Goal: Task Accomplishment & Management: Use online tool/utility

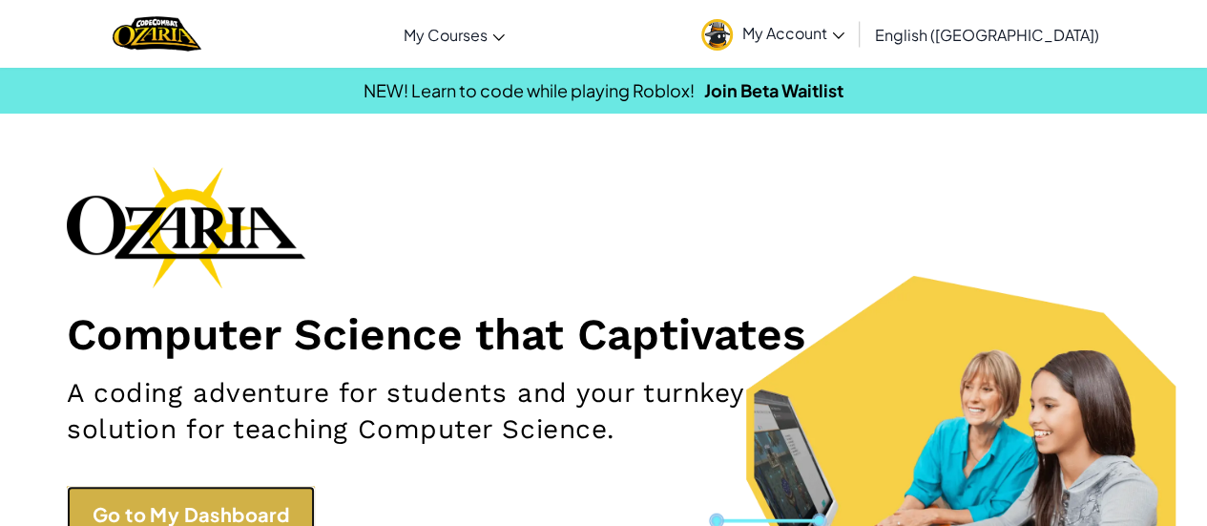
click at [278, 510] on link "Go to My Dashboard" at bounding box center [191, 514] width 248 height 57
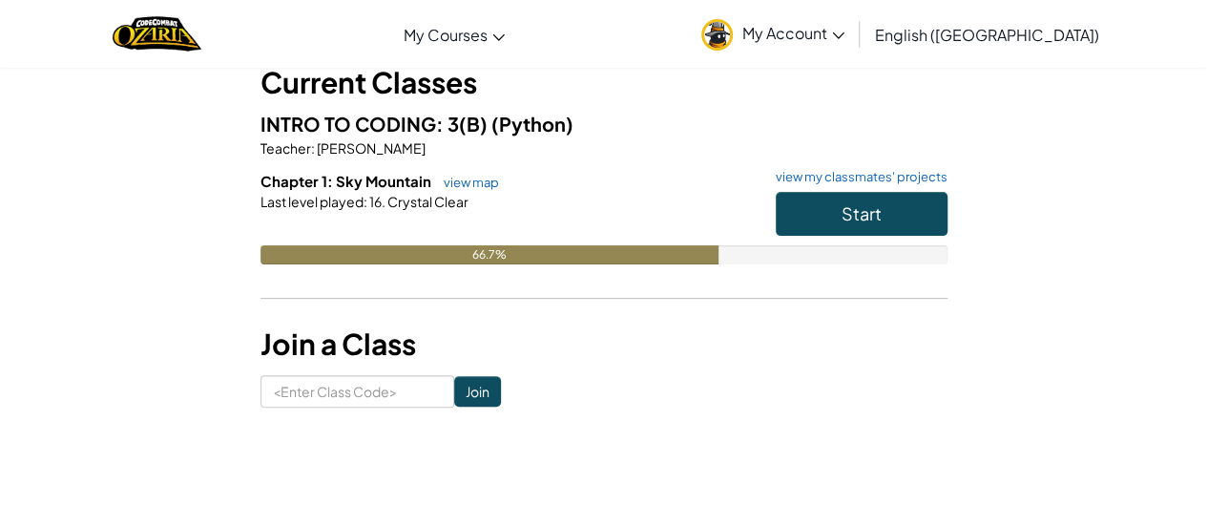
scroll to position [134, 0]
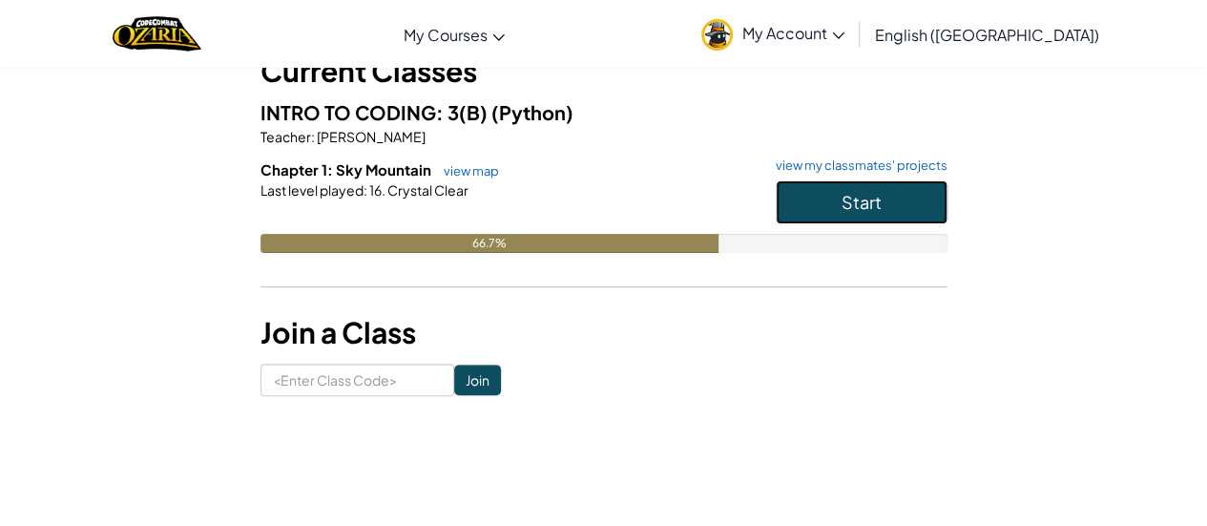
click at [815, 203] on button "Start" at bounding box center [862, 202] width 172 height 44
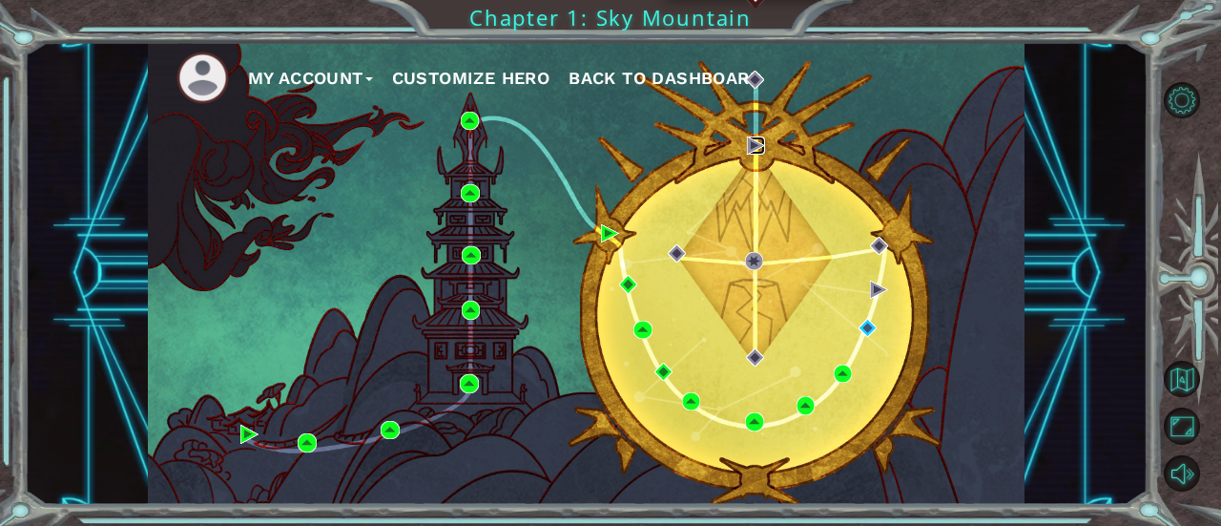
click at [754, 144] on img at bounding box center [756, 145] width 18 height 18
click at [756, 81] on img at bounding box center [755, 80] width 18 height 18
click at [756, 112] on div "My Account Customize Hero Back to Dashboard" at bounding box center [587, 273] width 878 height 463
click at [874, 285] on img at bounding box center [879, 290] width 18 height 18
click at [867, 328] on img at bounding box center [868, 328] width 18 height 18
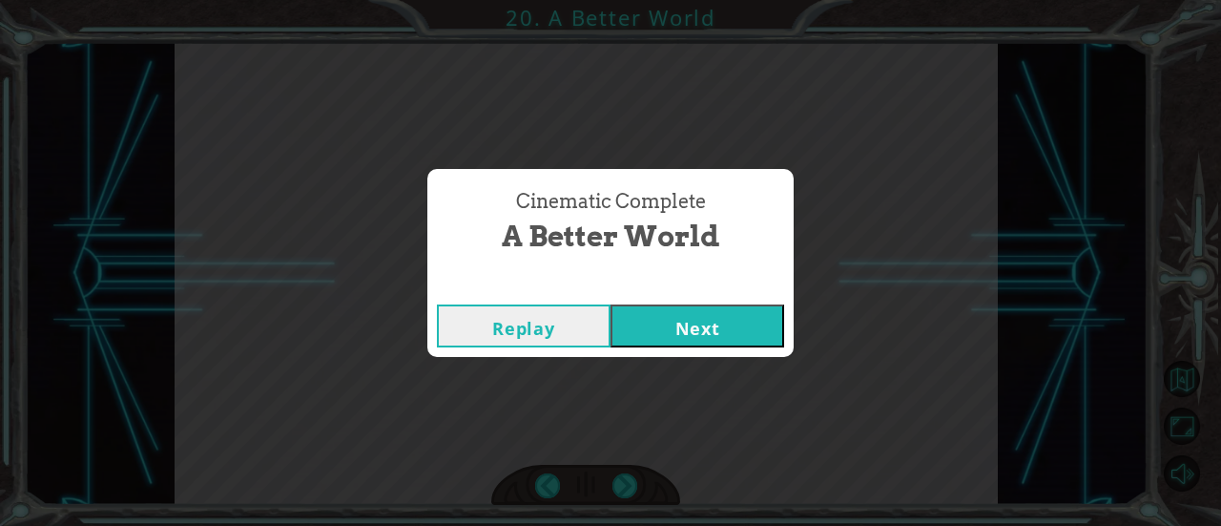
click at [739, 327] on button "Next" at bounding box center [698, 325] width 174 height 43
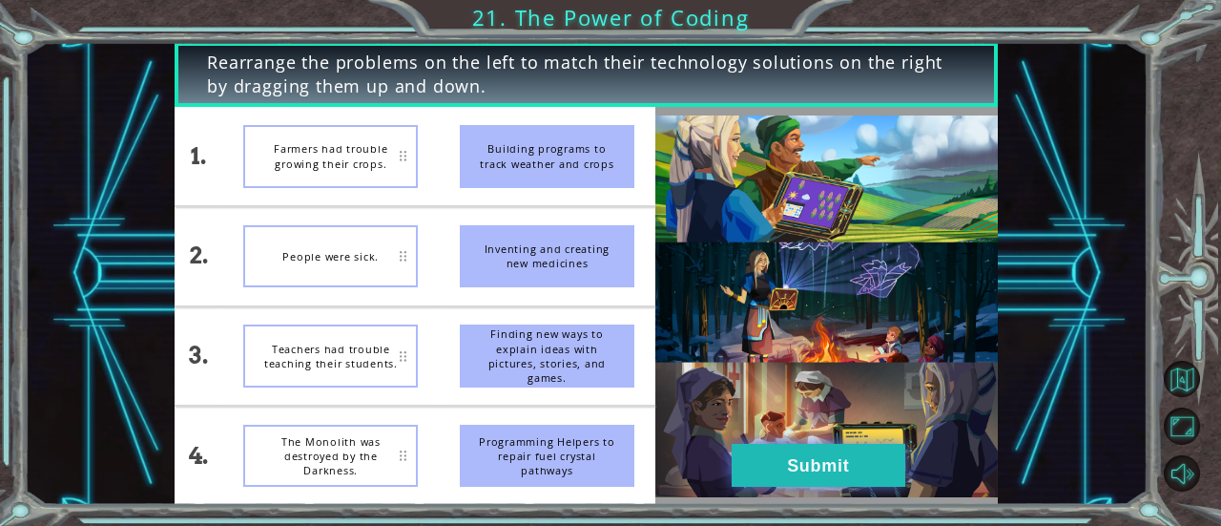
click at [845, 469] on button "Submit" at bounding box center [819, 465] width 174 height 43
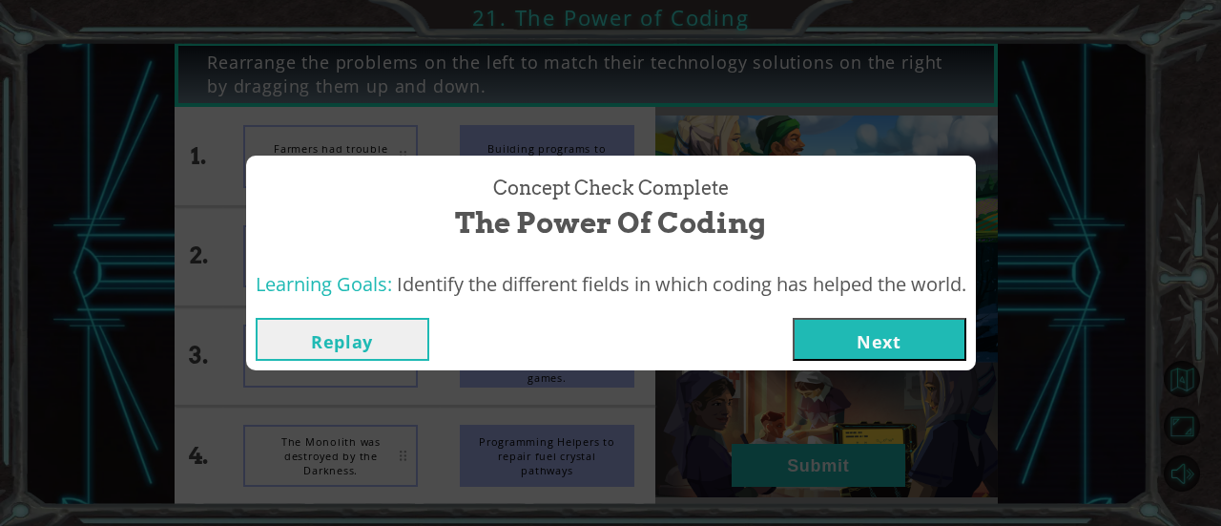
click at [876, 350] on button "Next" at bounding box center [880, 339] width 174 height 43
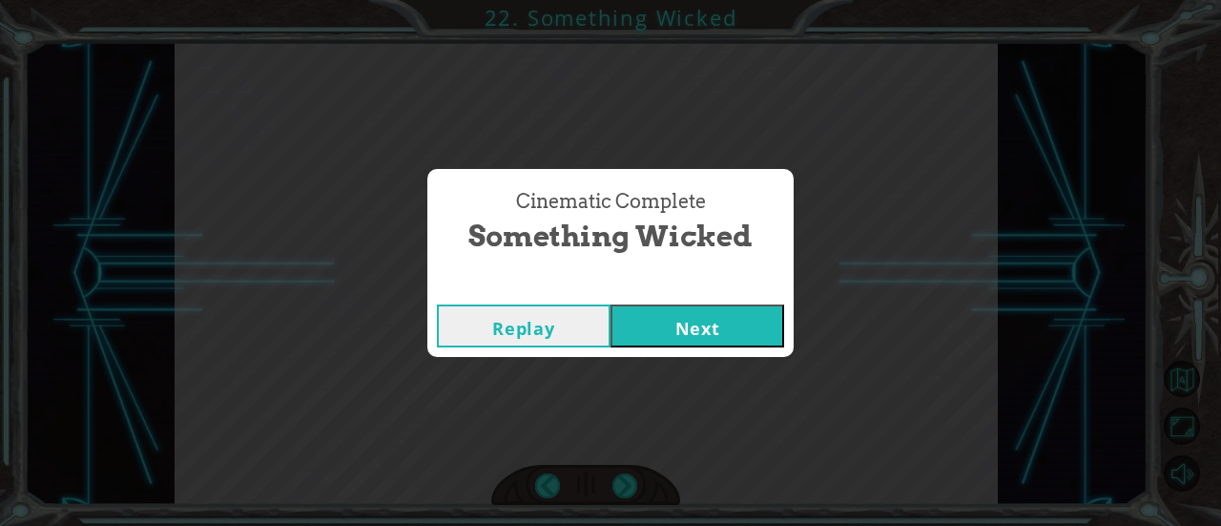
click at [749, 316] on button "Next" at bounding box center [698, 325] width 174 height 43
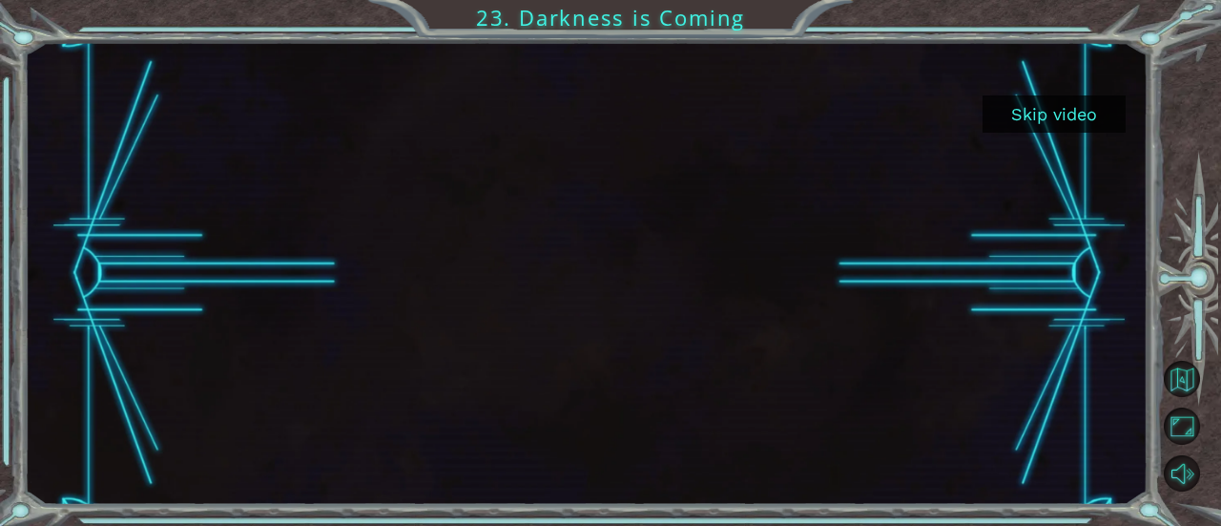
click at [1069, 113] on button "Skip video" at bounding box center [1054, 113] width 143 height 37
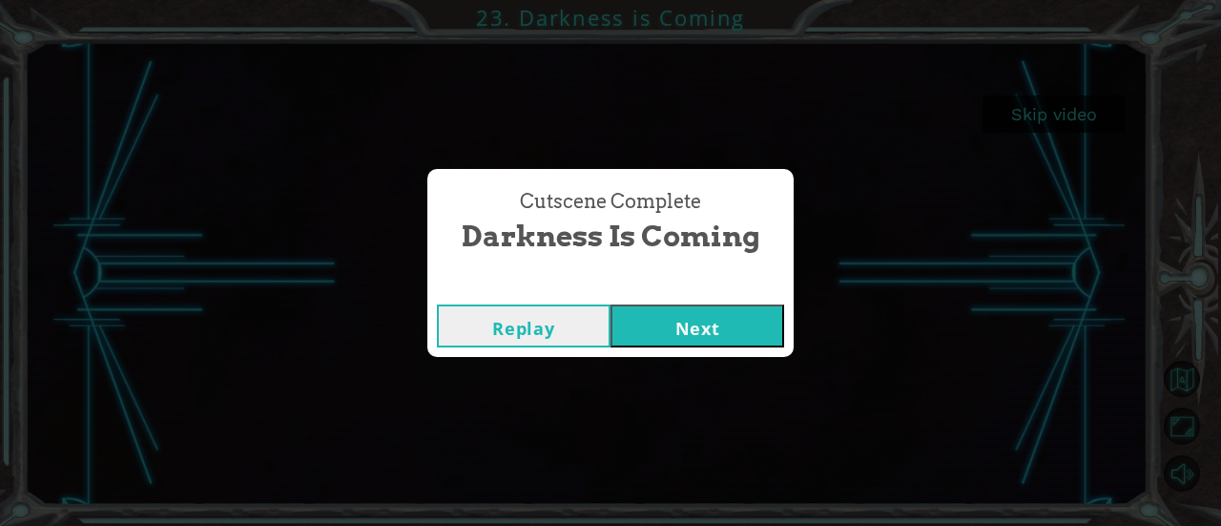
click at [720, 316] on button "Next" at bounding box center [698, 325] width 174 height 43
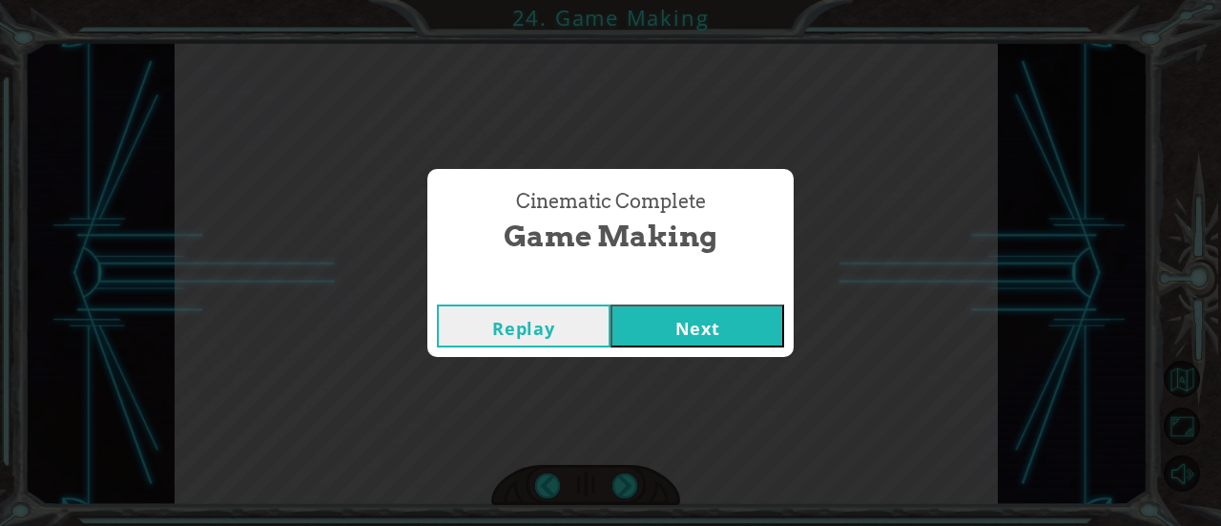
click at [778, 312] on button "Next" at bounding box center [698, 325] width 174 height 43
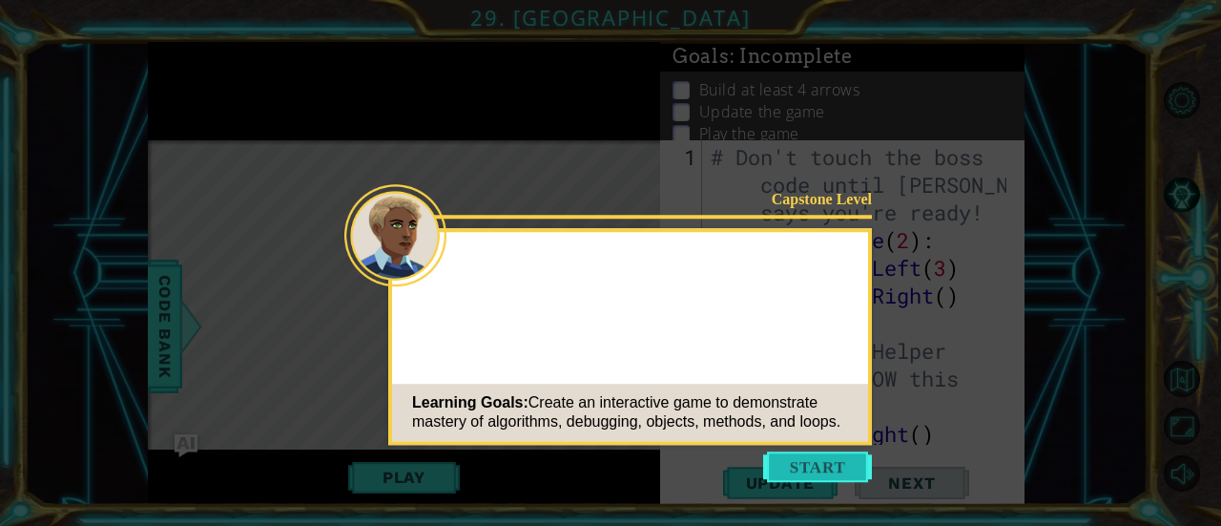
click at [824, 467] on button "Start" at bounding box center [817, 466] width 109 height 31
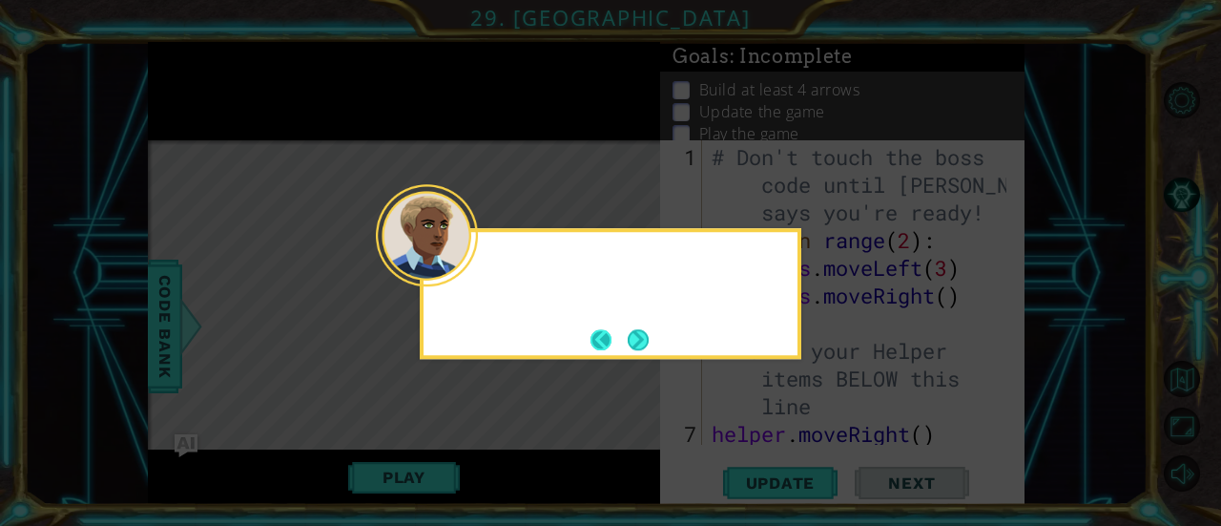
click at [481, 268] on div at bounding box center [611, 267] width 374 height 54
click at [621, 336] on button "Back" at bounding box center [609, 339] width 37 height 21
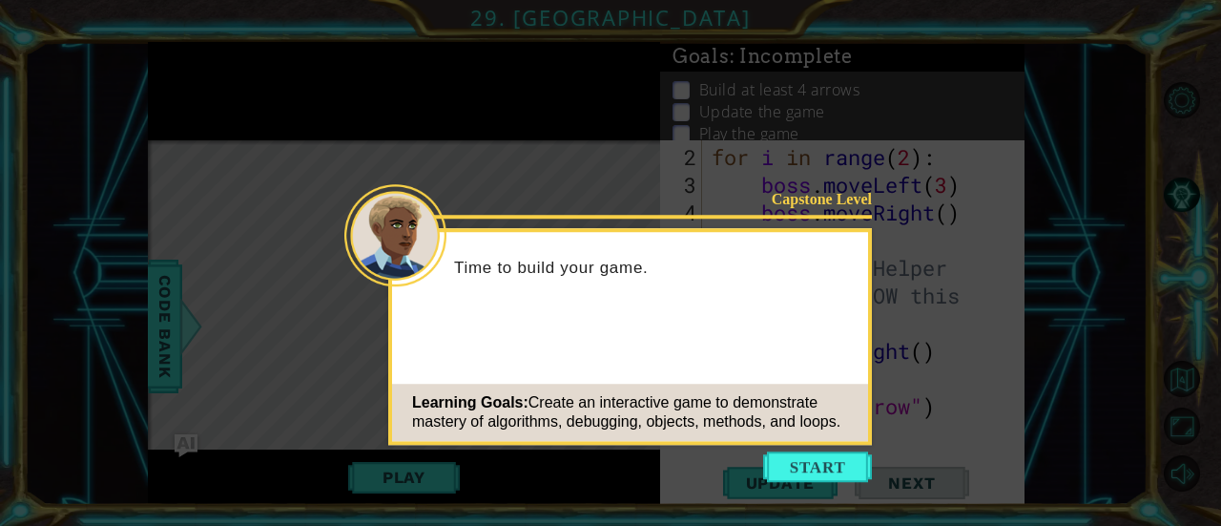
scroll to position [82, 0]
click at [823, 451] on button "Start" at bounding box center [817, 466] width 109 height 31
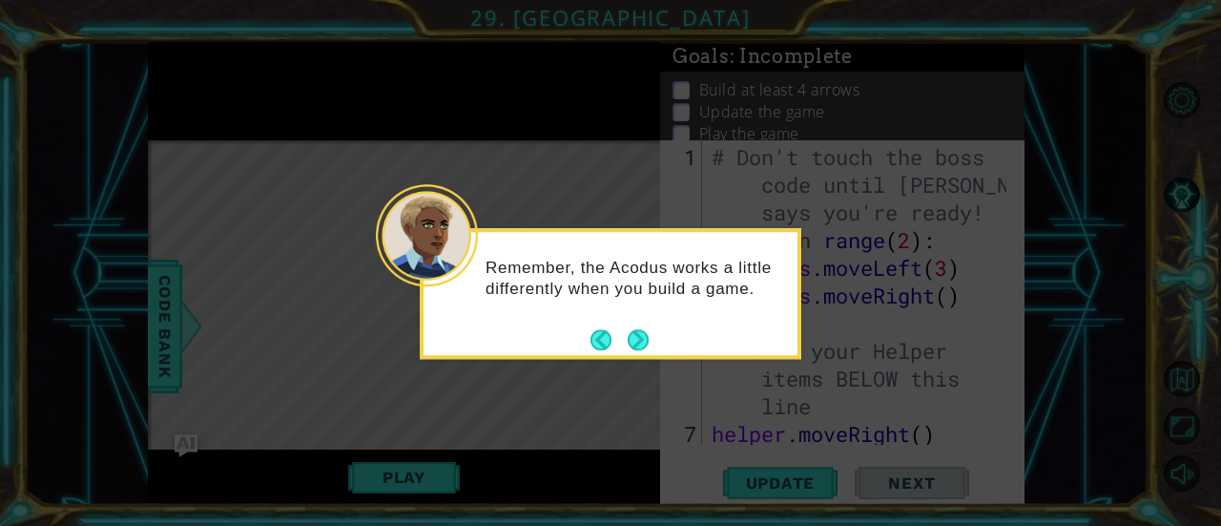
scroll to position [0, 0]
click at [641, 338] on button "Next" at bounding box center [638, 339] width 21 height 21
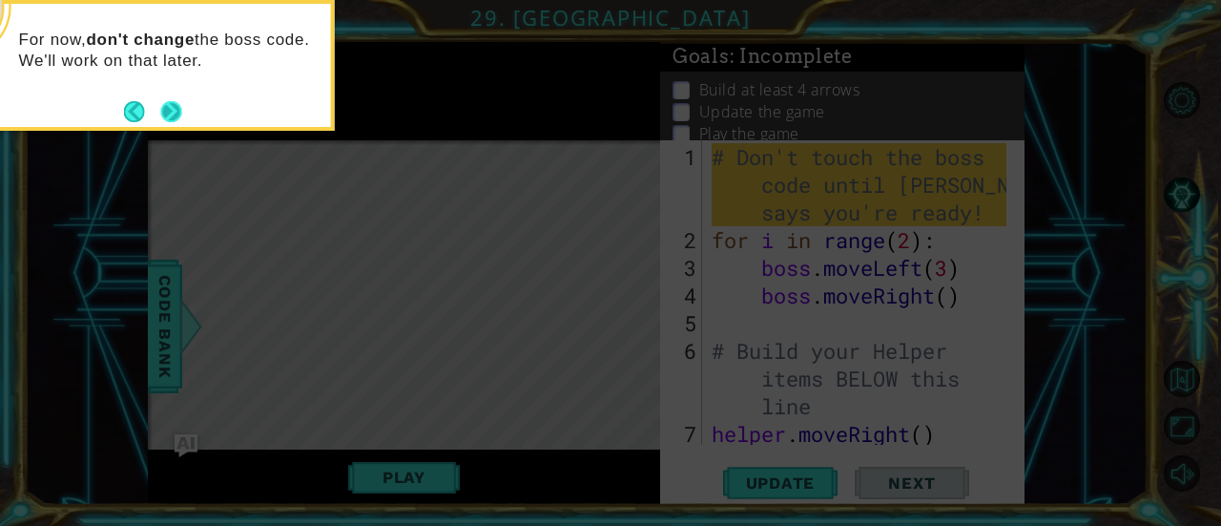
click at [174, 108] on button "Next" at bounding box center [171, 111] width 22 height 22
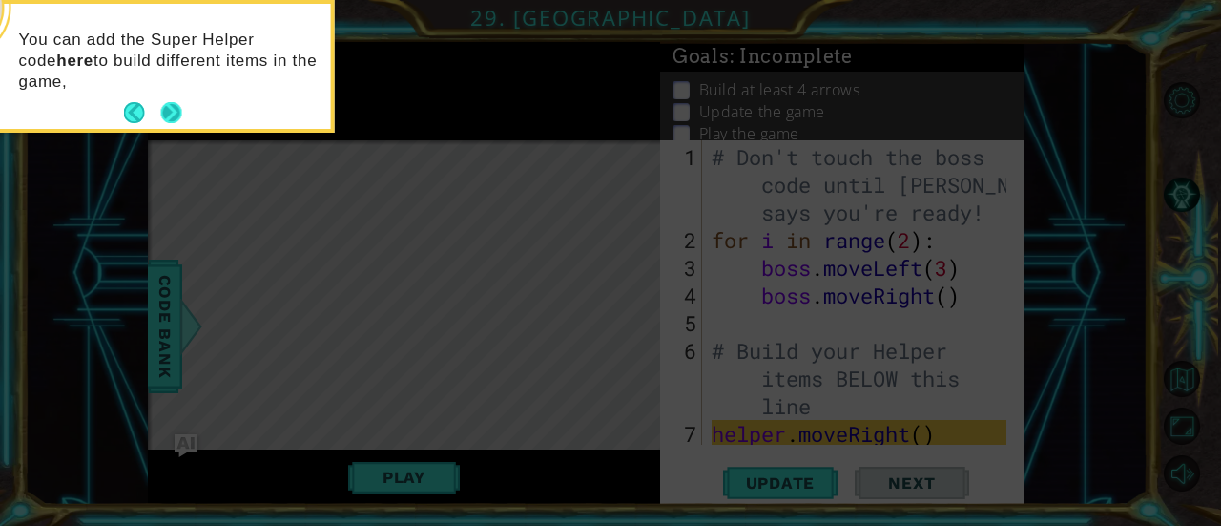
click at [170, 112] on button "Next" at bounding box center [170, 112] width 21 height 21
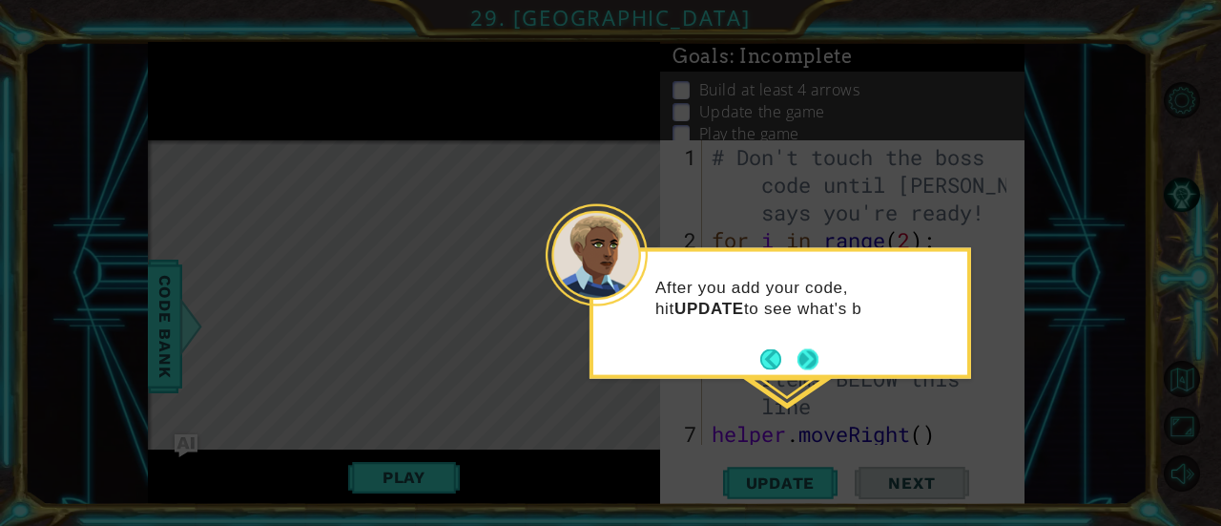
click at [812, 368] on button "Next" at bounding box center [809, 359] width 24 height 24
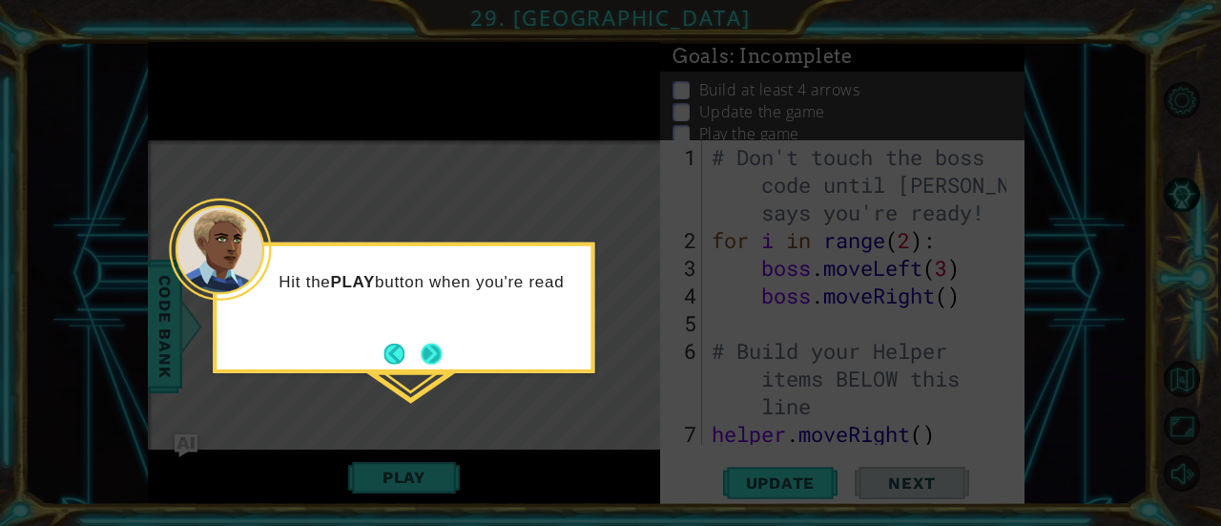
click at [441, 343] on button "Next" at bounding box center [432, 354] width 22 height 22
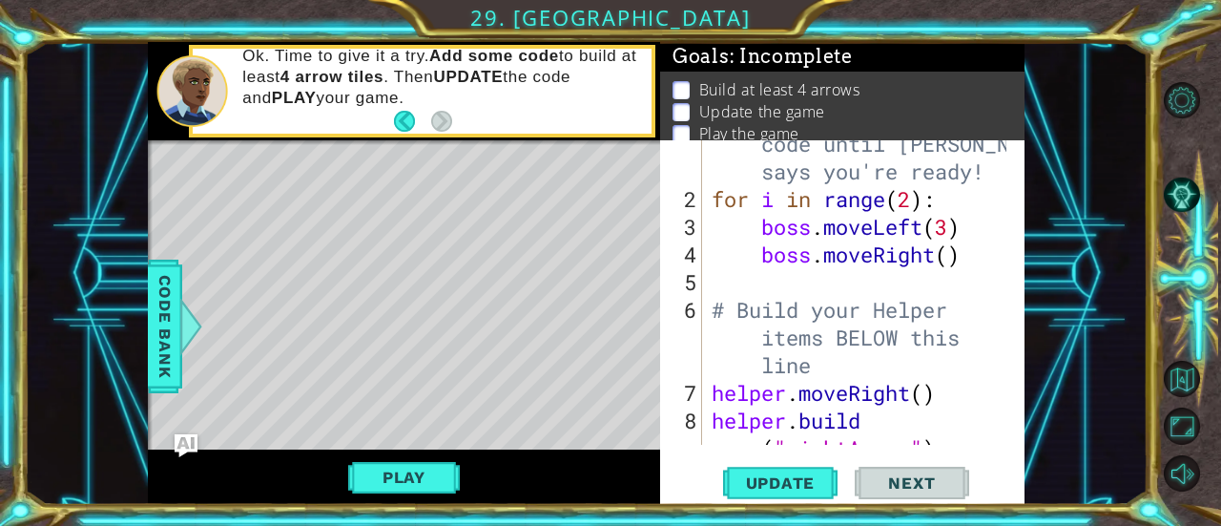
scroll to position [82, 0]
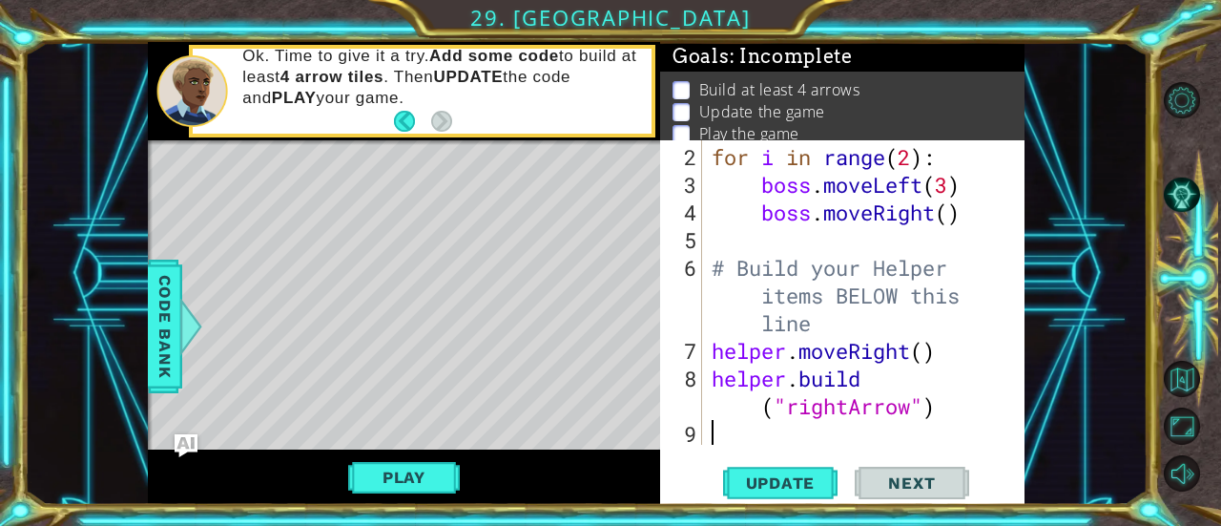
click at [838, 319] on div "for i in range ( 2 ) : boss . moveLeft ( 3 ) boss . moveRight ( ) # Build your …" at bounding box center [862, 323] width 308 height 360
click at [834, 355] on div "for i in range ( 2 ) : boss . moveLeft ( 3 ) boss . moveRight ( ) # Build your …" at bounding box center [862, 323] width 308 height 360
click at [928, 358] on div "for i in range ( 2 ) : boss . moveLeft ( 3 ) boss . moveRight ( ) # Build your …" at bounding box center [862, 323] width 308 height 360
click at [860, 328] on div "for i in range ( 2 ) : boss . moveLeft ( 3 ) boss . moveRight ( ) # Build your …" at bounding box center [862, 323] width 308 height 360
type textarea "# Build your Helper items BELOW this line"
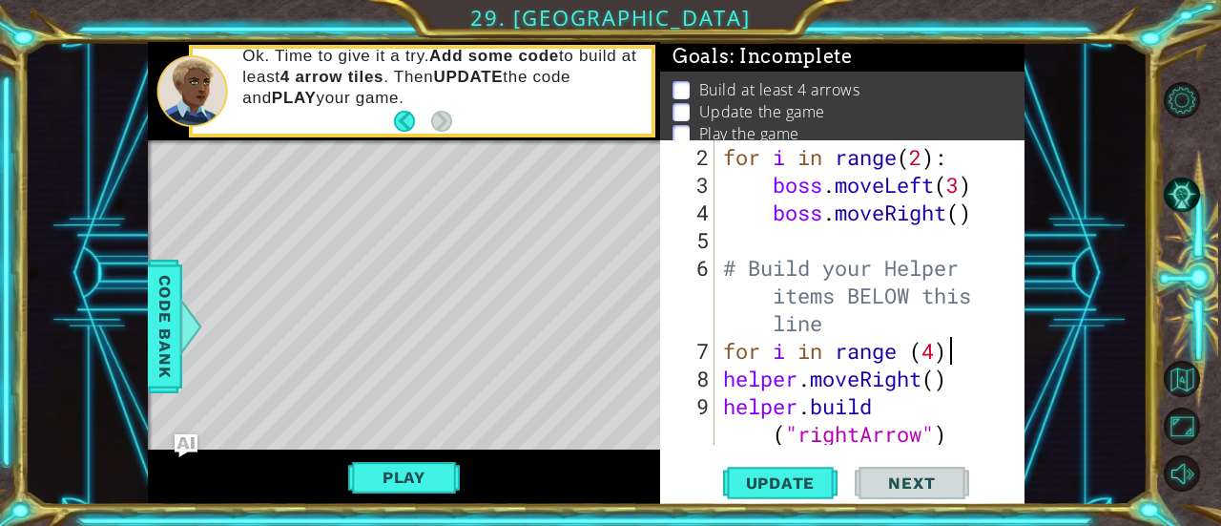
scroll to position [0, 10]
click at [723, 379] on div "for i in range ( 2 ) : boss . moveLeft ( 3 ) boss . moveRight ( ) # Build your …" at bounding box center [867, 323] width 297 height 360
click at [724, 412] on div "for i in range ( 2 ) : boss . moveLeft ( 3 ) boss . moveRight ( ) # Build your …" at bounding box center [867, 323] width 297 height 360
type textarea "[DOMAIN_NAME]("rightArrow")"
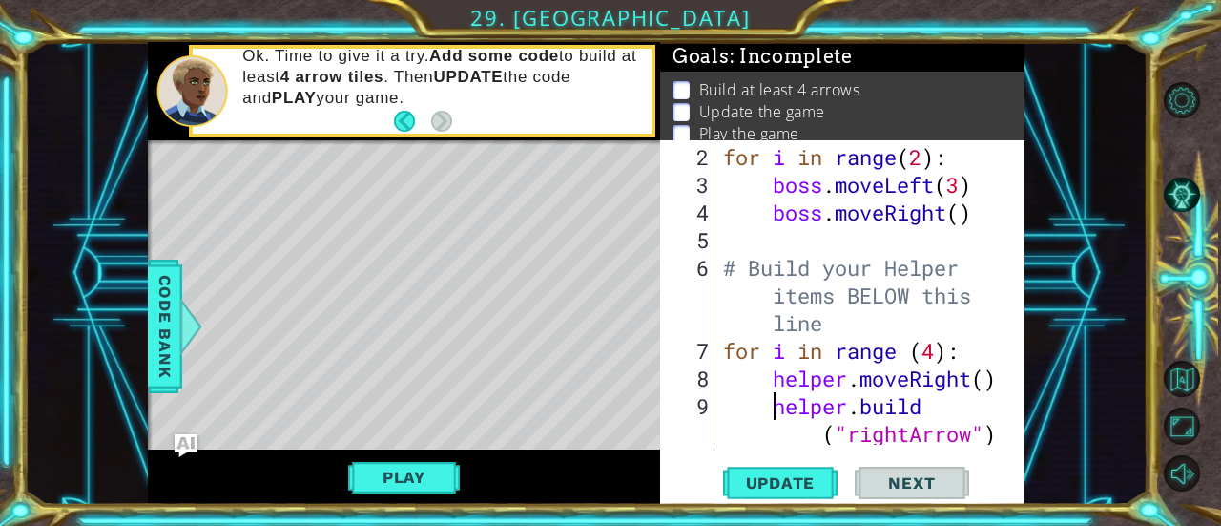
scroll to position [111, 0]
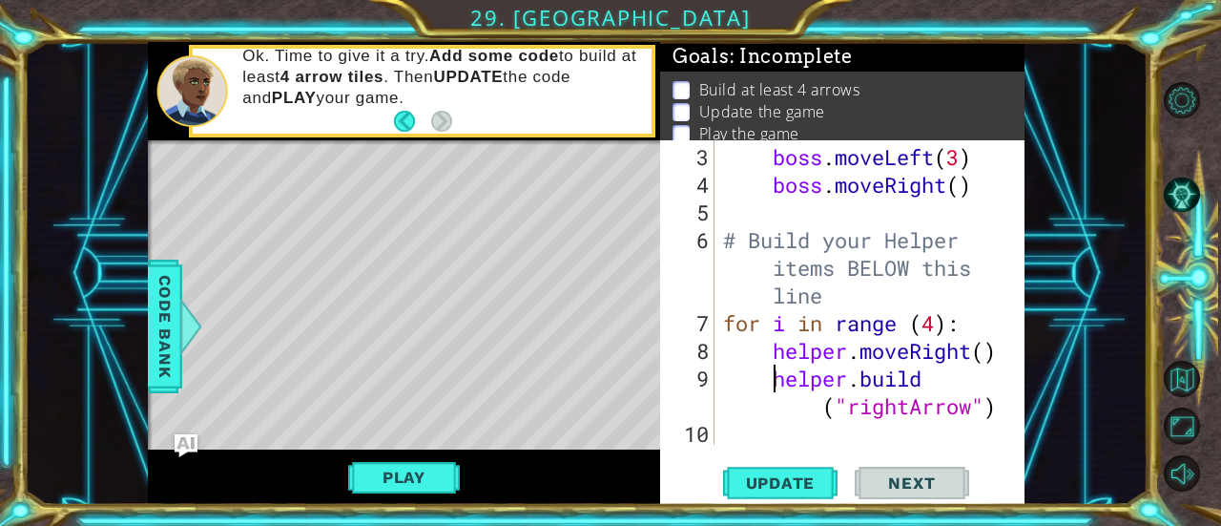
click at [815, 421] on div "boss . moveLeft ( 3 ) boss . moveRight ( ) # Build your Helper items BELOW this…" at bounding box center [867, 323] width 297 height 360
click at [817, 412] on div "boss . moveLeft ( 3 ) boss . moveRight ( ) # Build your Helper items BELOW this…" at bounding box center [867, 323] width 297 height 360
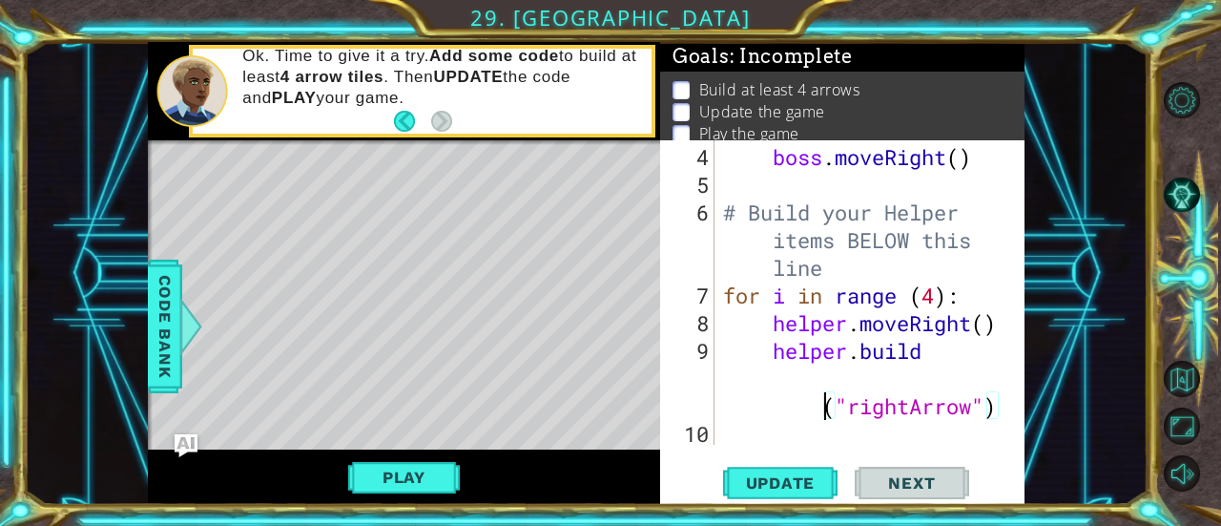
scroll to position [0, 13]
click at [853, 376] on div "boss . moveRight ( ) # Build your Helper items BELOW this line for i in range (…" at bounding box center [867, 323] width 297 height 360
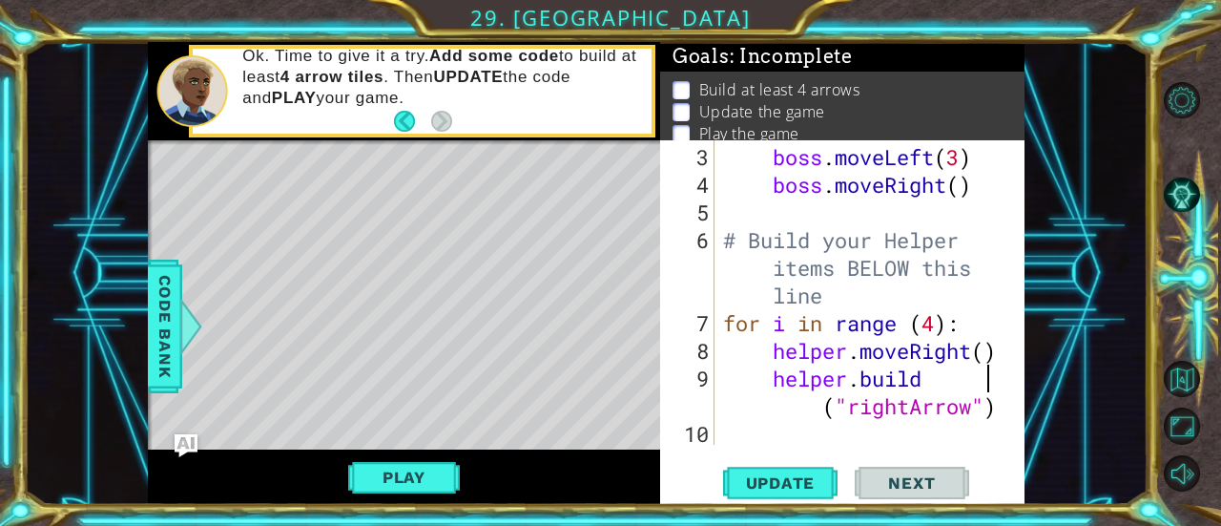
scroll to position [111, 0]
click at [807, 489] on span "Update" at bounding box center [781, 482] width 108 height 19
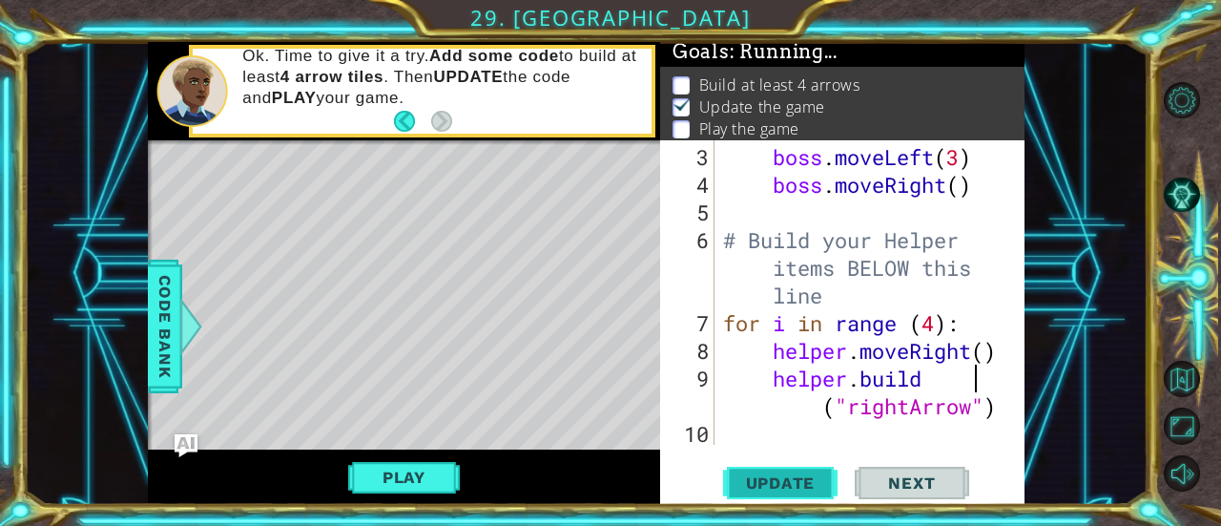
scroll to position [19, 0]
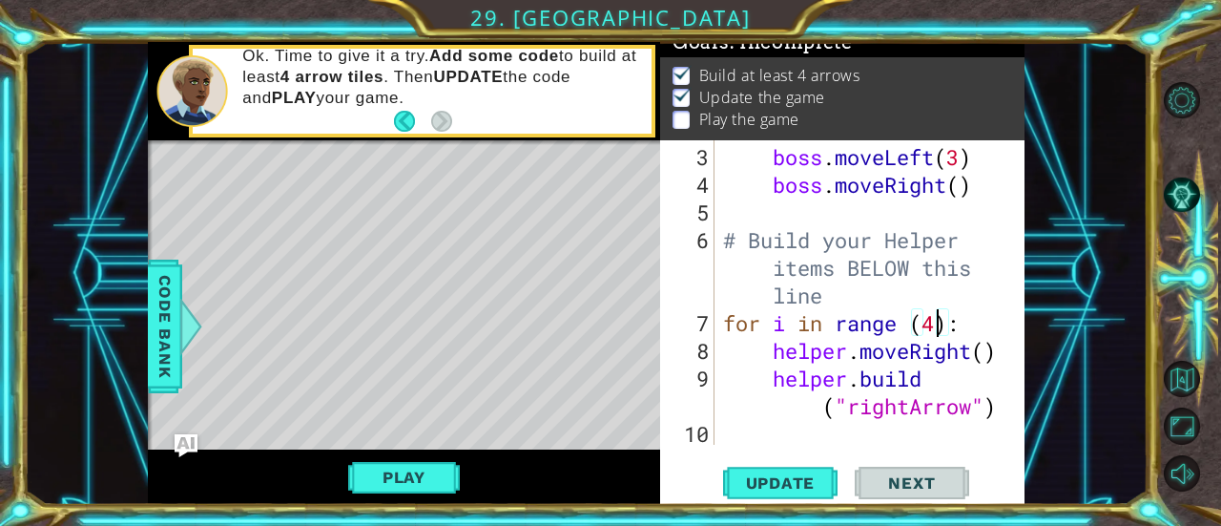
click at [935, 318] on div "boss . moveLeft ( 3 ) boss . moveRight ( ) # Build your Helper items BELOW this…" at bounding box center [867, 323] width 297 height 360
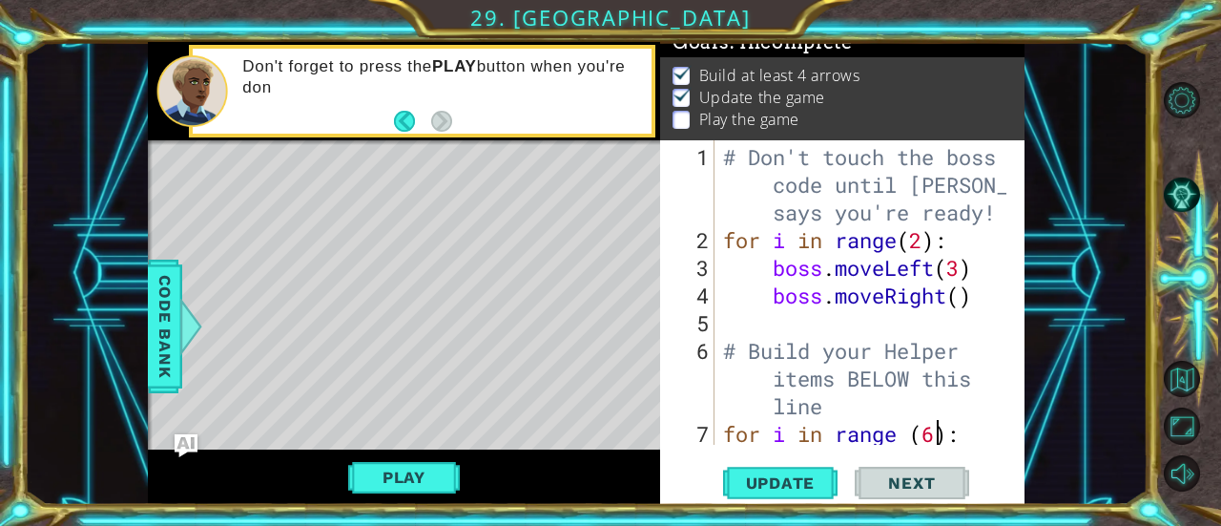
scroll to position [0, 0]
click at [788, 481] on span "Update" at bounding box center [781, 482] width 108 height 19
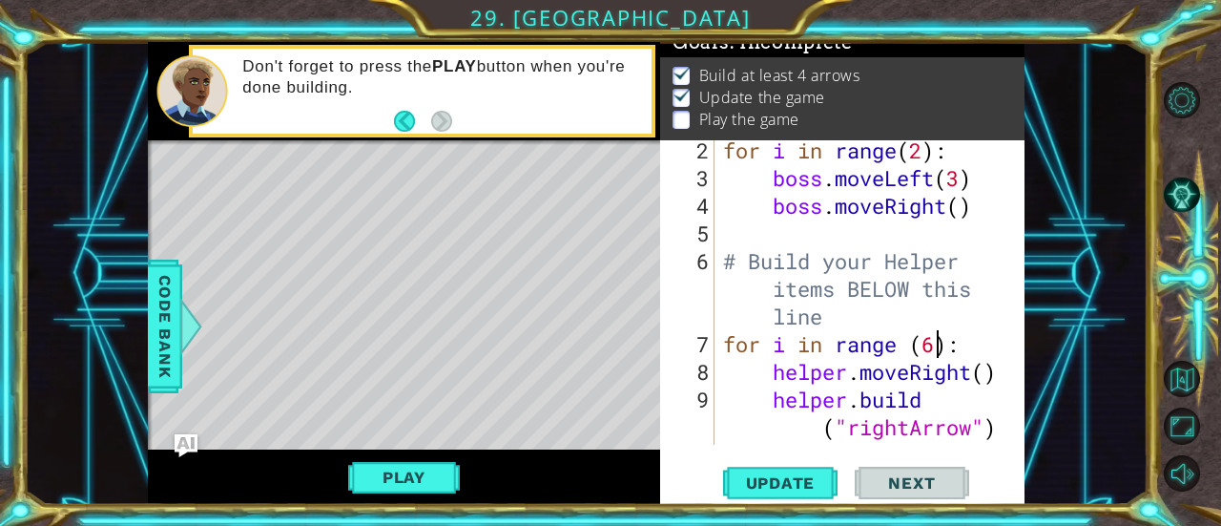
scroll to position [94, 0]
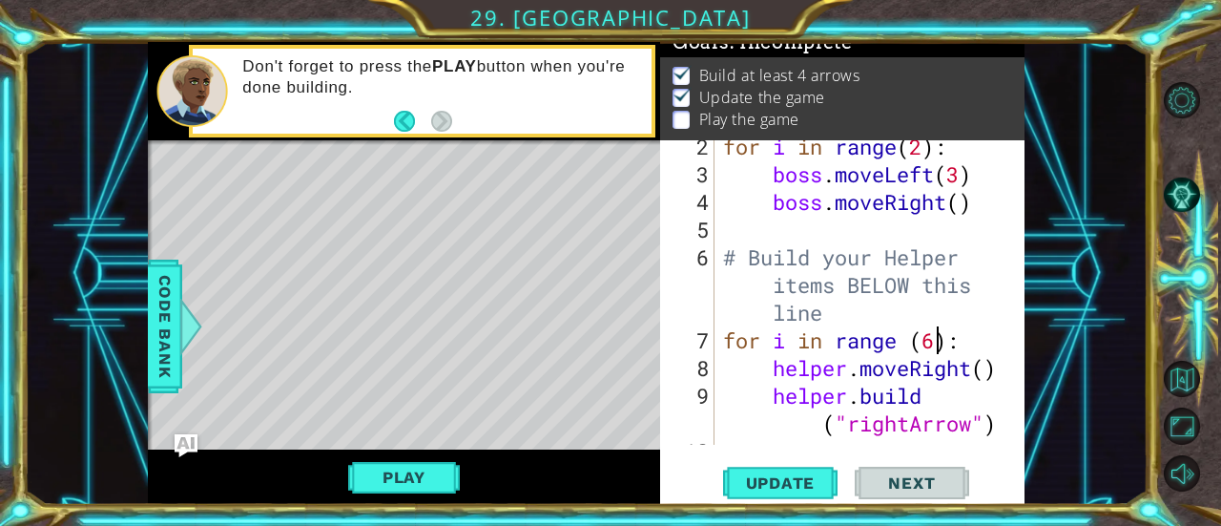
click at [940, 336] on div "for i in range ( 2 ) : boss . moveLeft ( 3 ) boss . moveRight ( ) # Build your …" at bounding box center [867, 313] width 297 height 360
click at [996, 422] on div "for i in range ( 2 ) : boss . moveLeft ( 3 ) boss . moveRight ( ) # Build your …" at bounding box center [867, 313] width 297 height 360
type textarea "[DOMAIN_NAME] ("rightArrow")"
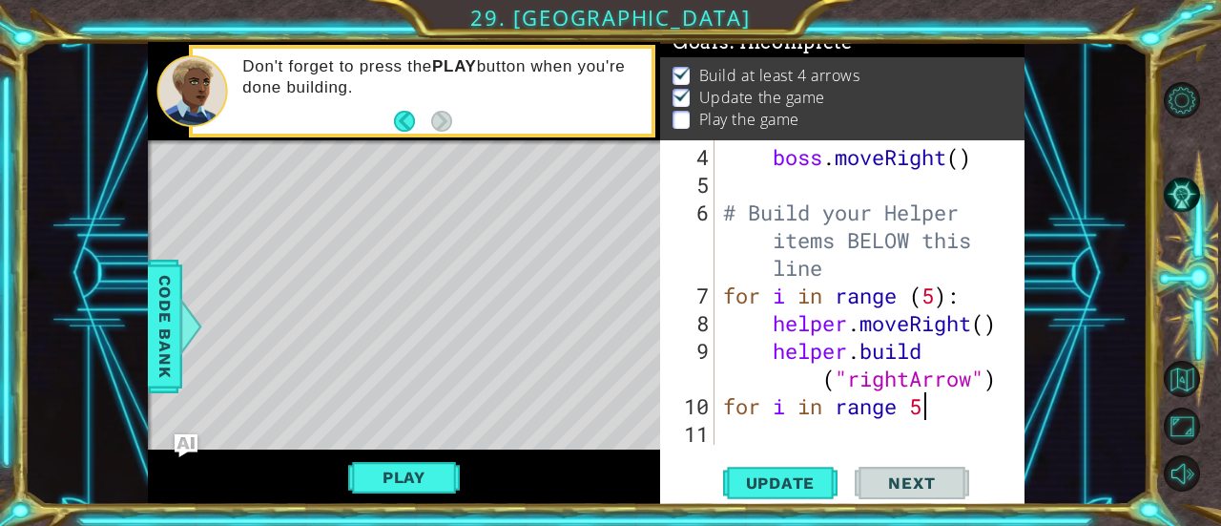
scroll to position [0, 8]
type textarea "for i in range 5:"
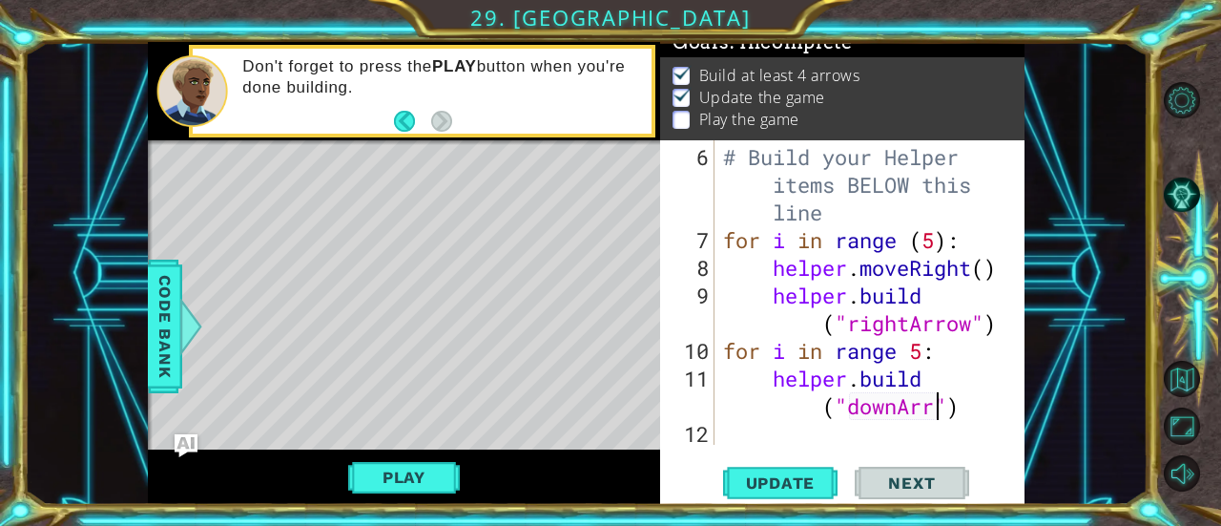
scroll to position [0, 15]
type textarea "[DOMAIN_NAME]("downArrow")"
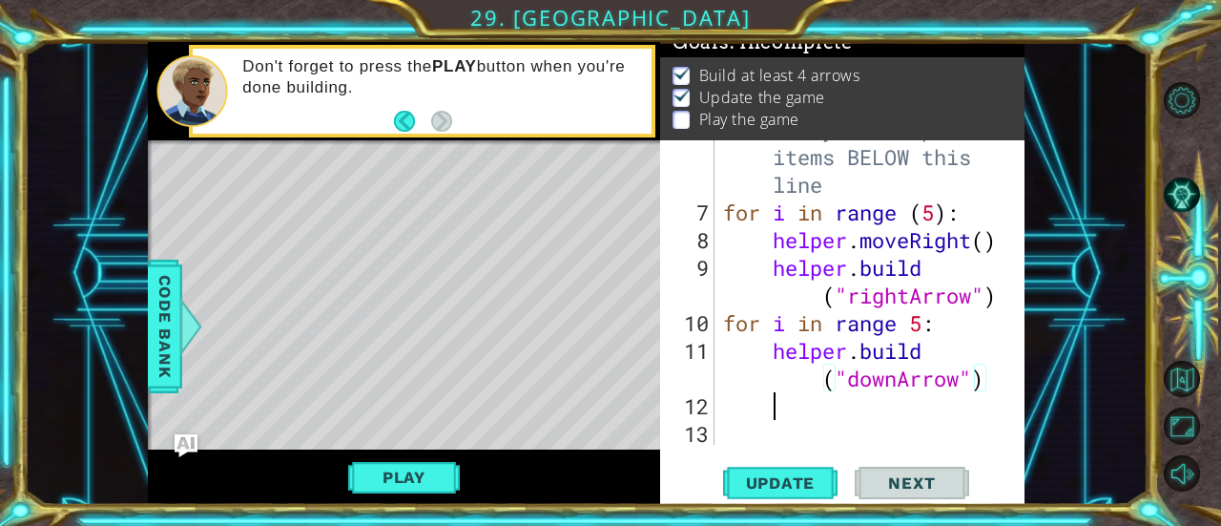
scroll to position [221, 0]
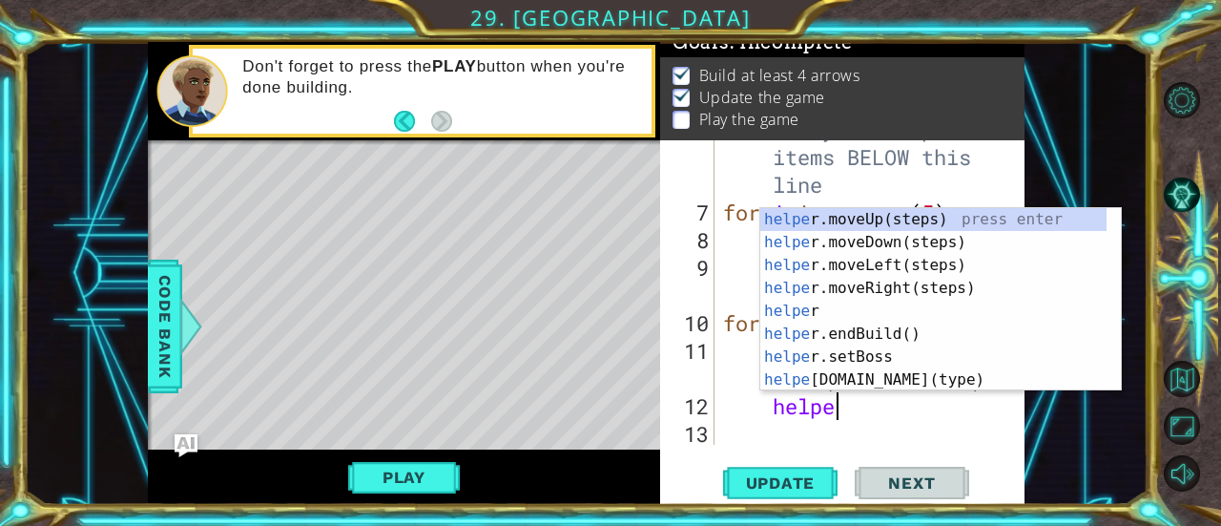
type textarea "helper"
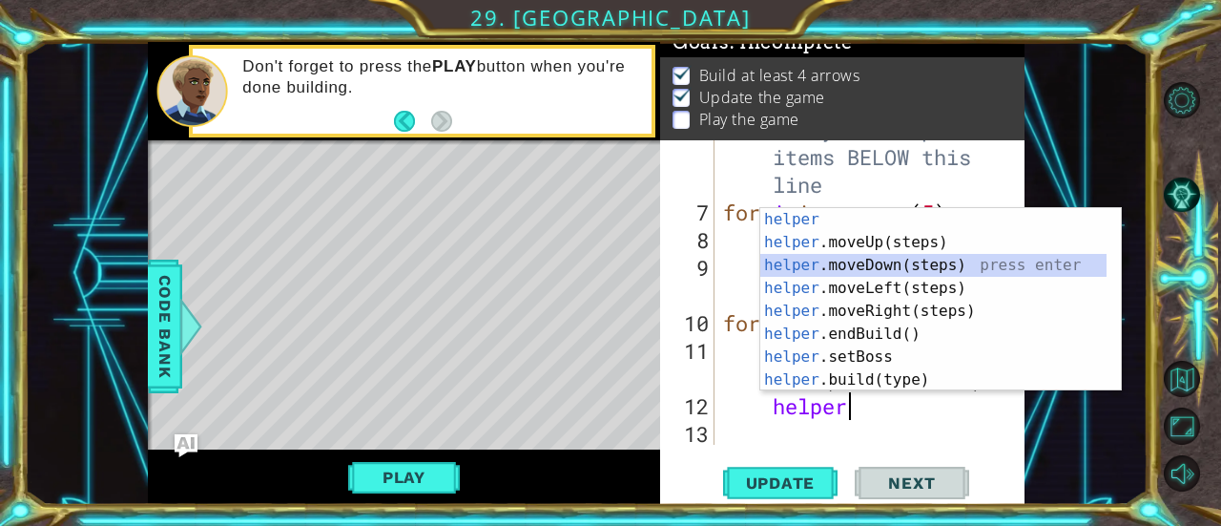
click at [931, 268] on div "helper press enter helper .moveUp(steps) press enter helper .moveDown(steps) pr…" at bounding box center [933, 322] width 347 height 229
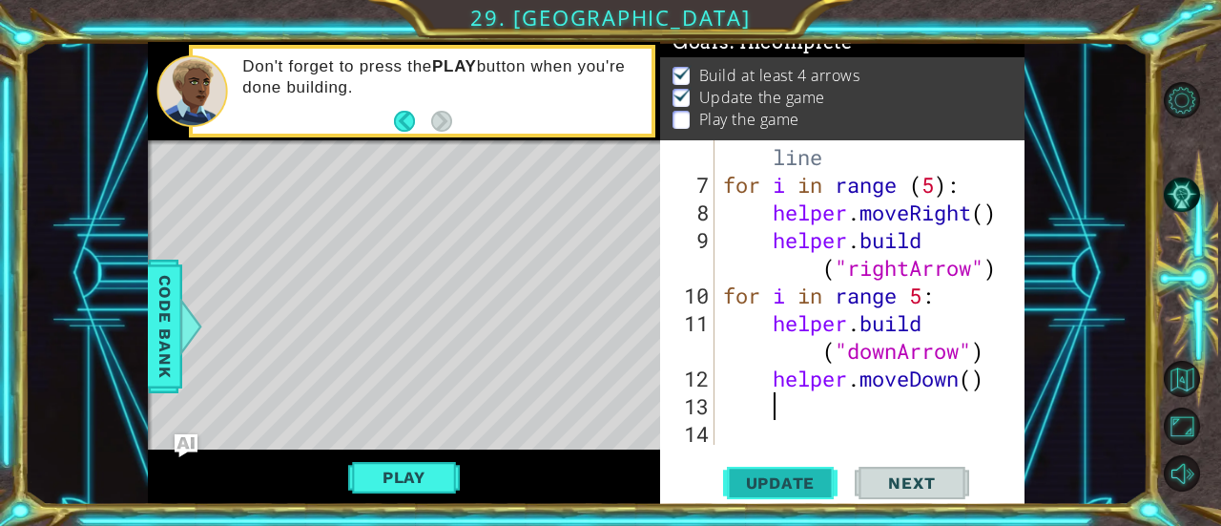
click at [821, 478] on span "Update" at bounding box center [781, 482] width 108 height 19
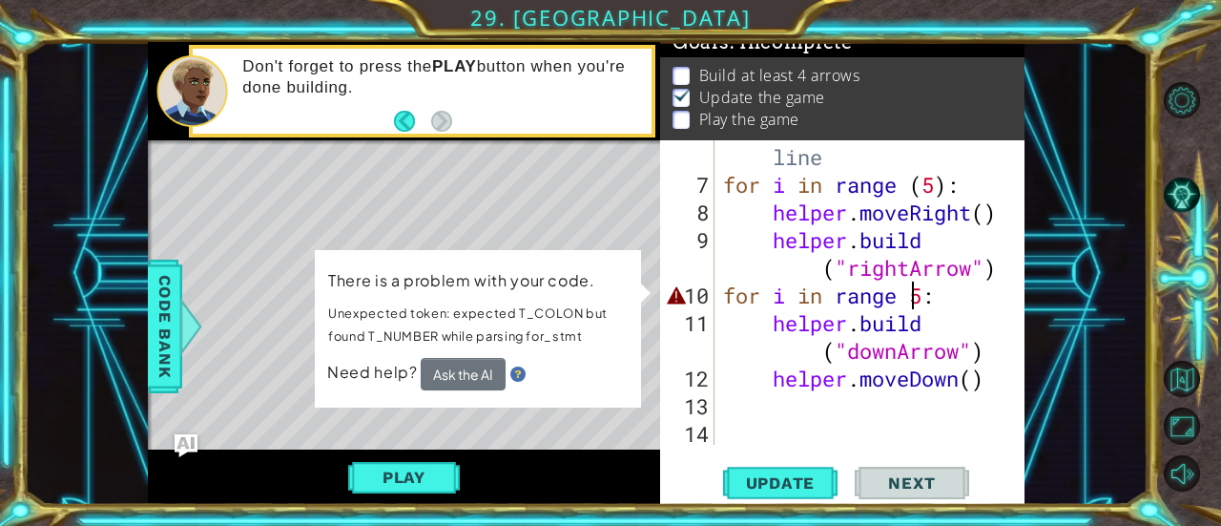
click at [913, 301] on div "# Build your Helper items BELOW this line for i in range ( 5 ) : helper . moveR…" at bounding box center [867, 295] width 297 height 415
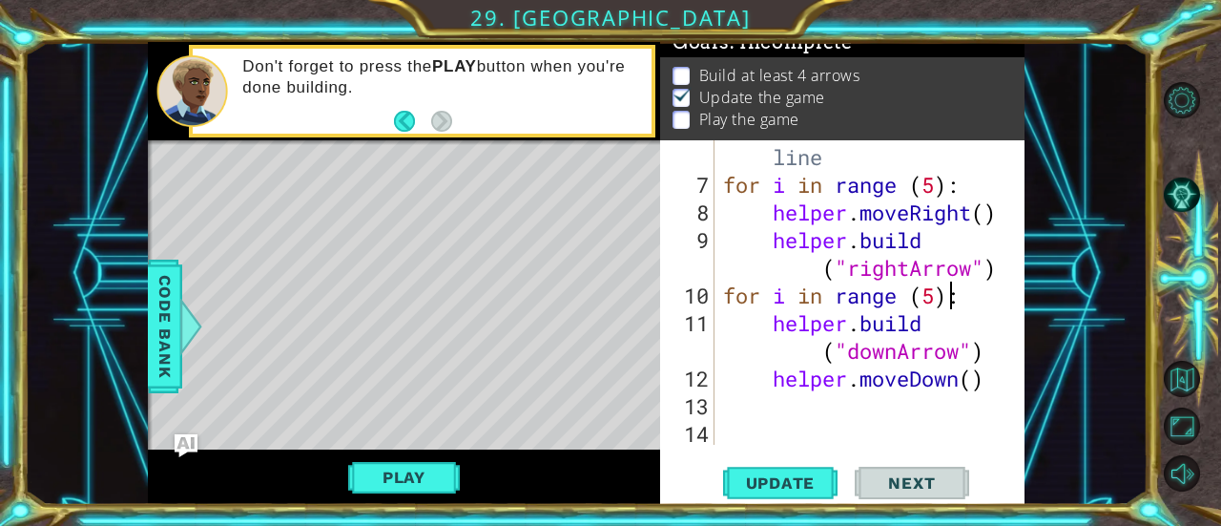
scroll to position [0, 0]
click at [770, 484] on span "Update" at bounding box center [781, 482] width 108 height 19
click at [935, 188] on div "# Build your Helper items BELOW this line for i in range ( 5 ) : helper . moveR…" at bounding box center [867, 295] width 297 height 415
type textarea "for i in range (6):"
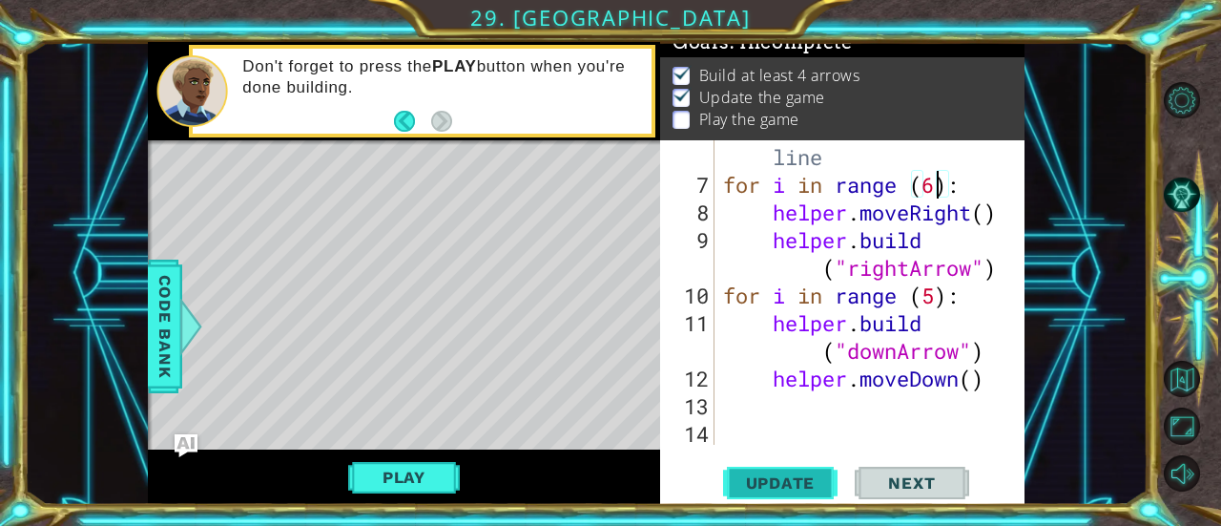
click at [789, 475] on span "Update" at bounding box center [781, 482] width 108 height 19
click at [796, 472] on button "Update" at bounding box center [780, 483] width 115 height 36
click at [804, 476] on span "Update" at bounding box center [781, 482] width 108 height 19
click at [437, 467] on button "Play" at bounding box center [404, 477] width 112 height 36
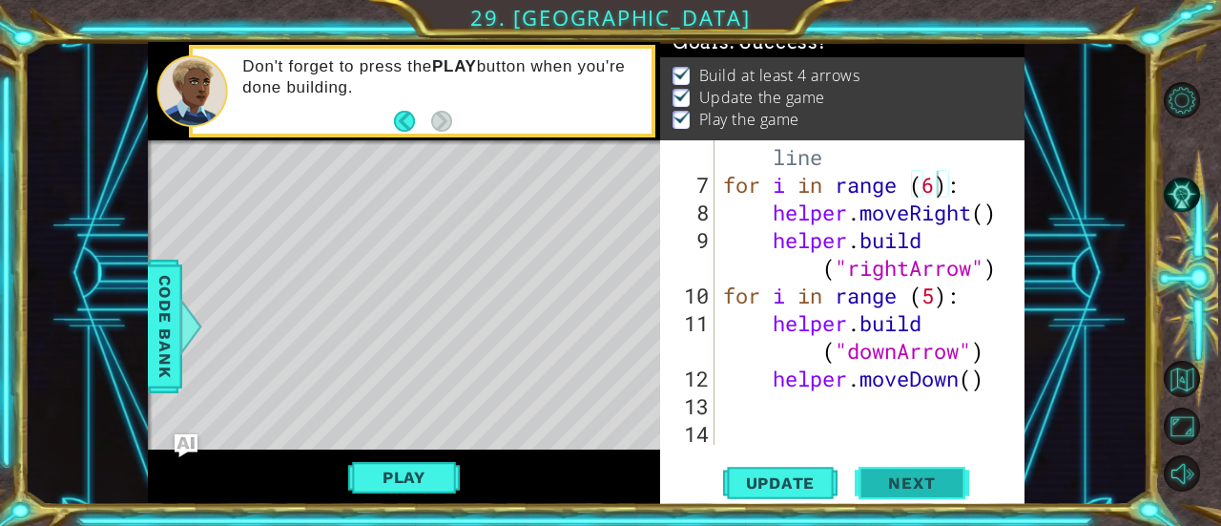
click at [918, 486] on span "Next" at bounding box center [911, 485] width 85 height 19
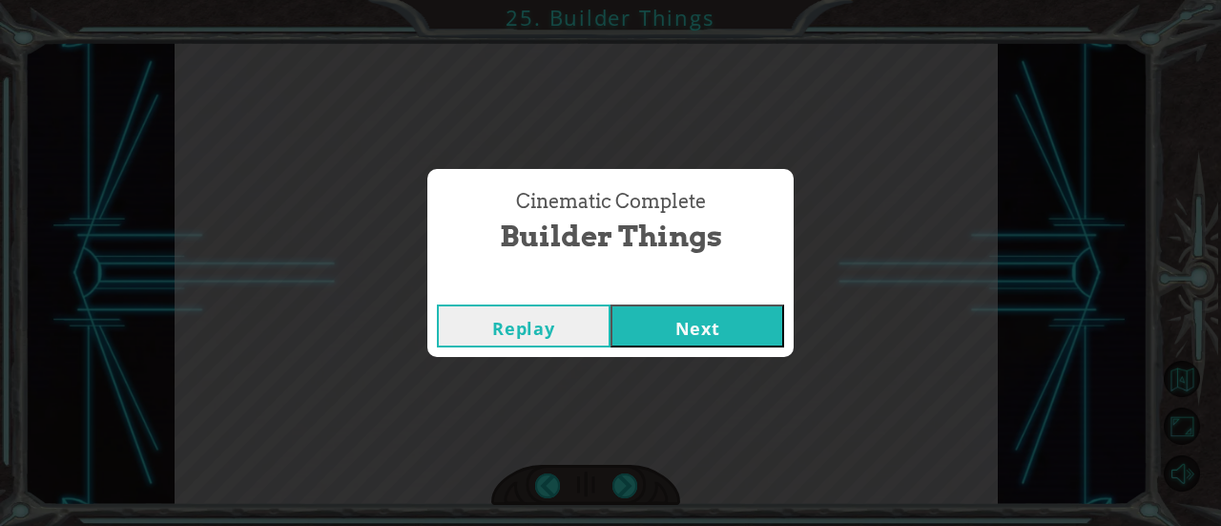
click at [750, 329] on button "Next" at bounding box center [698, 325] width 174 height 43
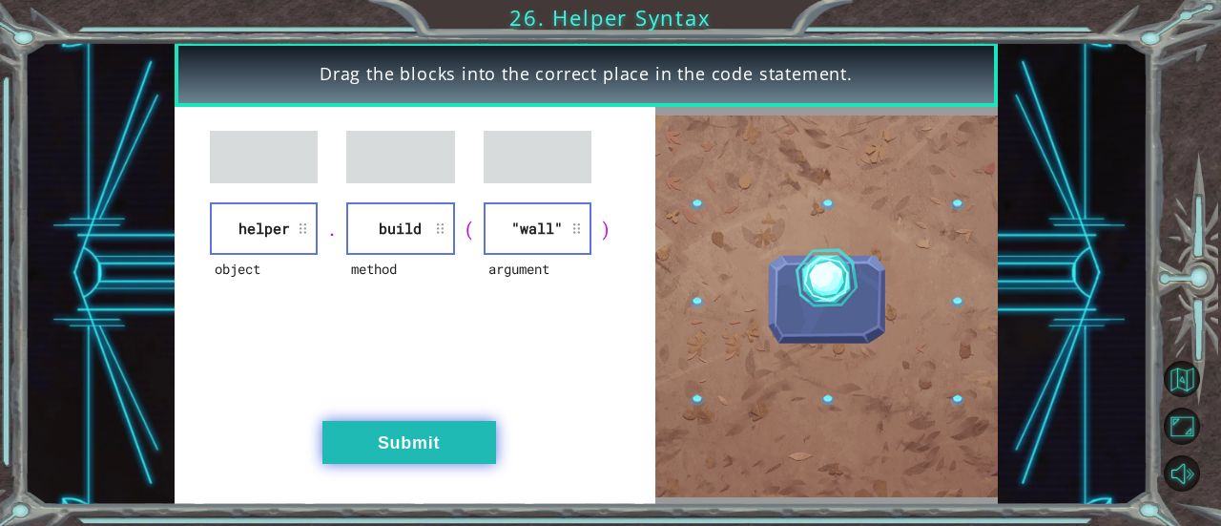
click at [410, 424] on button "Submit" at bounding box center [410, 442] width 174 height 43
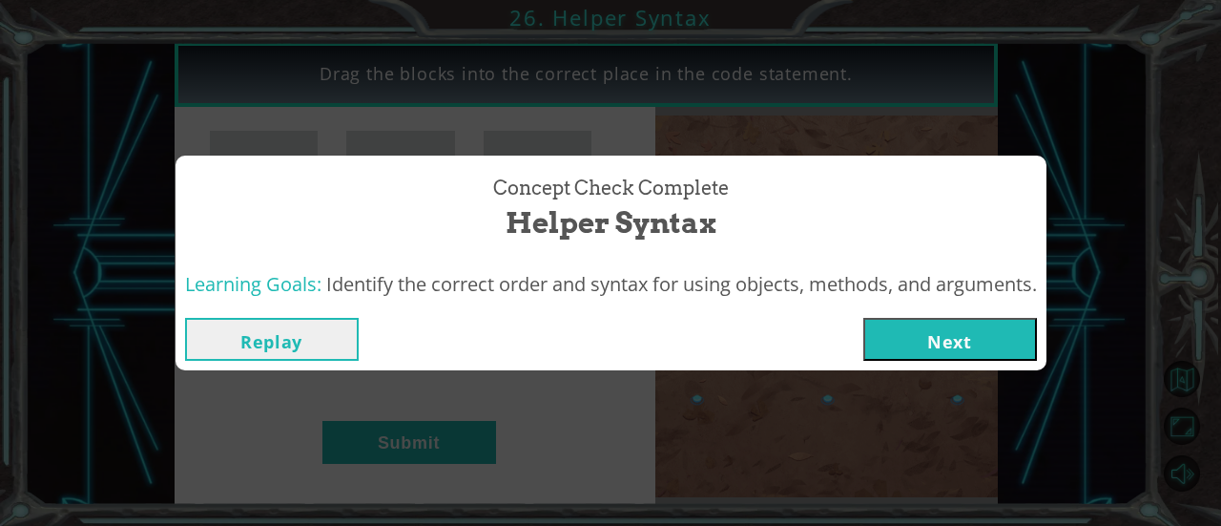
click at [907, 347] on button "Next" at bounding box center [951, 339] width 174 height 43
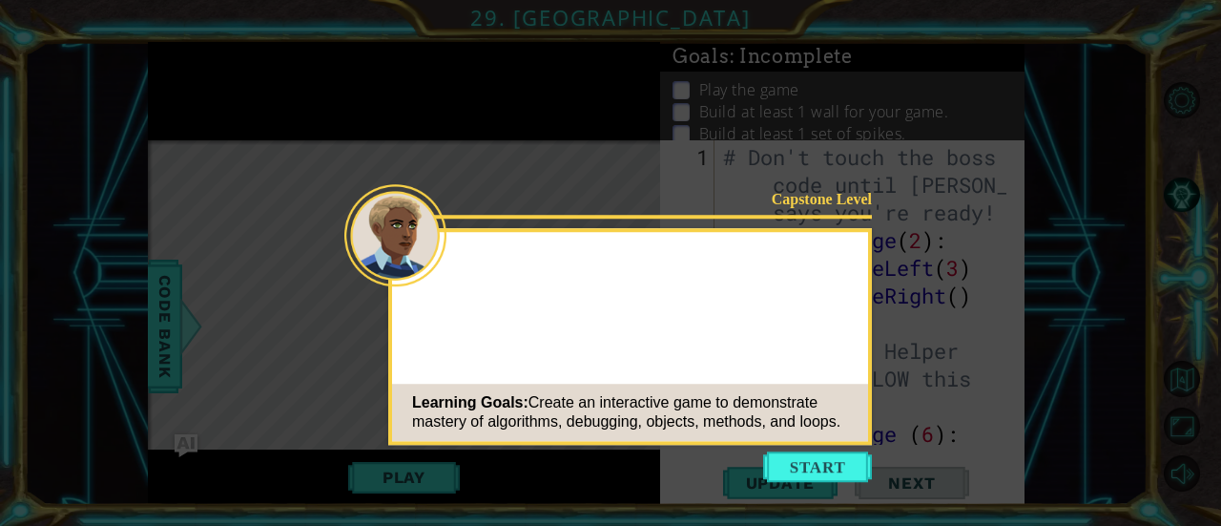
click at [798, 460] on button "Start" at bounding box center [817, 466] width 109 height 31
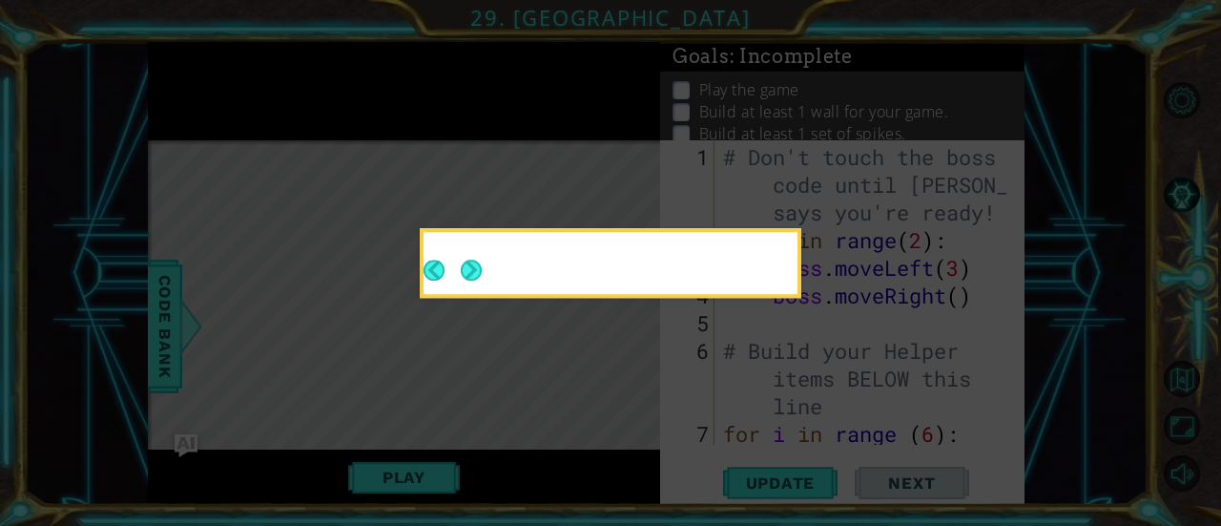
click at [473, 281] on button "Next" at bounding box center [471, 270] width 21 height 21
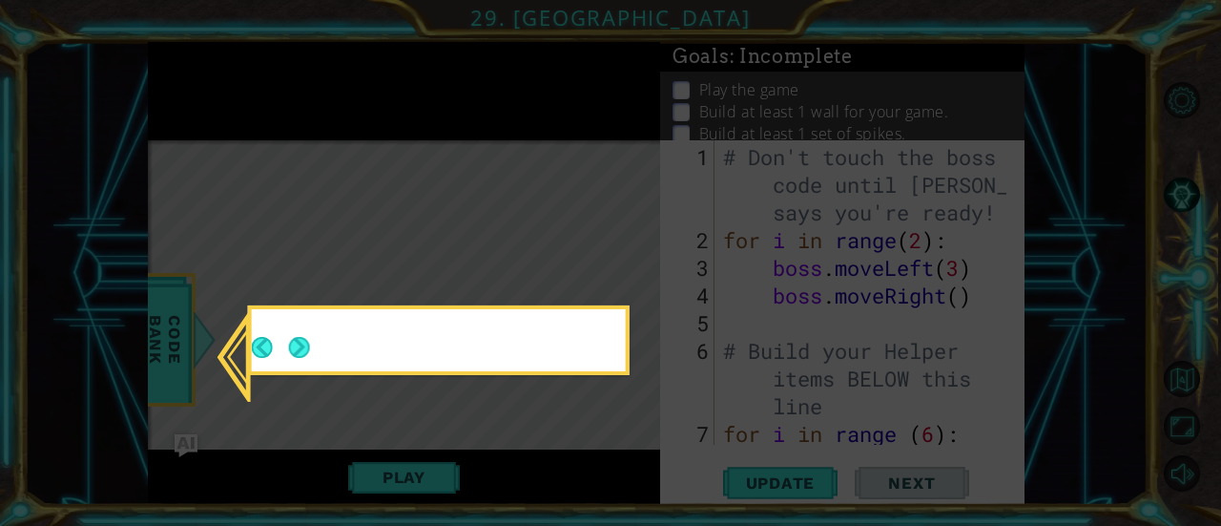
click at [300, 341] on button "Next" at bounding box center [299, 347] width 21 height 21
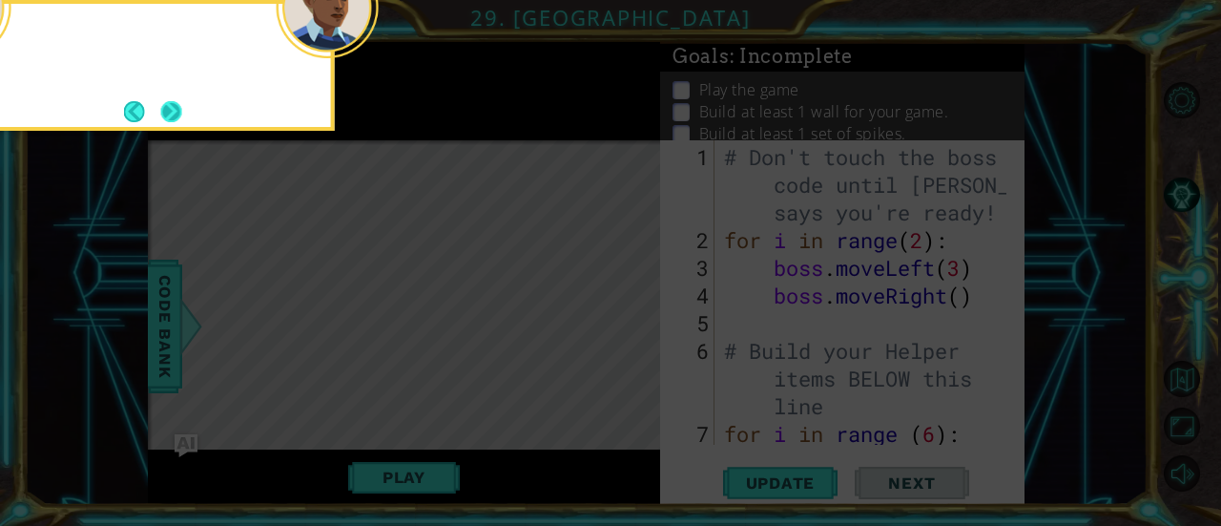
click at [174, 107] on button "Next" at bounding box center [171, 111] width 22 height 22
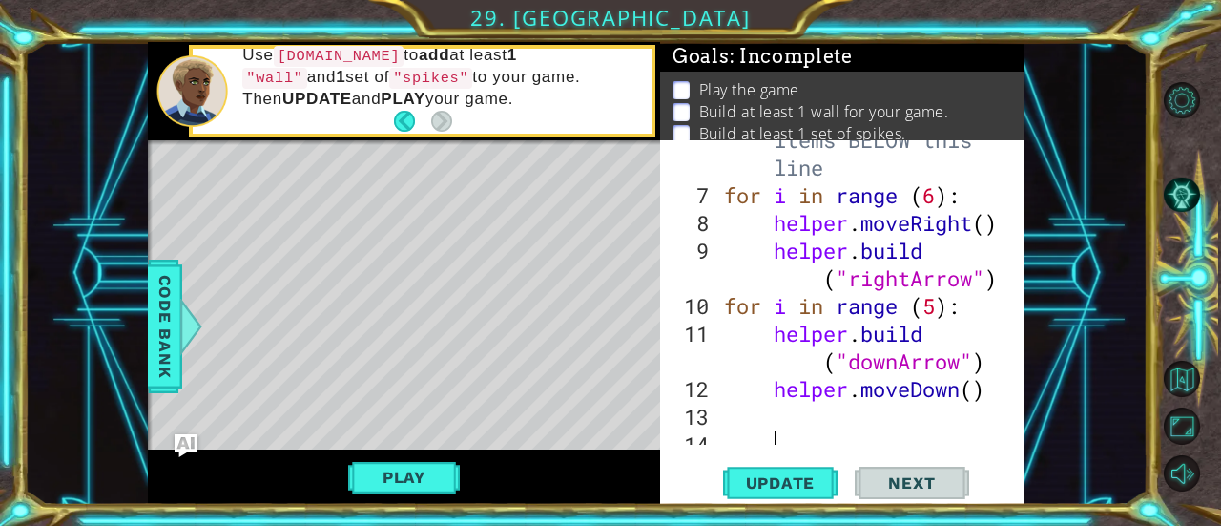
scroll to position [240, 0]
click at [794, 478] on span "Update" at bounding box center [781, 482] width 108 height 19
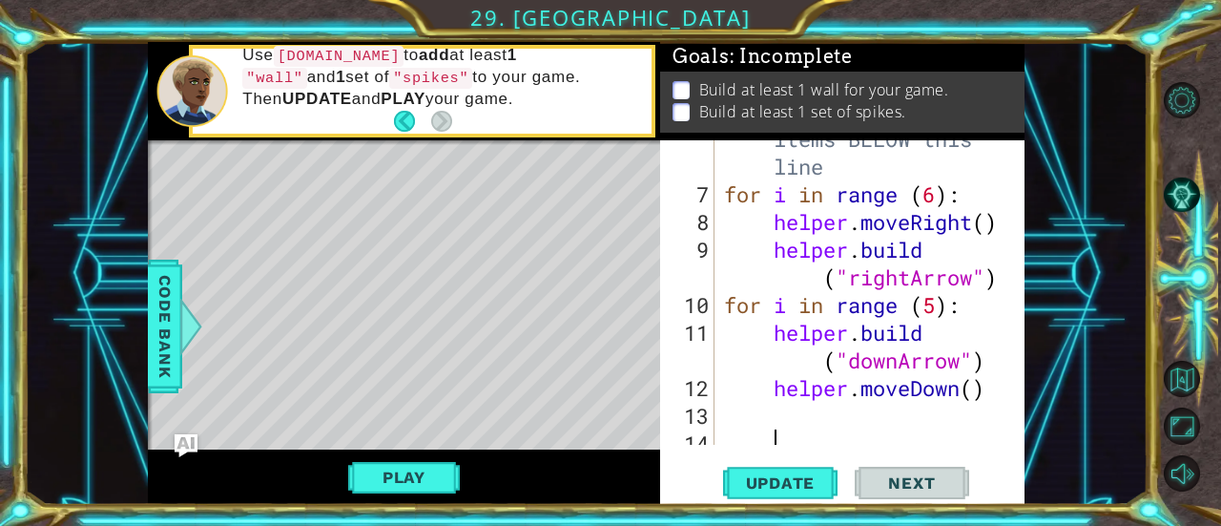
click at [937, 195] on div "# Build your Helper items BELOW this line for i in range ( 6 ) : helper . moveR…" at bounding box center [868, 304] width 296 height 415
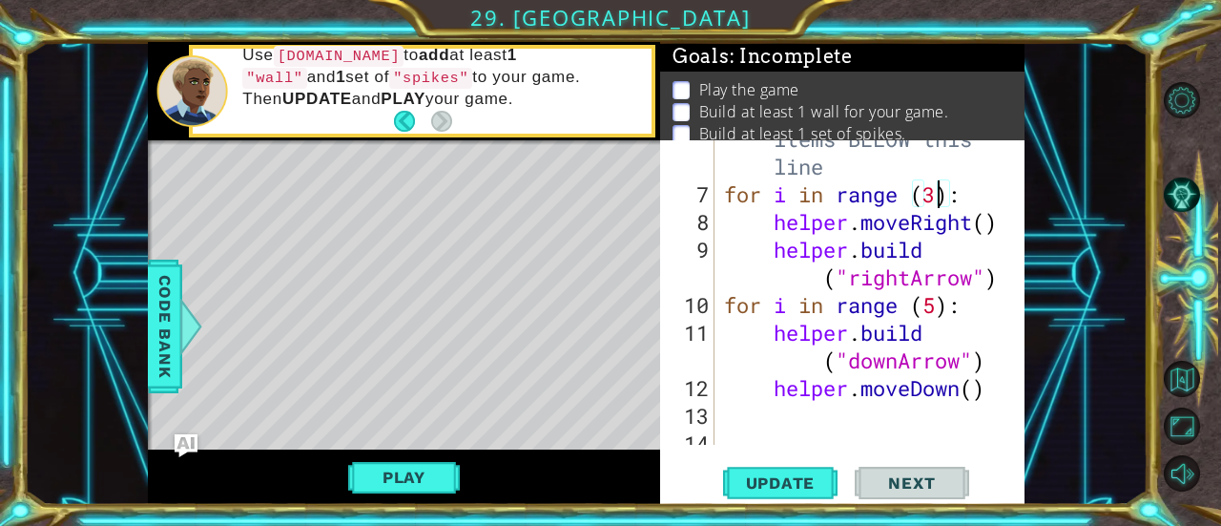
scroll to position [0, 10]
click at [1000, 281] on div "# Build your Helper items BELOW this line for i in range ( 3 ) : helper . moveR…" at bounding box center [868, 304] width 296 height 415
type textarea "[DOMAIN_NAME] ("rightArrow")"
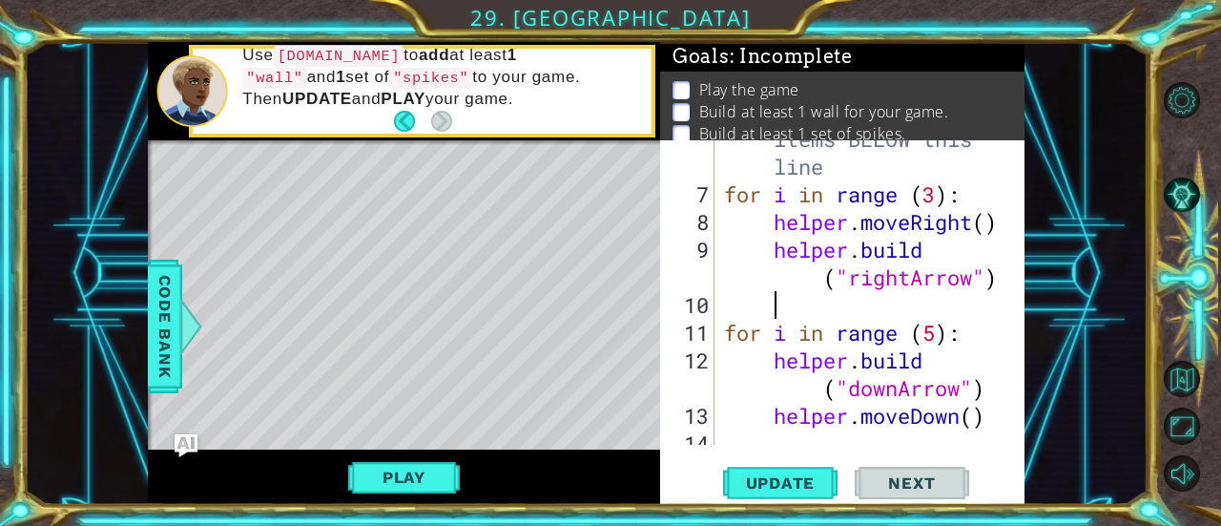
scroll to position [0, 0]
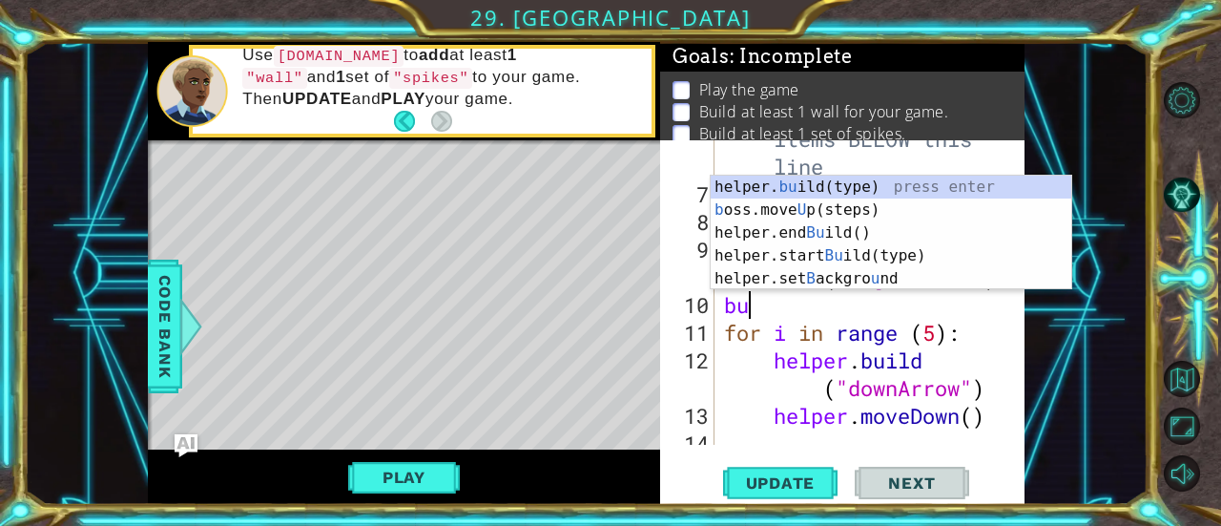
type textarea "[DOMAIN_NAME]("wall")"
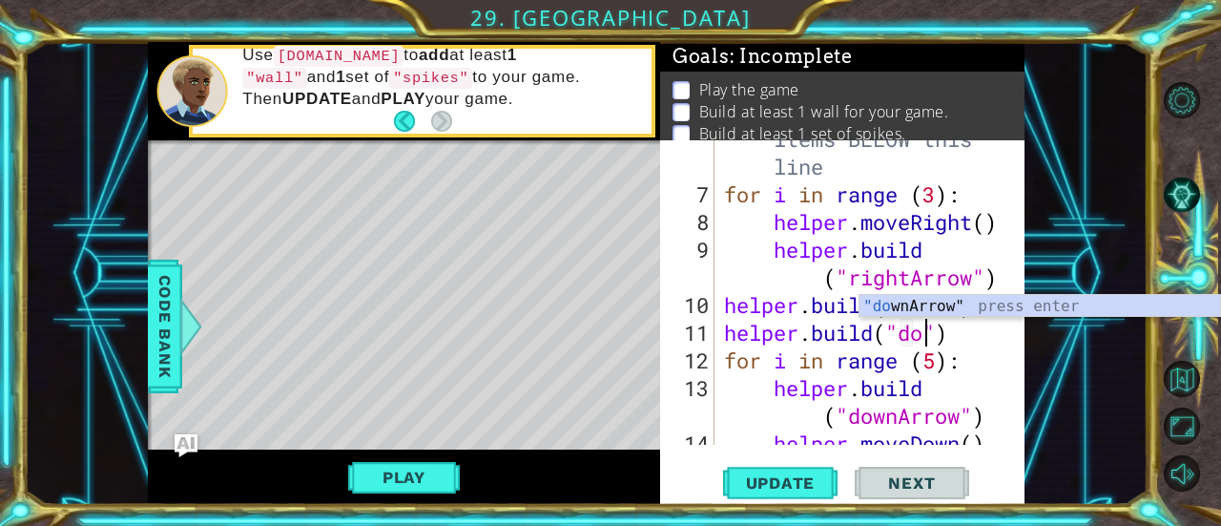
scroll to position [0, 10]
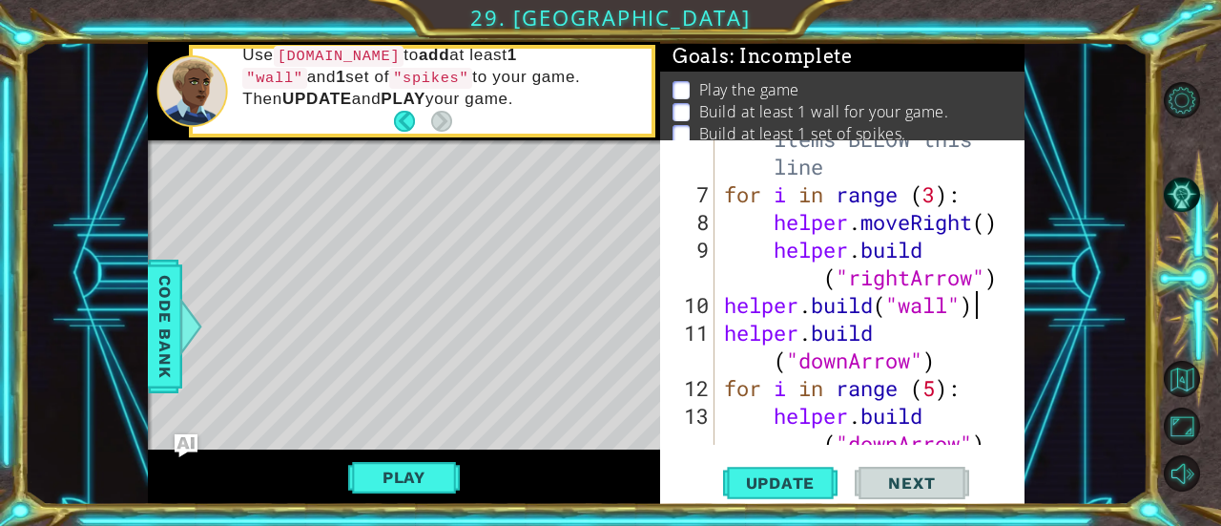
click at [983, 301] on div "# Build your Helper items BELOW this line for i in range ( 3 ) : helper . moveR…" at bounding box center [868, 318] width 296 height 443
type textarea "[DOMAIN_NAME]("wall")"
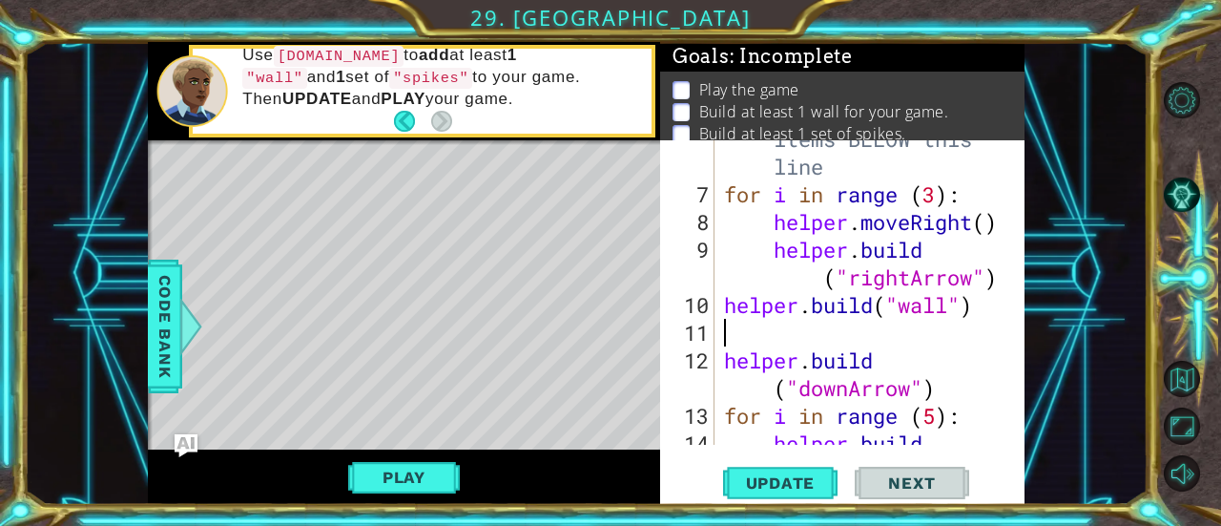
scroll to position [0, 0]
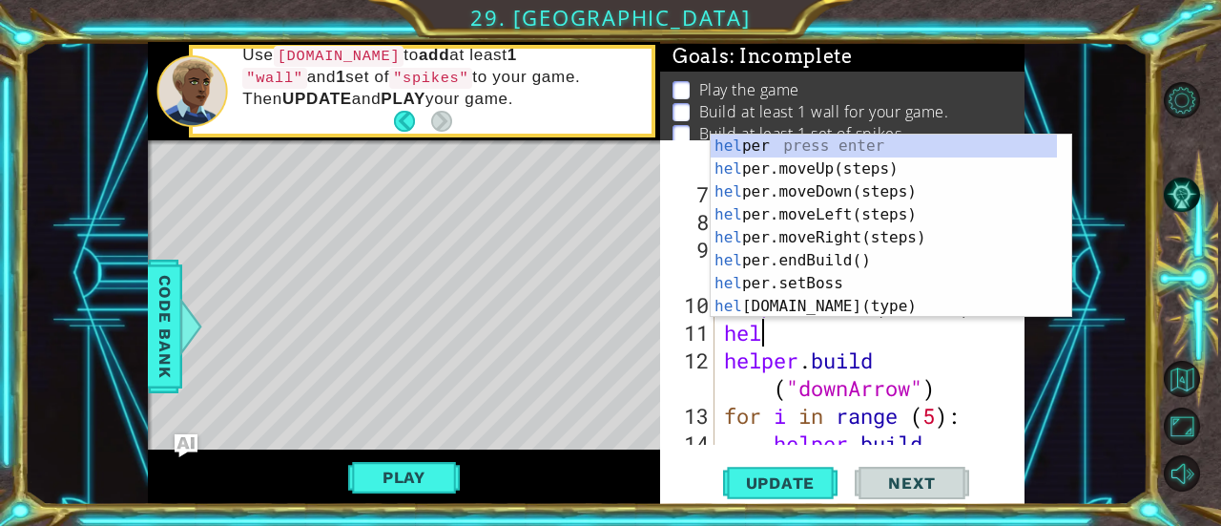
type textarea "helpe"
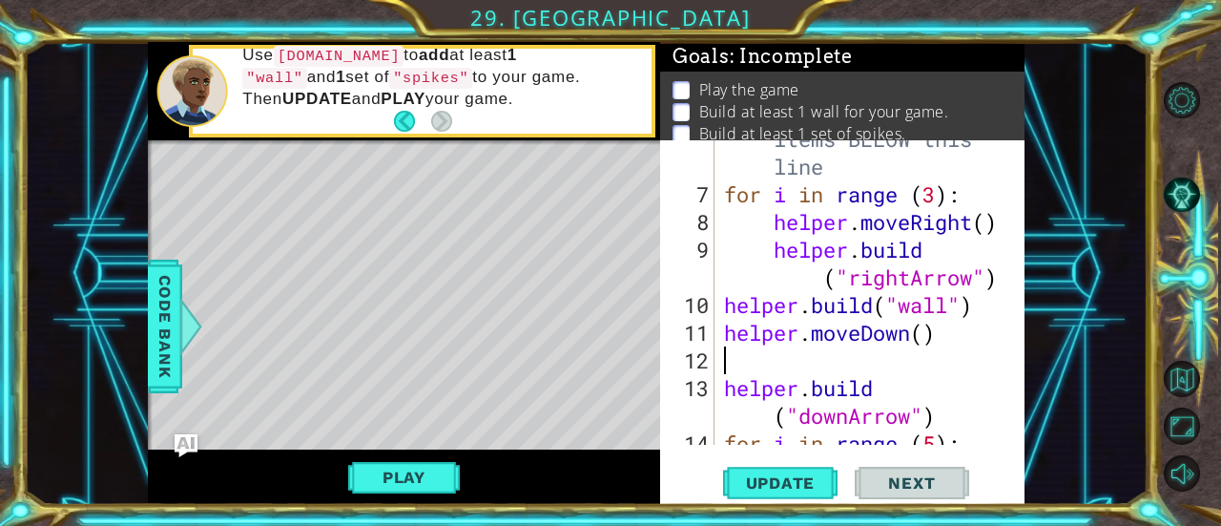
type textarea "h"
type textarea "[DOMAIN_NAME]("spikes")"
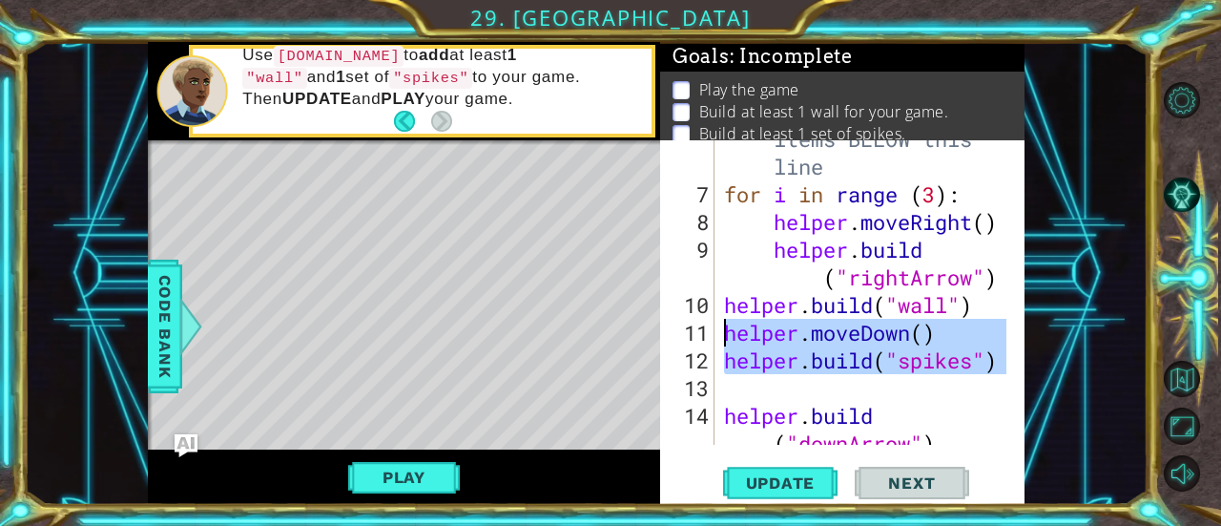
drag, startPoint x: 767, startPoint y: 383, endPoint x: 699, endPoint y: 335, distance: 82.9
click at [699, 335] on div "6 7 8 9 10 11 12 13 14 15 16 # Build your Helper items BELOW this line for i in…" at bounding box center [840, 292] width 361 height 304
click at [978, 302] on div "# Build your Helper items BELOW this line for i in range ( 3 ) : helper . moveR…" at bounding box center [868, 318] width 296 height 443
type textarea "[DOMAIN_NAME]("wall")"
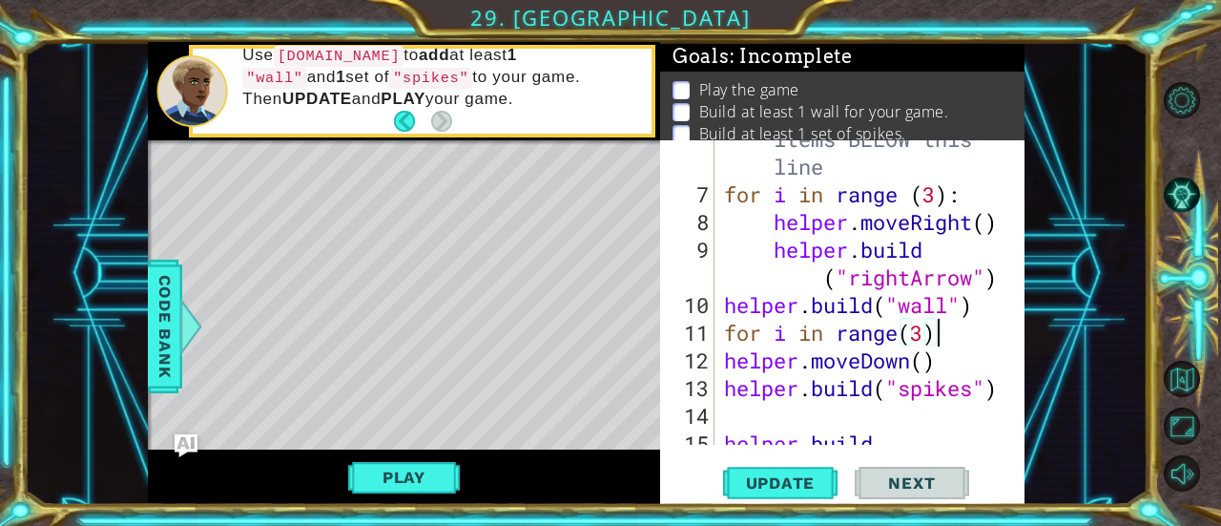
scroll to position [0, 10]
click at [722, 359] on div "# Build your Helper items BELOW this line for i in range ( 3 ) : helper . moveR…" at bounding box center [868, 318] width 296 height 443
click at [723, 388] on div "# Build your Helper items BELOW this line for i in range ( 3 ) : helper . moveR…" at bounding box center [868, 318] width 296 height 443
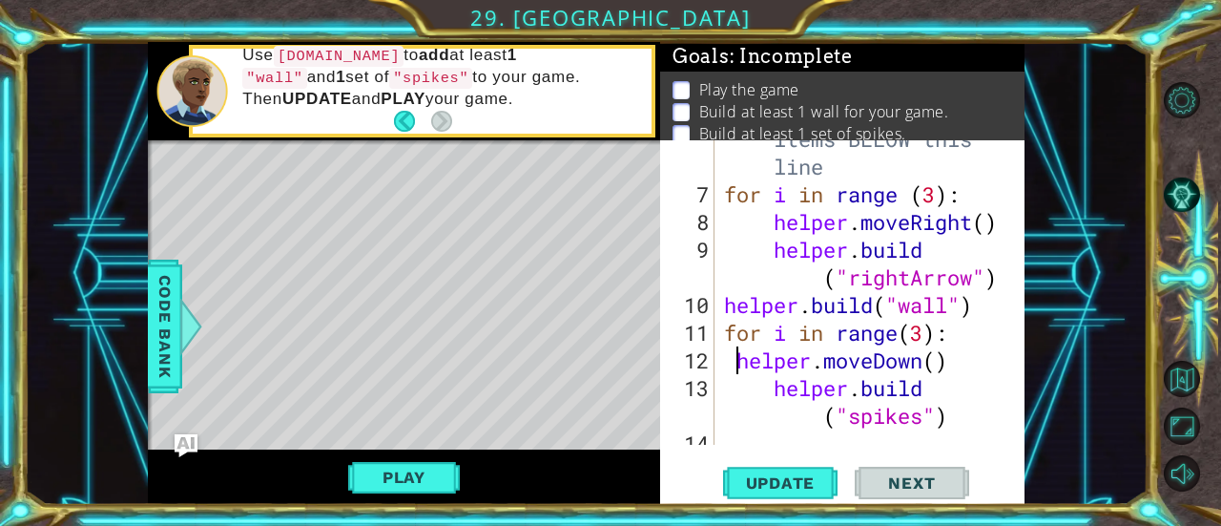
click at [731, 359] on div "# Build your Helper items BELOW this line for i in range ( 3 ) : helper . moveR…" at bounding box center [868, 304] width 296 height 415
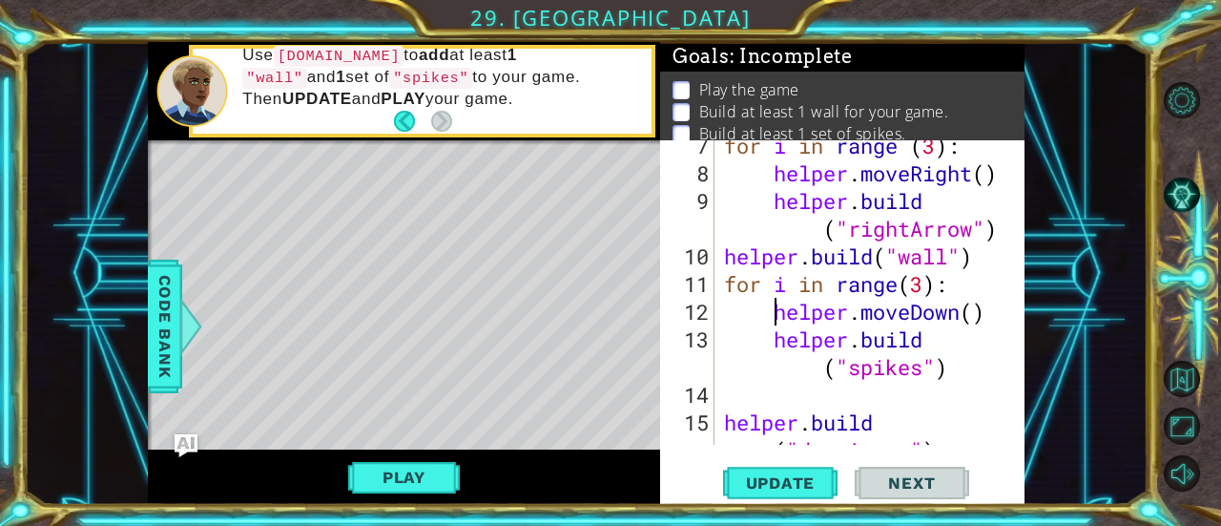
scroll to position [295, 0]
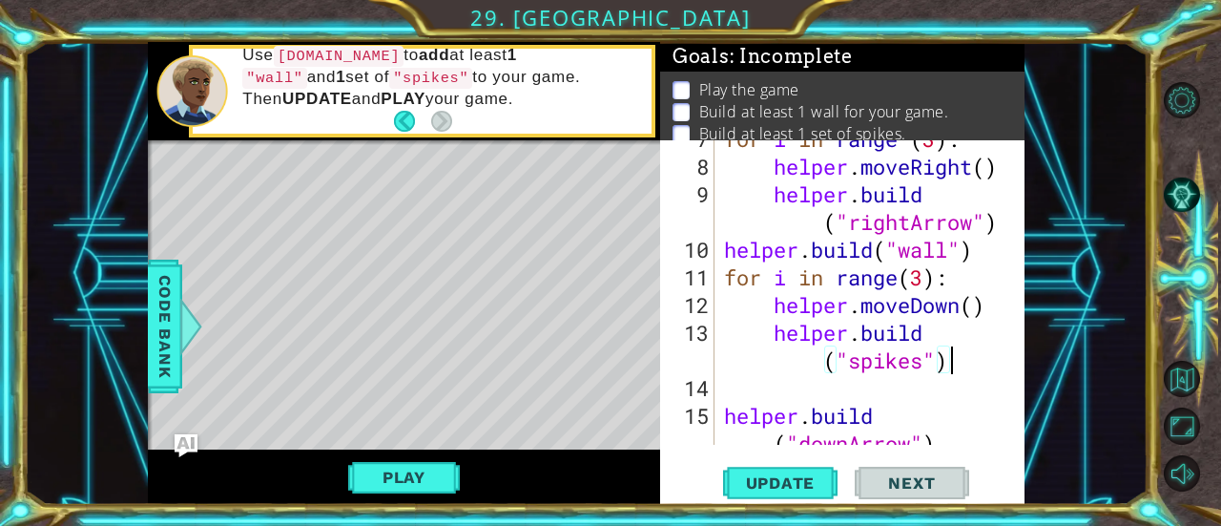
click at [960, 366] on div "for i in range ( 3 ) : helper . moveRight ( ) helper . build ( "rightArrow" ) h…" at bounding box center [868, 318] width 296 height 387
type textarea "[DOMAIN_NAME]("spikes")"
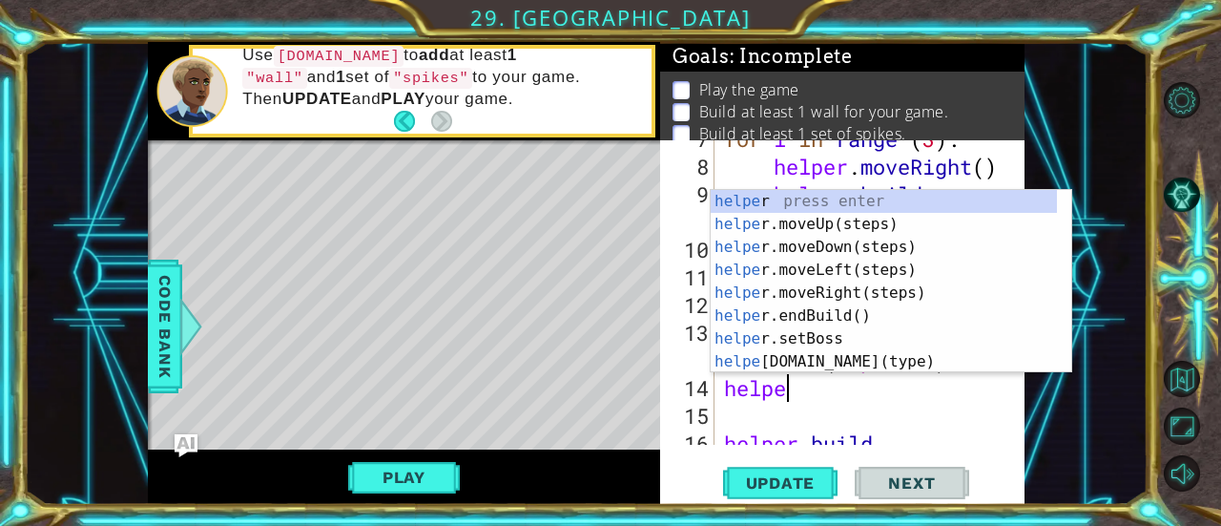
scroll to position [0, 1]
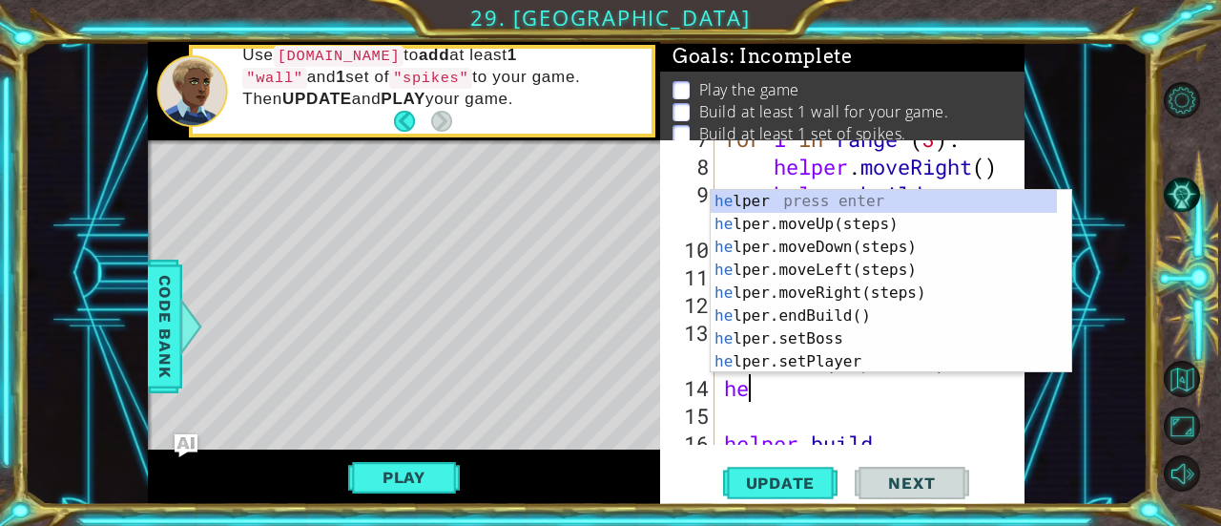
type textarea "h"
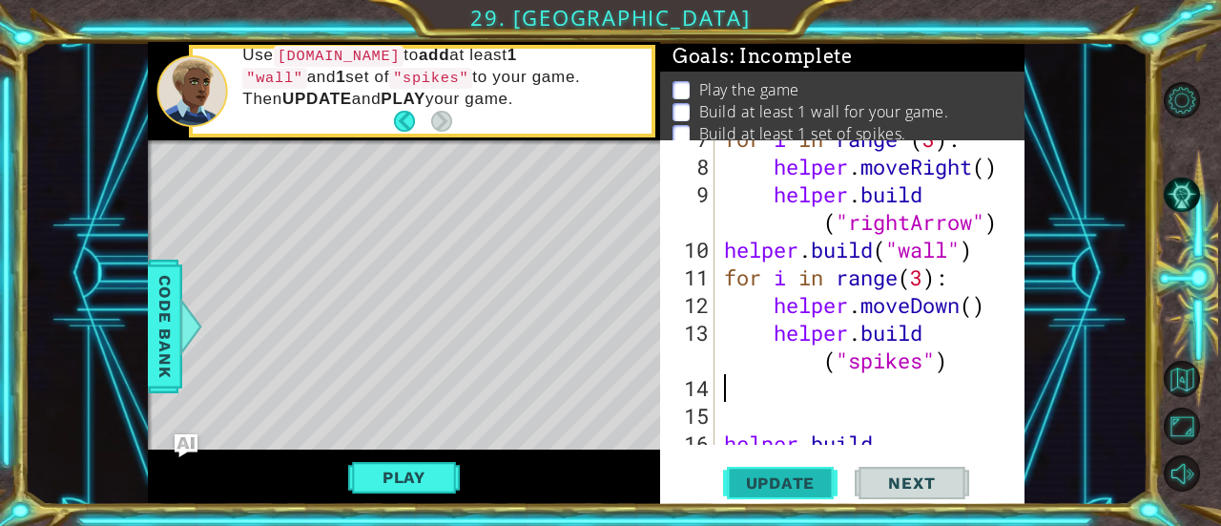
click at [776, 480] on span "Update" at bounding box center [781, 482] width 108 height 19
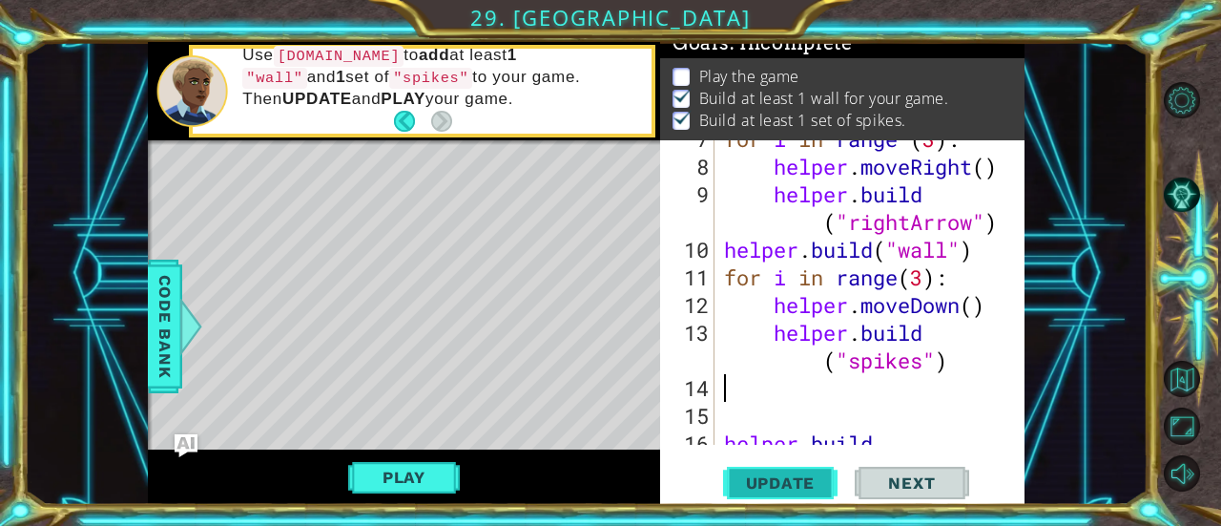
scroll to position [19, 0]
click at [389, 479] on button "Play" at bounding box center [404, 477] width 112 height 36
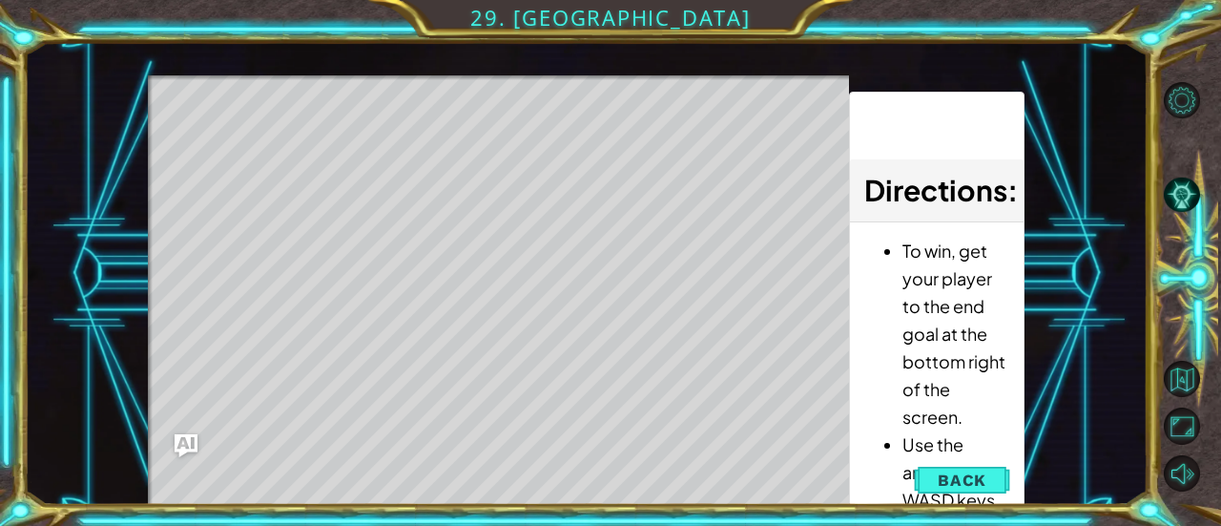
scroll to position [16, 0]
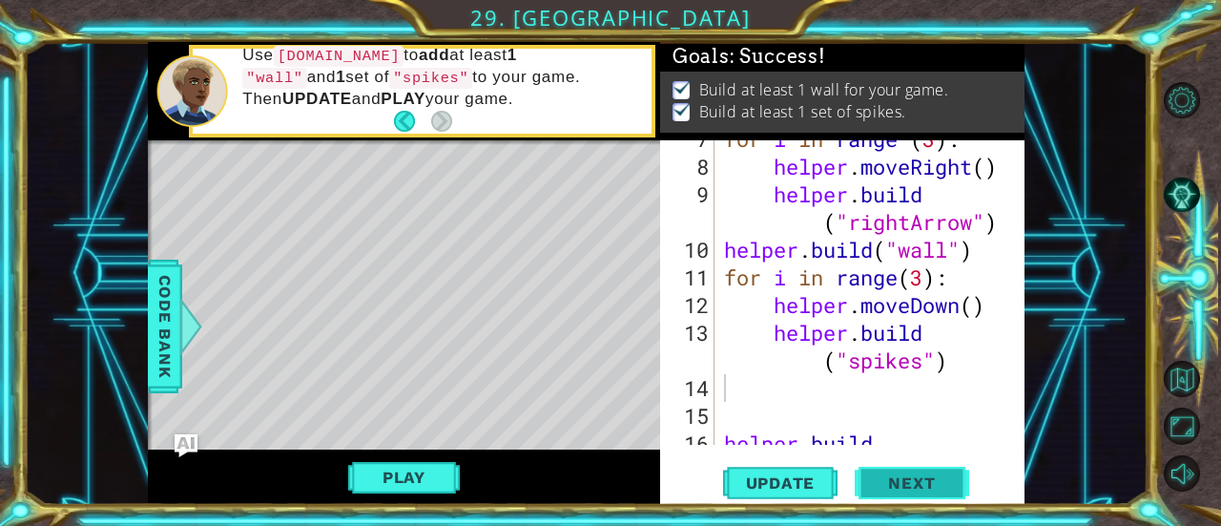
drag, startPoint x: 897, startPoint y: 479, endPoint x: 884, endPoint y: 482, distance: 13.7
click at [884, 482] on span "Next" at bounding box center [911, 484] width 85 height 19
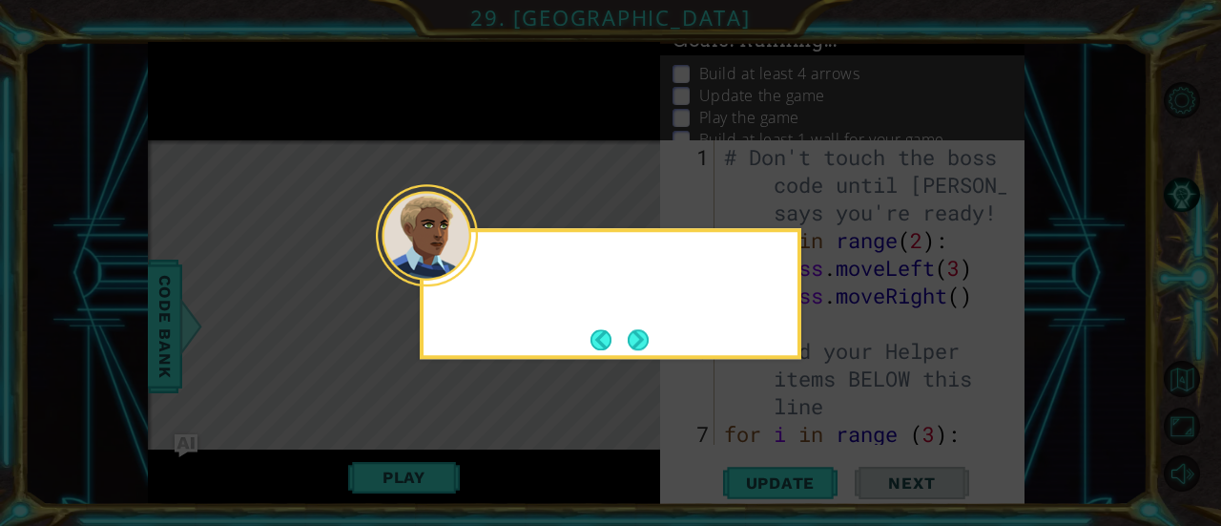
scroll to position [0, 0]
click at [615, 330] on button "Back" at bounding box center [609, 339] width 37 height 21
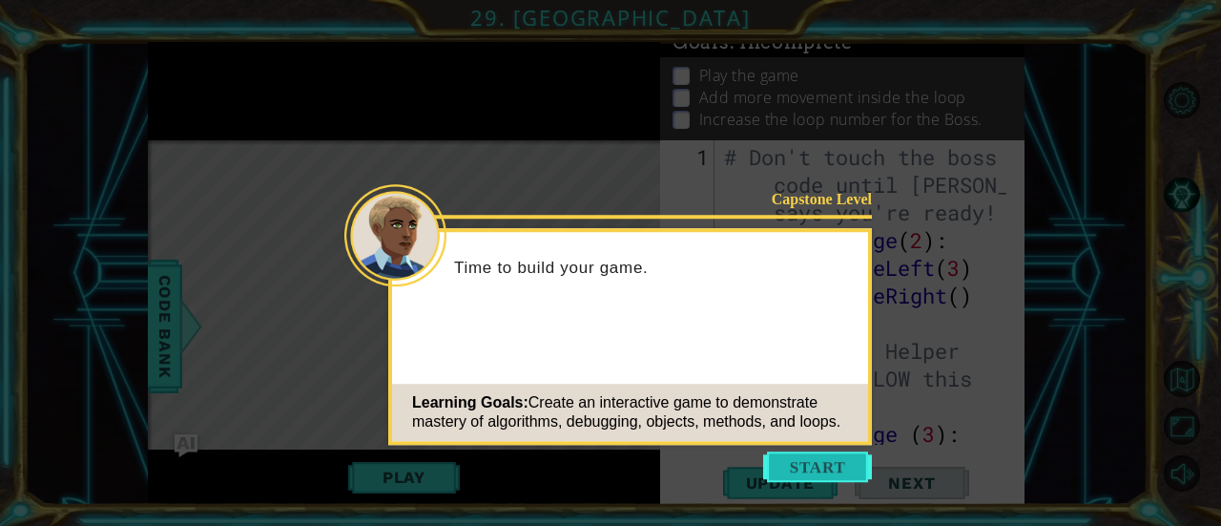
click at [823, 464] on button "Start" at bounding box center [817, 466] width 109 height 31
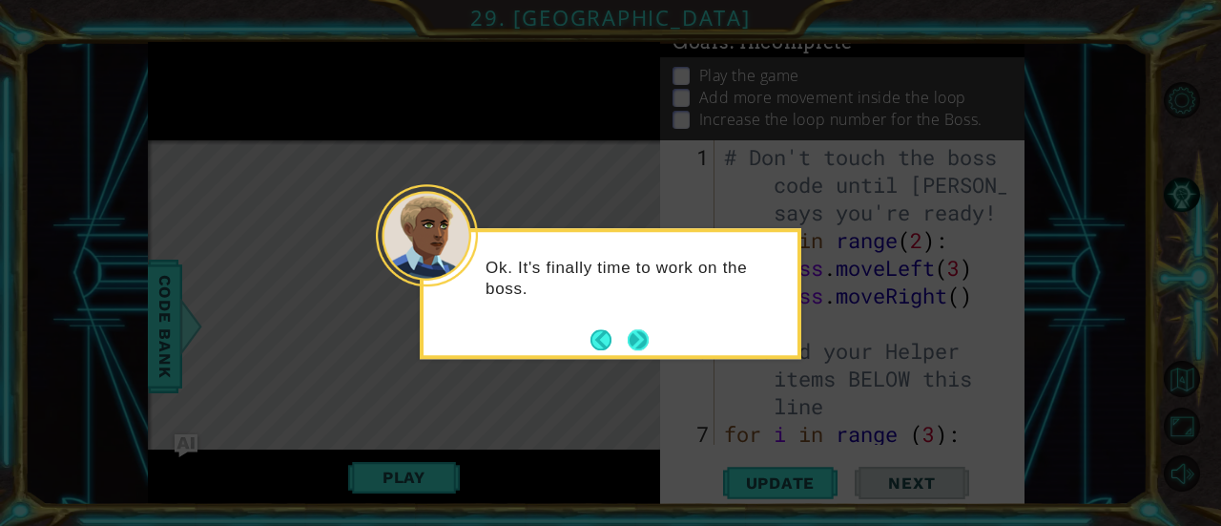
click at [646, 343] on button "Next" at bounding box center [639, 340] width 22 height 22
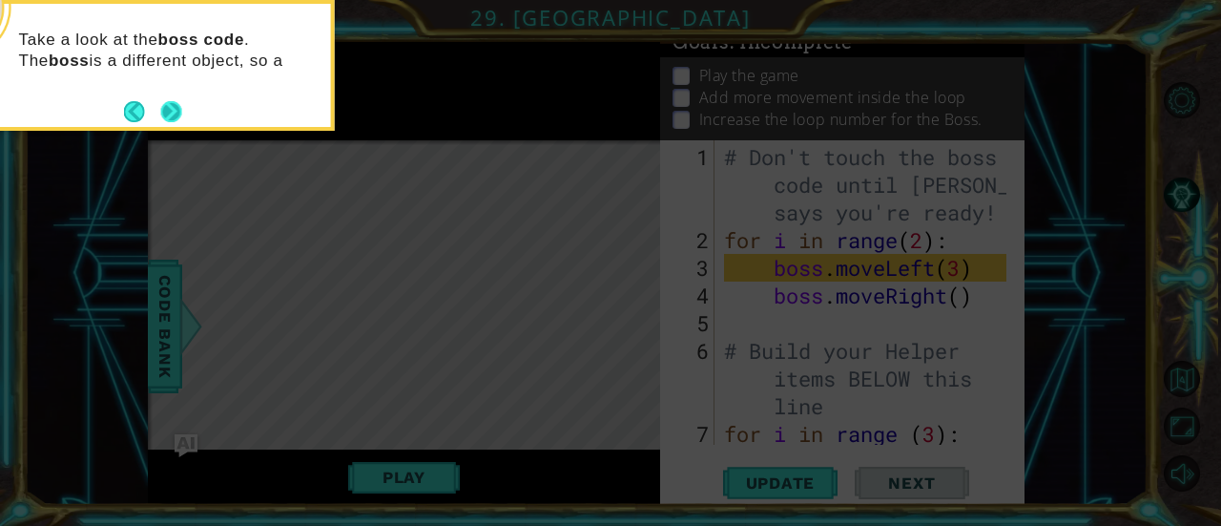
click at [171, 110] on button "Next" at bounding box center [170, 111] width 21 height 21
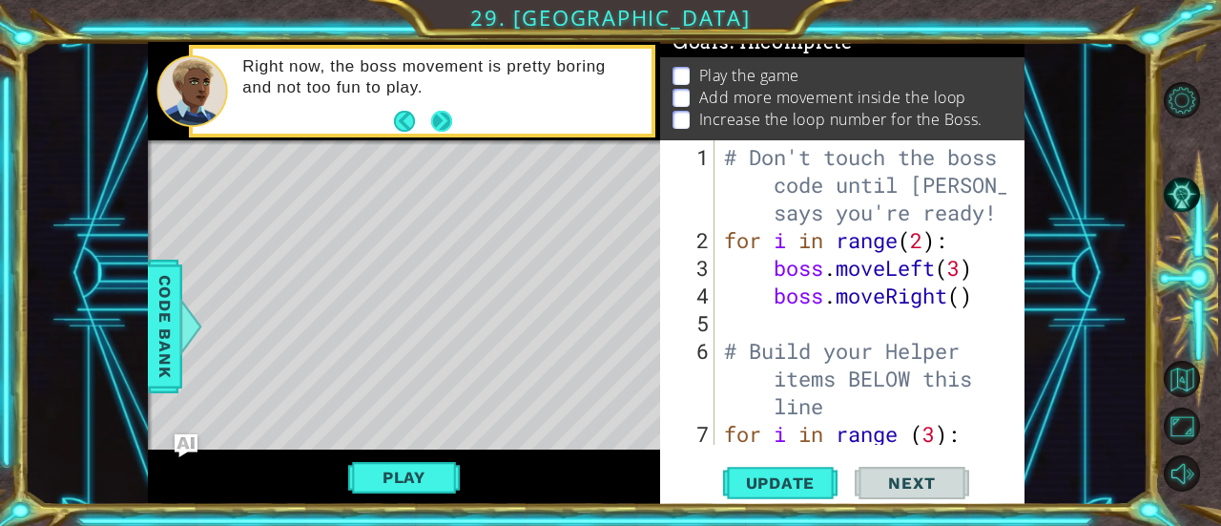
click at [441, 125] on button "Next" at bounding box center [442, 122] width 22 height 22
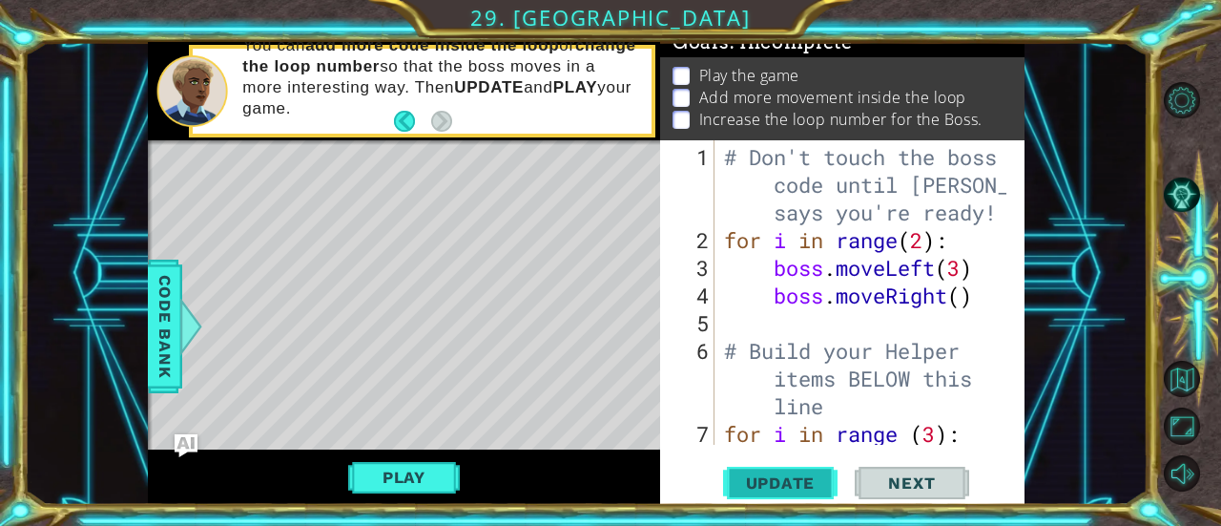
click at [786, 475] on span "Update" at bounding box center [781, 482] width 108 height 19
click at [429, 472] on button "Play" at bounding box center [404, 477] width 112 height 36
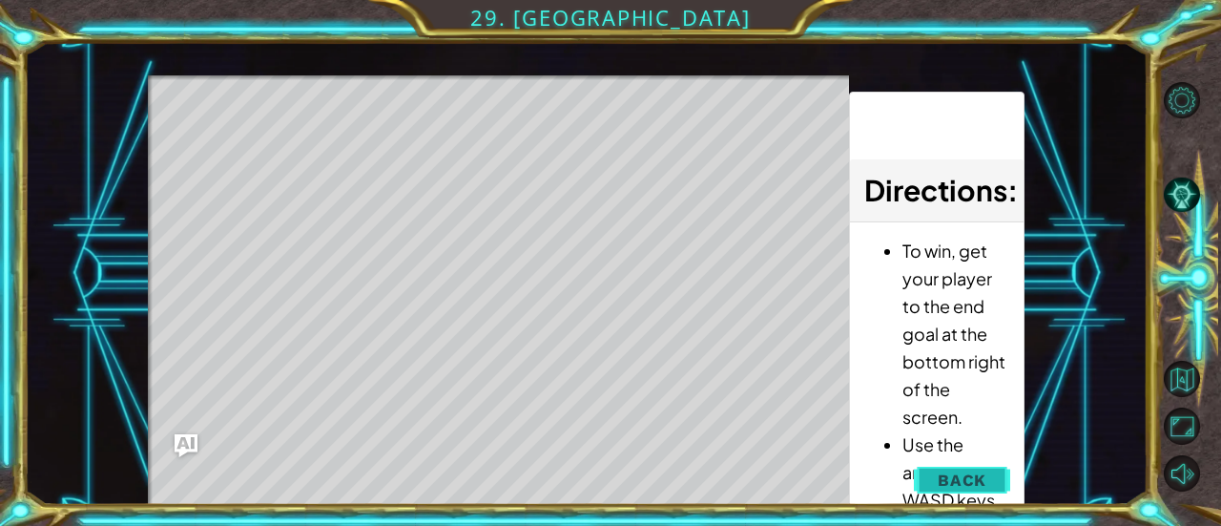
click at [935, 476] on button "Back" at bounding box center [962, 480] width 96 height 38
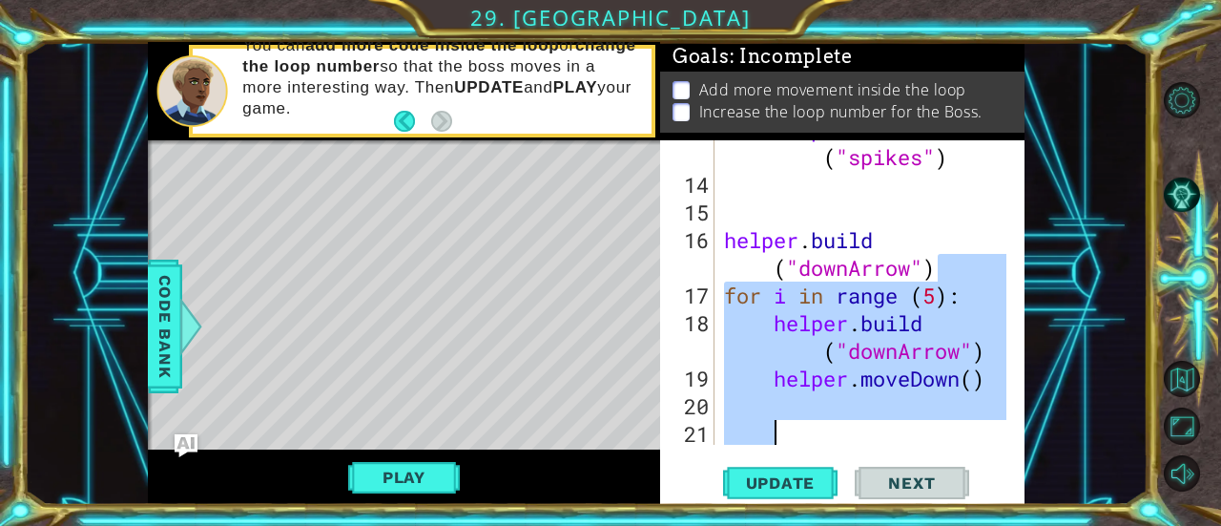
scroll to position [498, 0]
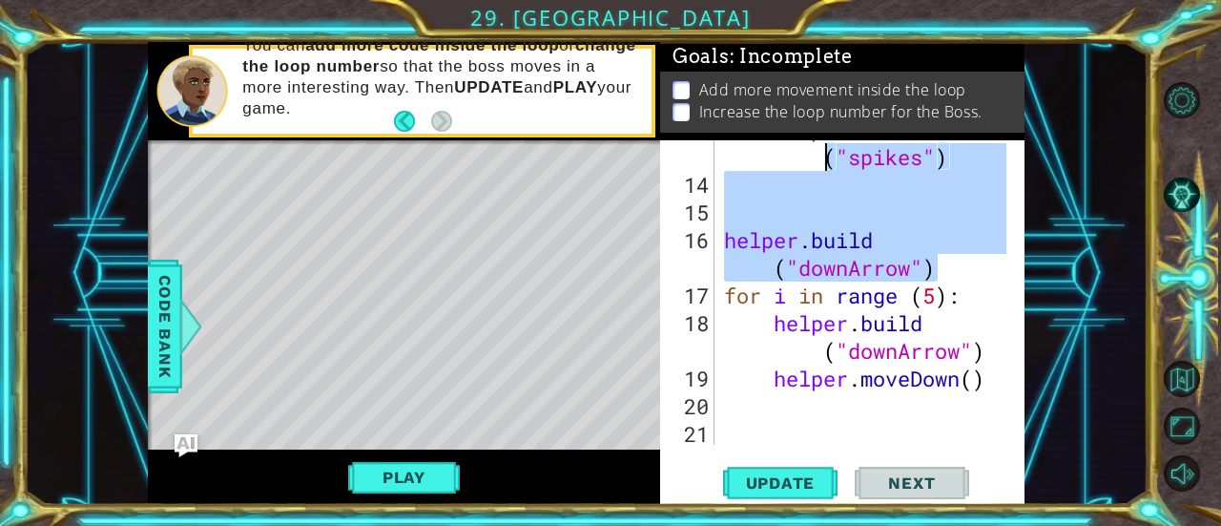
drag, startPoint x: 952, startPoint y: 339, endPoint x: 725, endPoint y: 163, distance: 287.1
click at [725, 163] on div "helper . build ( "spikes" ) helper . build ( "downArrow" ) for i in range ( 5 )…" at bounding box center [868, 308] width 296 height 387
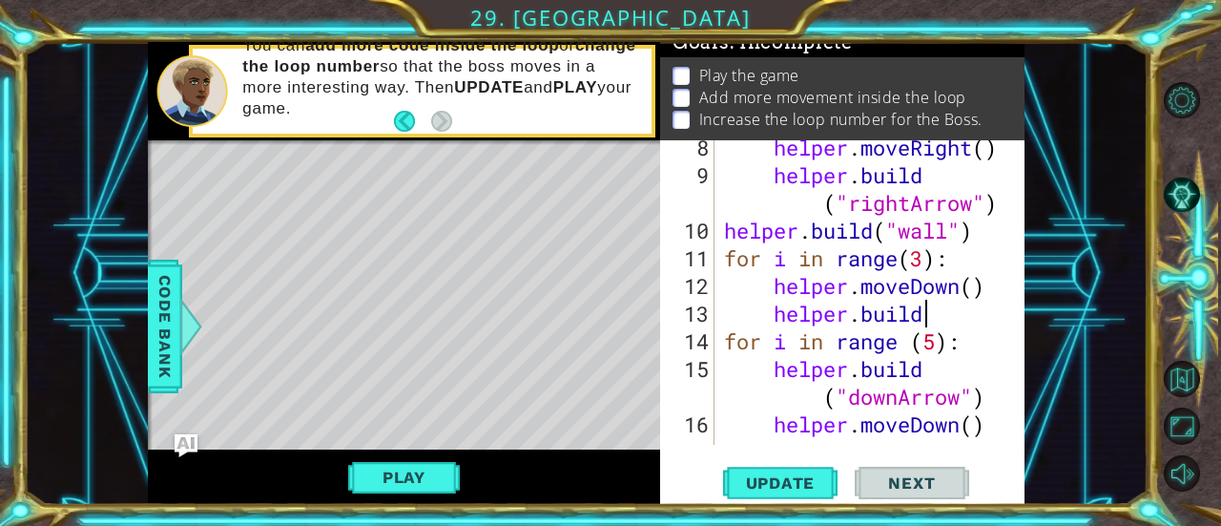
scroll to position [314, 0]
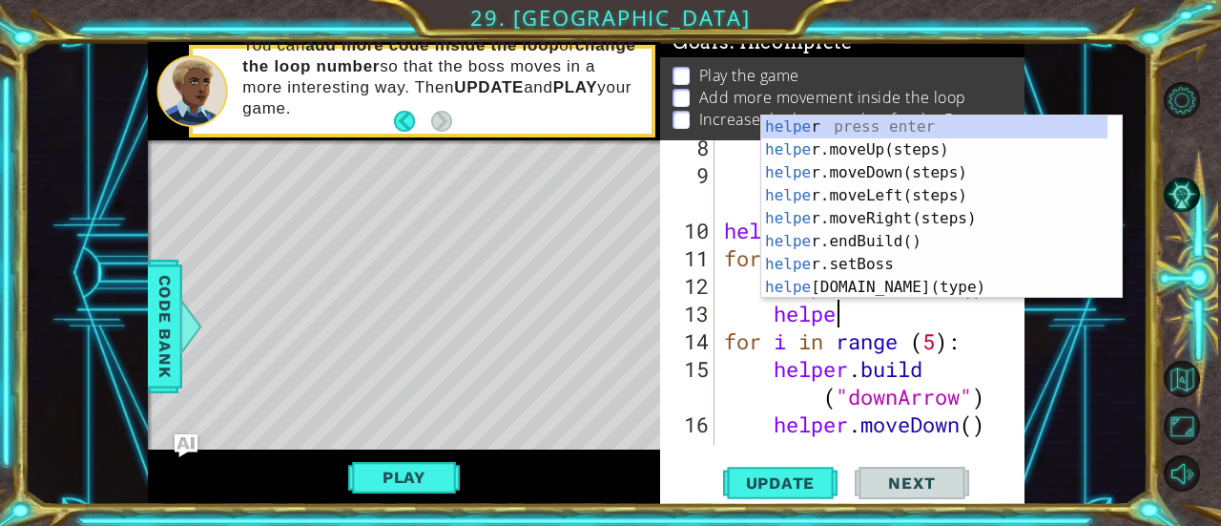
type textarea "h"
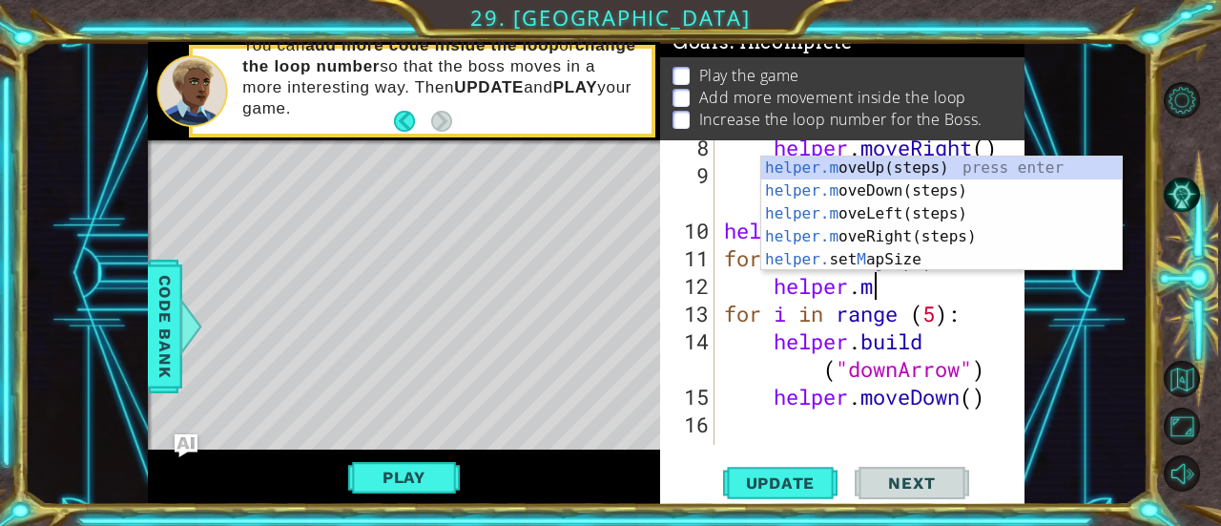
type textarea "h"
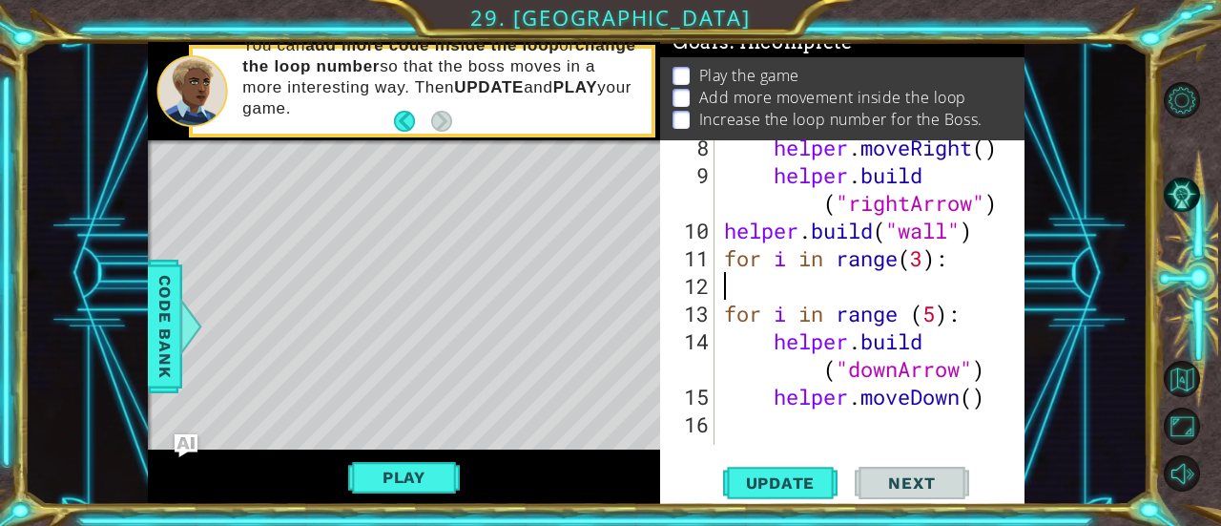
scroll to position [303, 0]
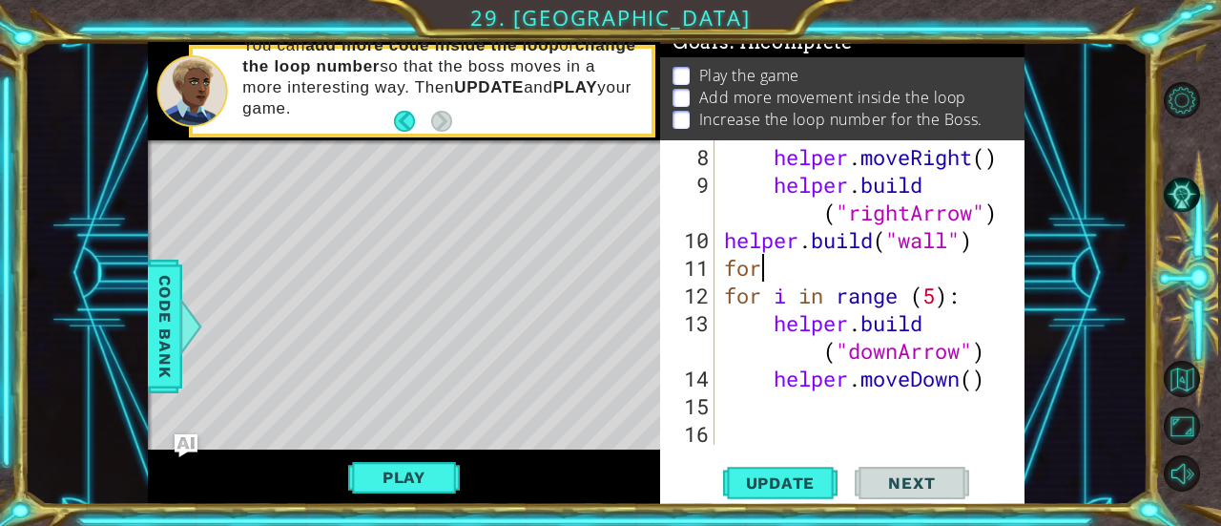
type textarea "f"
type textarea "[DOMAIN_NAME]("wall")"
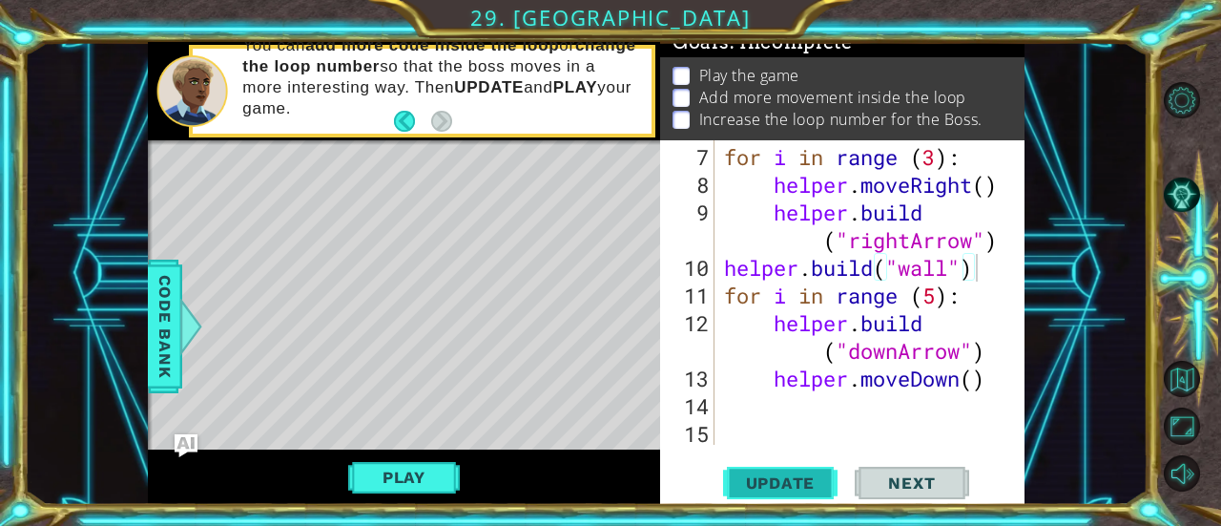
click at [753, 482] on span "Update" at bounding box center [781, 482] width 108 height 19
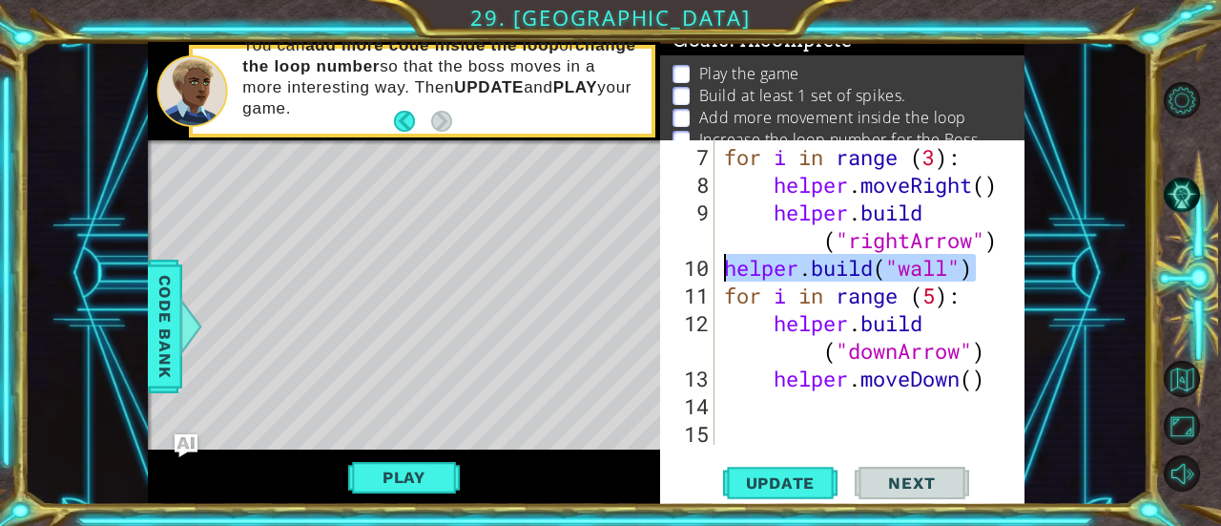
drag, startPoint x: 984, startPoint y: 268, endPoint x: 713, endPoint y: 264, distance: 271.0
click at [713, 264] on div "[DOMAIN_NAME]("wall") 7 8 9 10 11 12 13 14 15 for i in range ( 3 ) : helper . m…" at bounding box center [840, 292] width 361 height 304
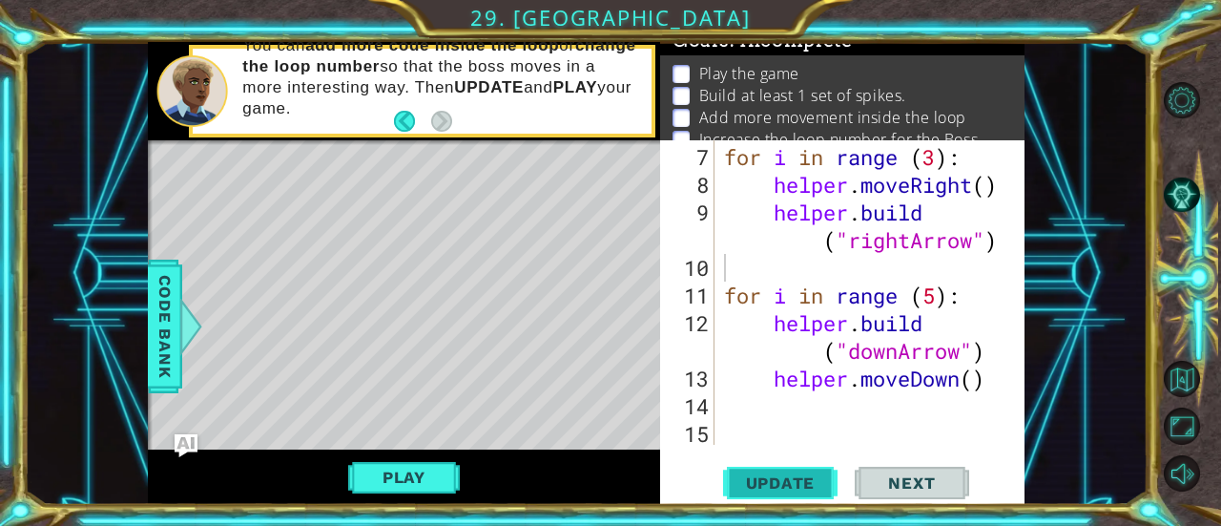
click at [802, 473] on span "Update" at bounding box center [781, 482] width 108 height 19
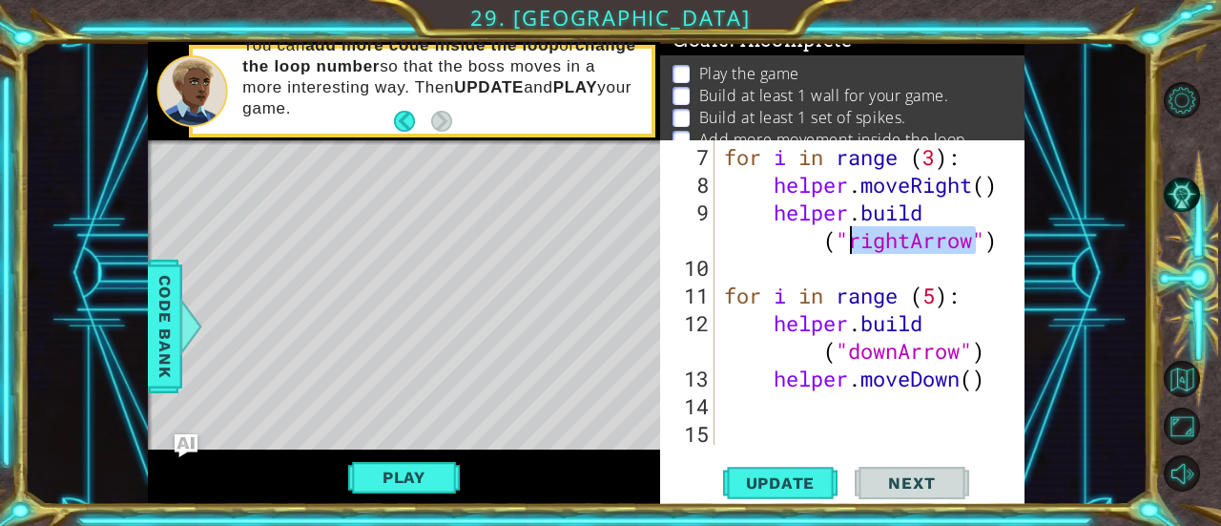
drag, startPoint x: 975, startPoint y: 241, endPoint x: 851, endPoint y: 243, distance: 124.1
click at [851, 243] on div "for i in range ( 3 ) : helper . moveRight ( ) helper . build ( "rightArrow" ) f…" at bounding box center [868, 323] width 296 height 360
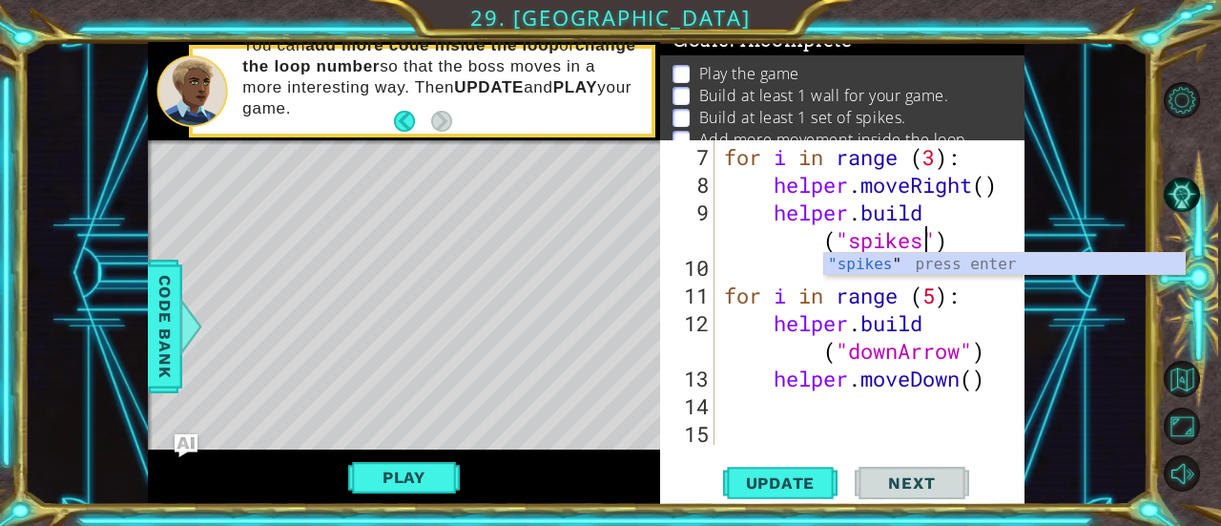
scroll to position [0, 16]
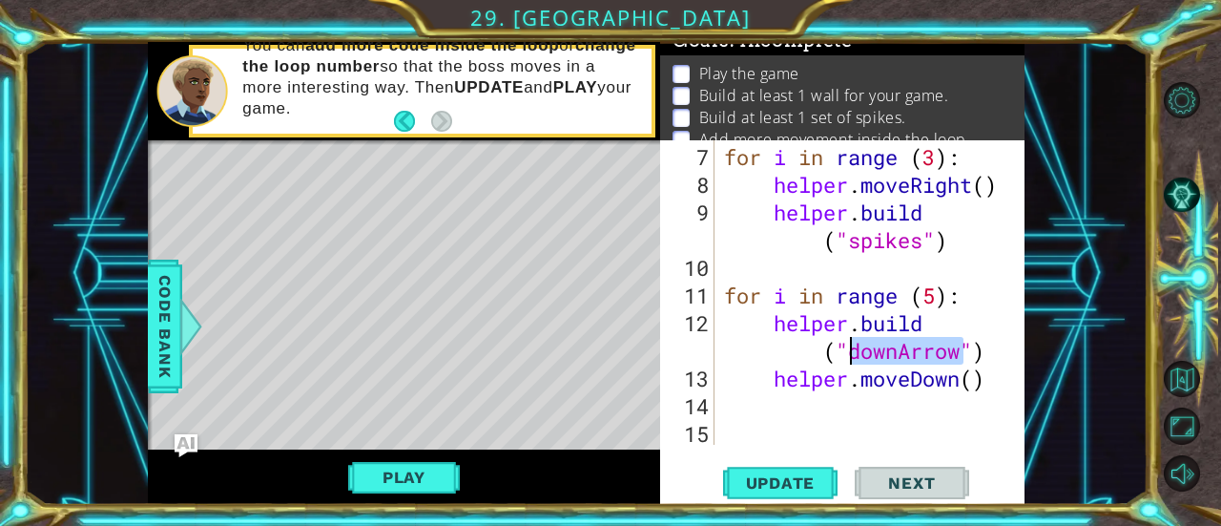
drag, startPoint x: 965, startPoint y: 352, endPoint x: 853, endPoint y: 359, distance: 111.8
click at [853, 359] on div "for i in range ( 3 ) : helper . moveRight ( ) helper . build ( "spikes" ) for i…" at bounding box center [868, 323] width 296 height 360
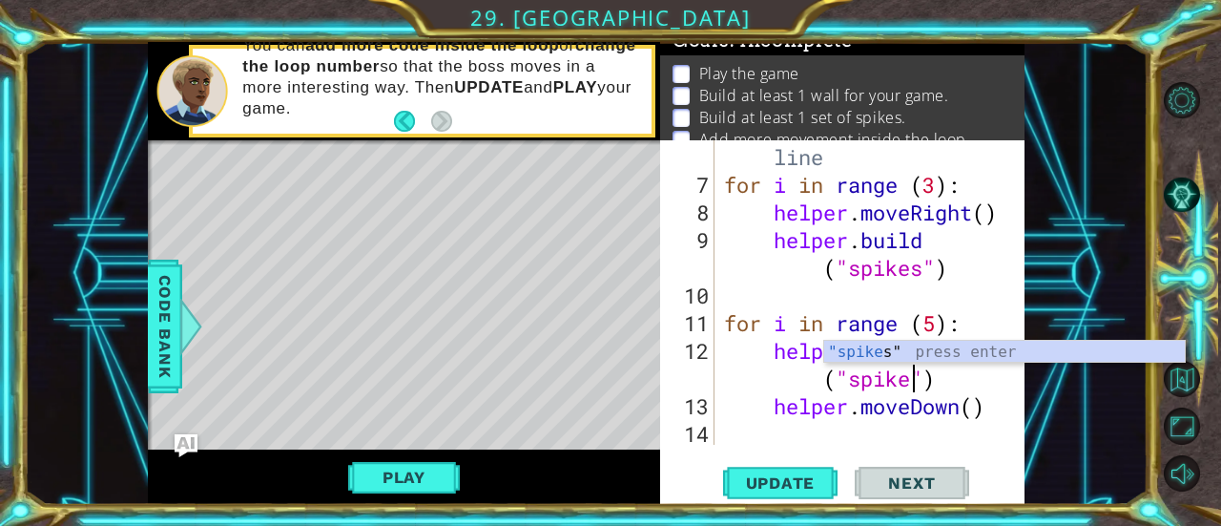
scroll to position [0, 13]
click at [803, 487] on span "Update" at bounding box center [781, 482] width 108 height 19
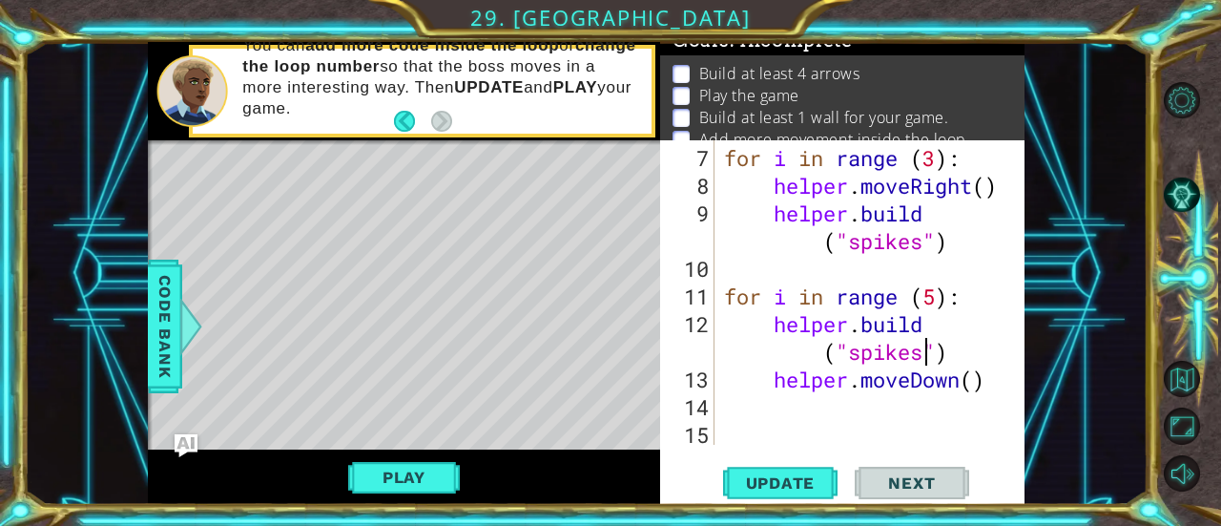
scroll to position [276, 0]
click at [998, 385] on div "# Build your Helper items BELOW this line for i in range ( 3 ) : helper . moveR…" at bounding box center [868, 268] width 296 height 415
type textarea "helper.moveDown()"
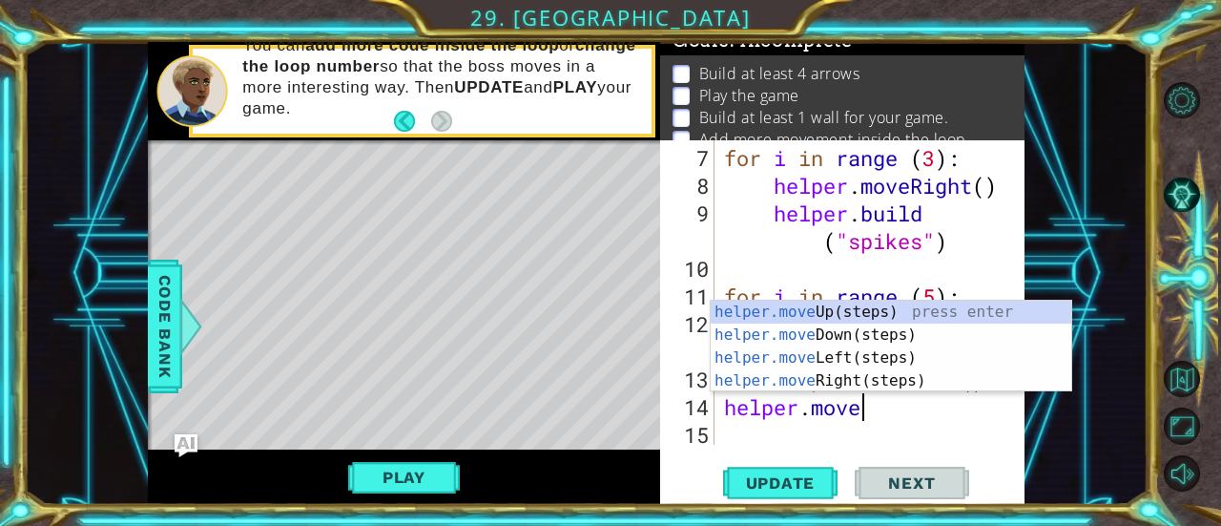
type textarea "helper.moveL"
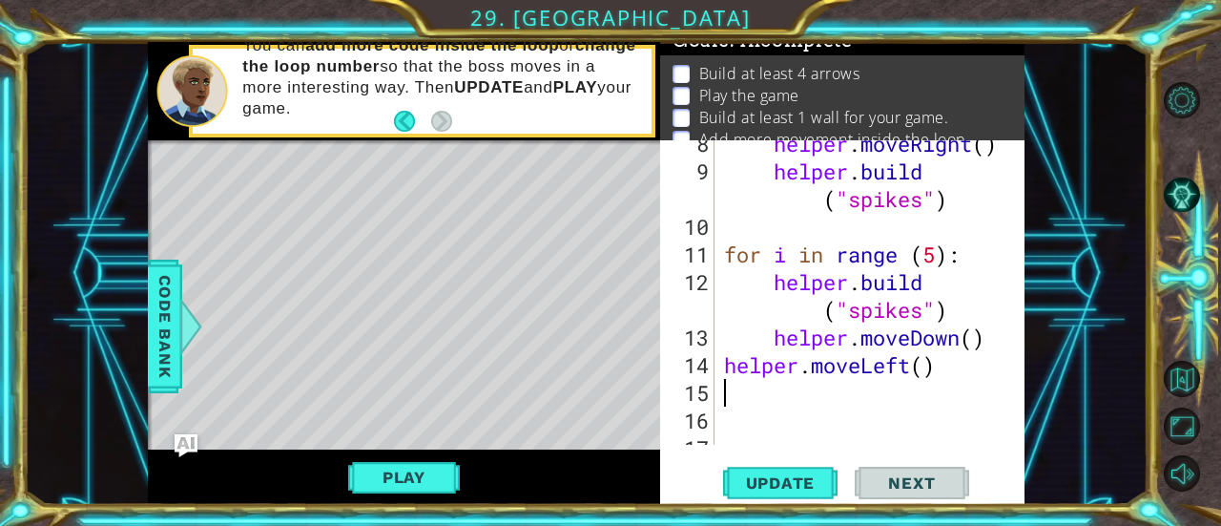
scroll to position [321, 0]
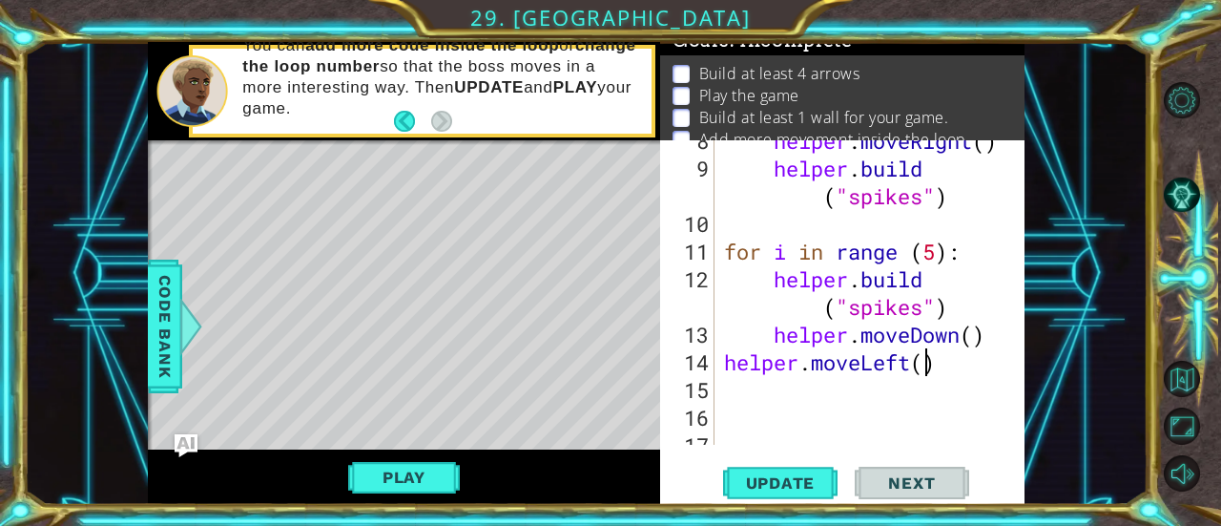
click at [924, 365] on div "helper . moveRight ( ) helper . build ( "spikes" ) for i in range ( 5 ) : helpe…" at bounding box center [868, 307] width 296 height 360
type textarea "helper.moveLeft(3)"
click at [959, 365] on div "helper . moveRight ( ) helper . build ( "spikes" ) for i in range ( 5 ) : helpe…" at bounding box center [868, 307] width 296 height 360
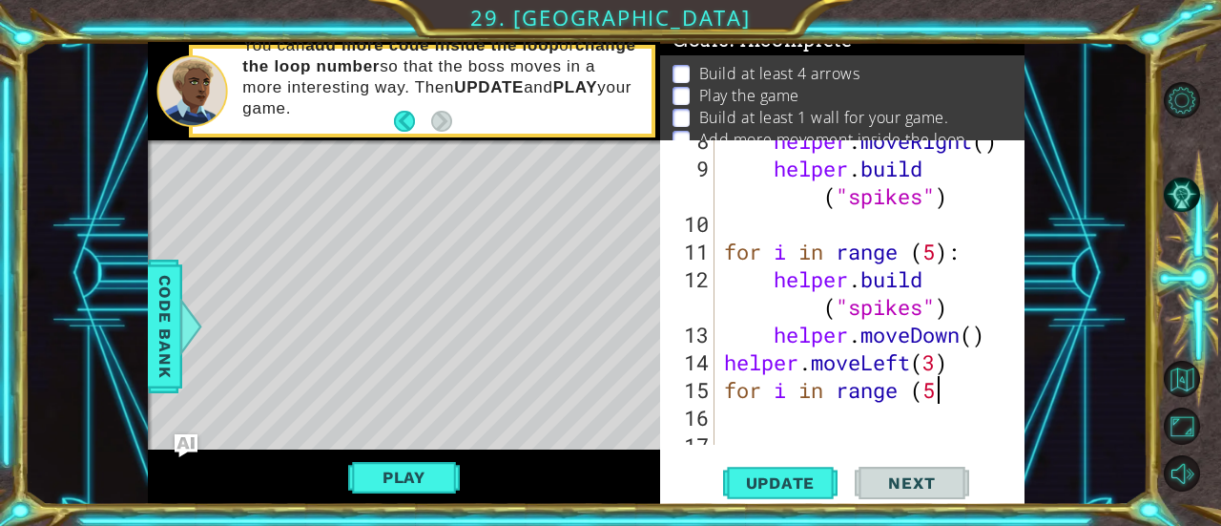
type textarea "for i in range (5)"
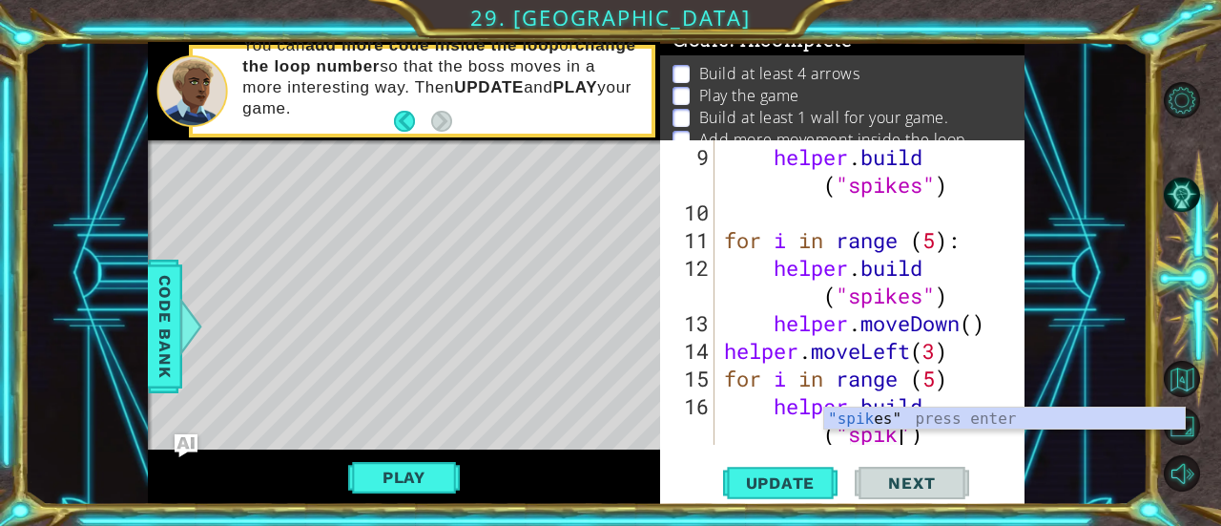
scroll to position [332, 0]
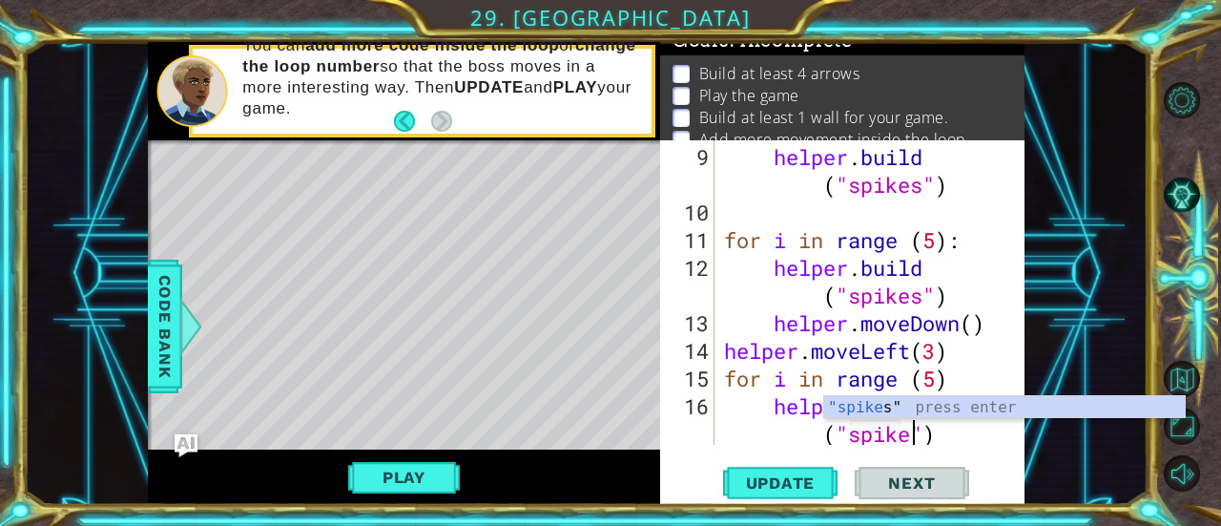
type textarea "[DOMAIN_NAME]("spikes")"
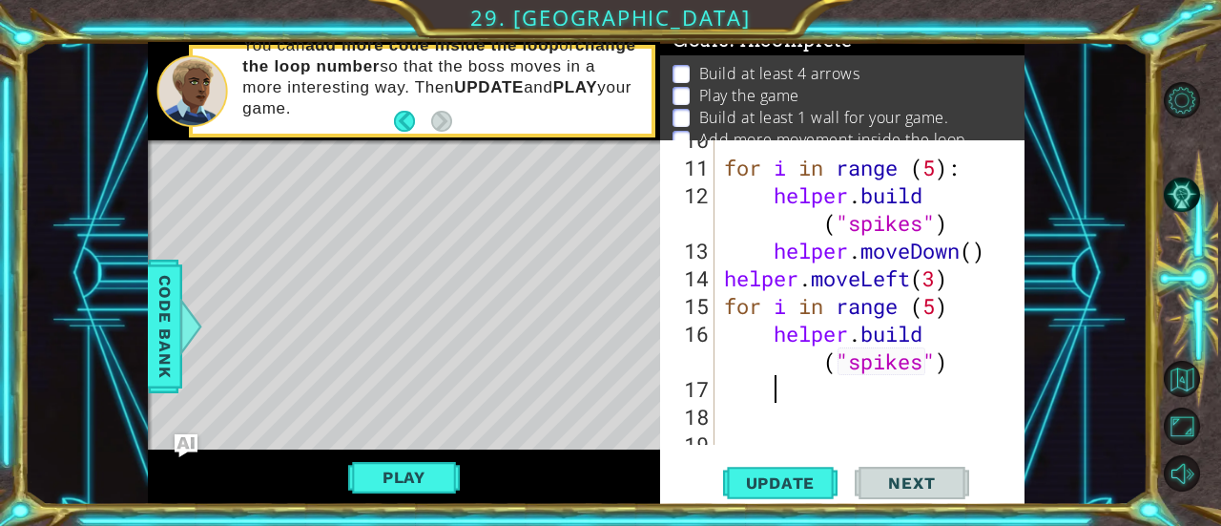
scroll to position [405, 0]
type textarea "up"
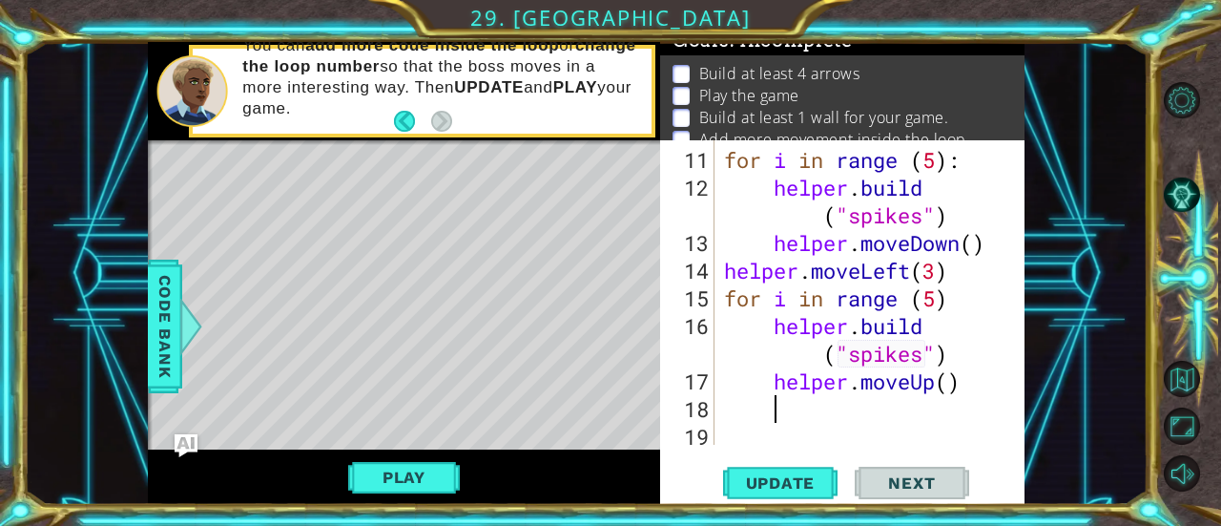
scroll to position [424, 0]
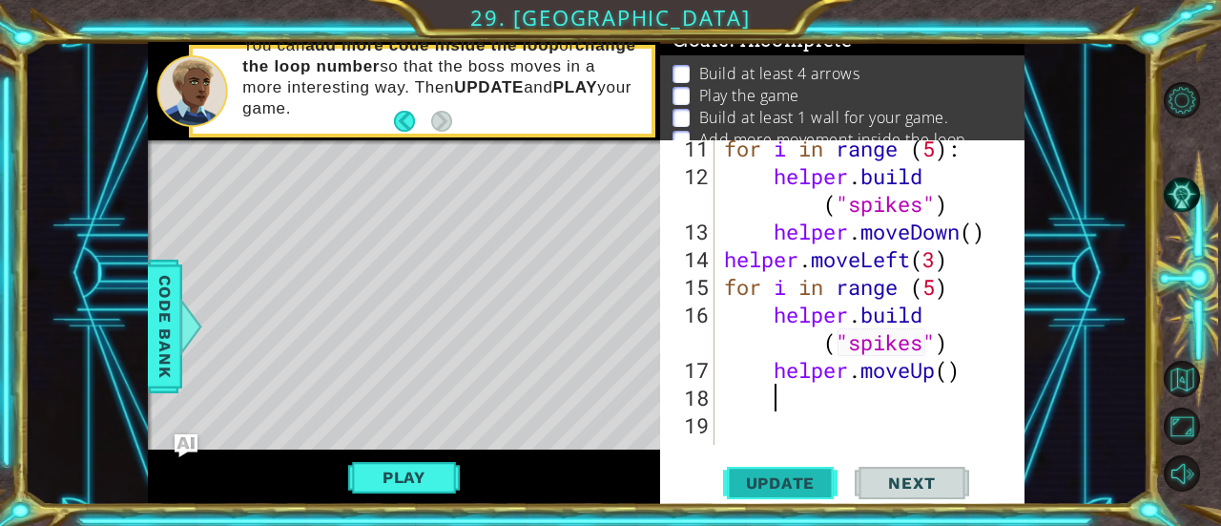
click at [770, 495] on button "Update" at bounding box center [780, 483] width 115 height 36
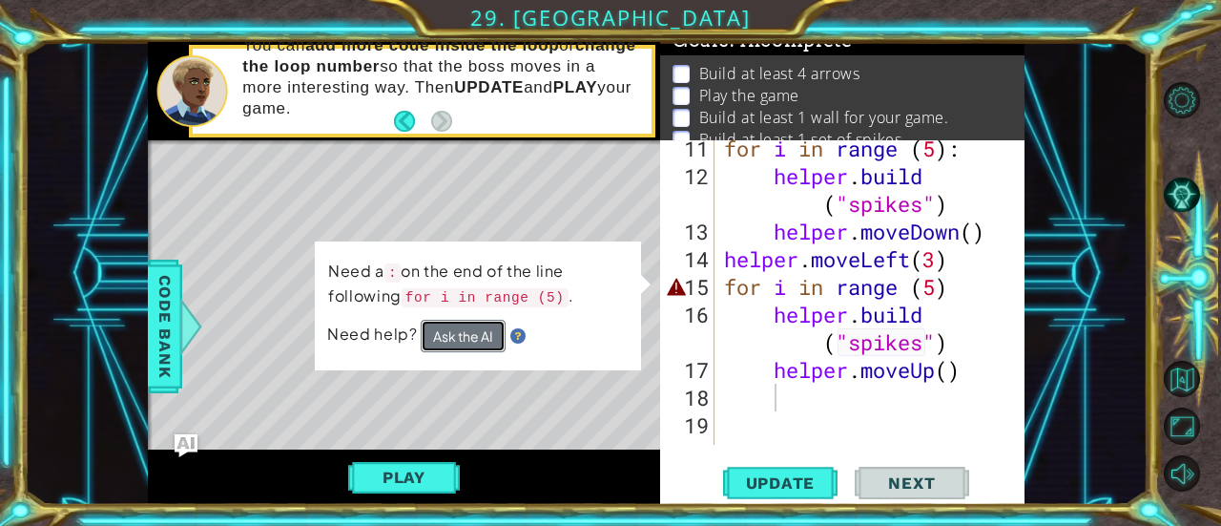
click at [452, 344] on button "Ask the AI" at bounding box center [463, 336] width 85 height 32
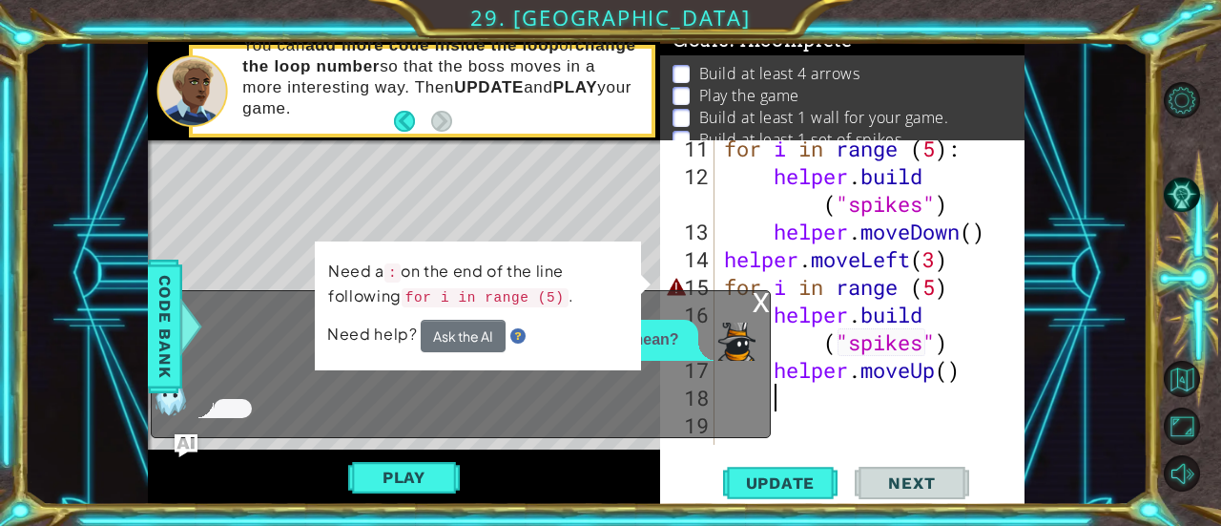
click at [963, 293] on div "for i in range ( 5 ) : helper . build ( "spikes" ) helper . moveDown ( ) helper…" at bounding box center [868, 315] width 296 height 360
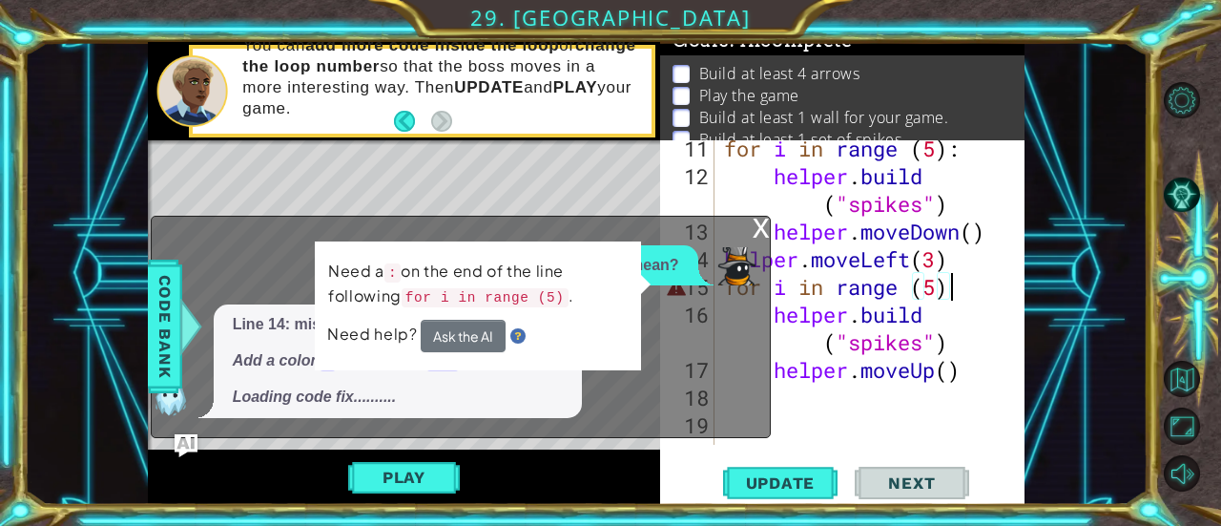
scroll to position [0, 10]
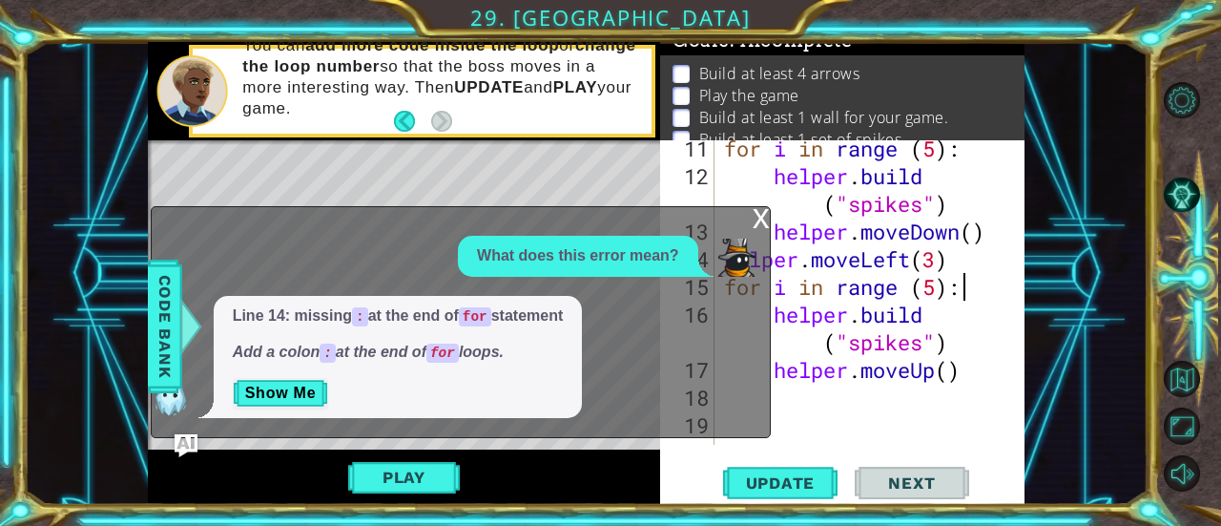
type textarea "for i in range (5):"
click at [756, 220] on div "x" at bounding box center [761, 216] width 17 height 19
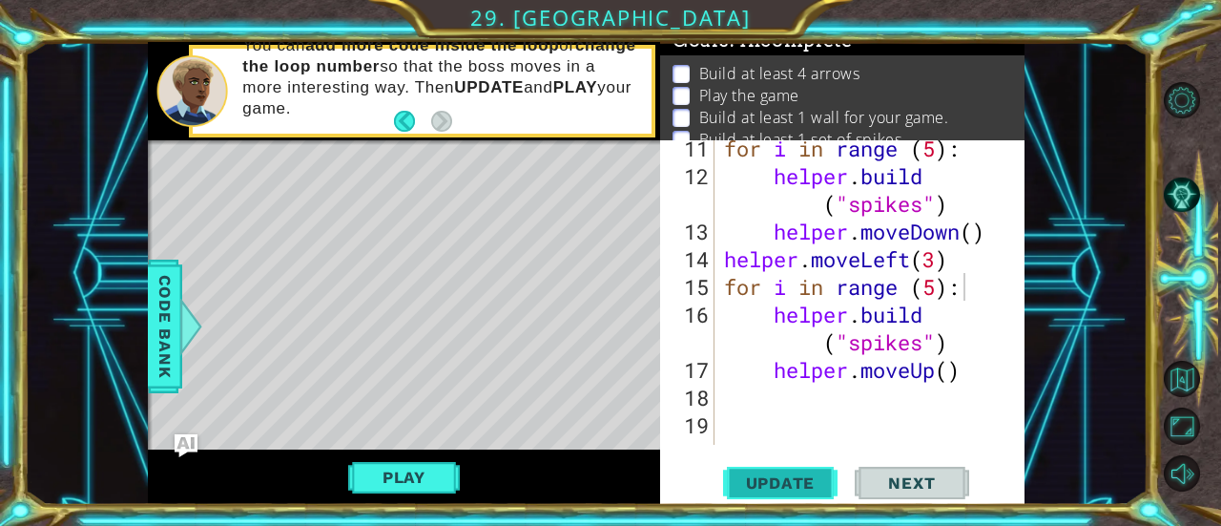
click at [800, 494] on button "Update" at bounding box center [780, 483] width 115 height 36
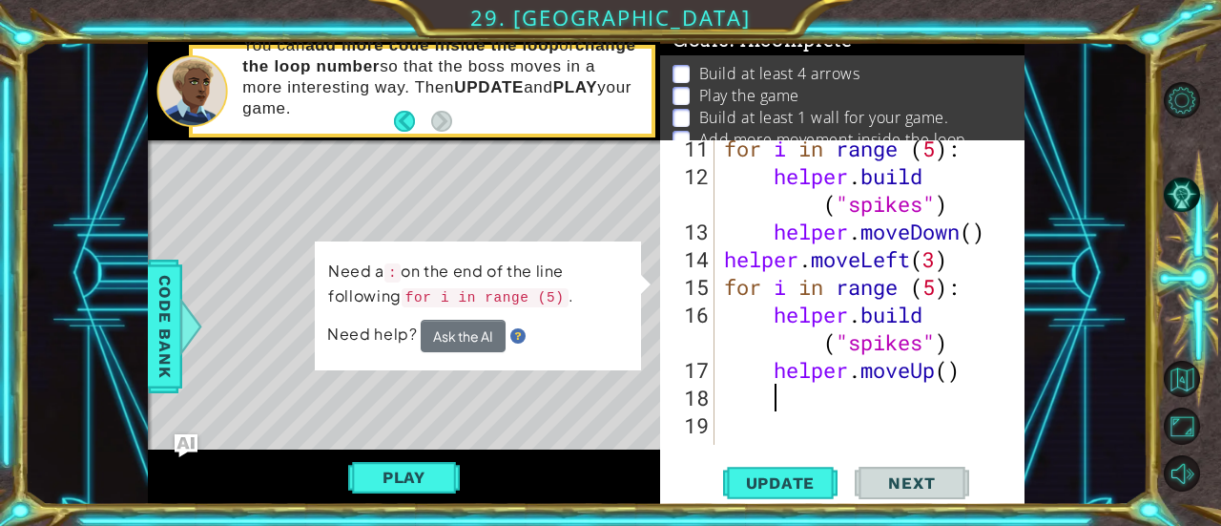
click at [775, 397] on div "for i in range ( 5 ) : helper . build ( "spikes" ) helper . moveDown ( ) helper…" at bounding box center [868, 315] width 296 height 360
click at [780, 340] on div "for i in range ( 5 ) : helper . build ( "spikes" ) helper . moveDown ( ) helper…" at bounding box center [868, 315] width 296 height 360
click at [704, 307] on div "16" at bounding box center [689, 328] width 51 height 55
click at [951, 291] on div "for i in range ( 5 ) : helper . build ( "spikes" ) helper . moveDown ( ) helper…" at bounding box center [868, 315] width 296 height 360
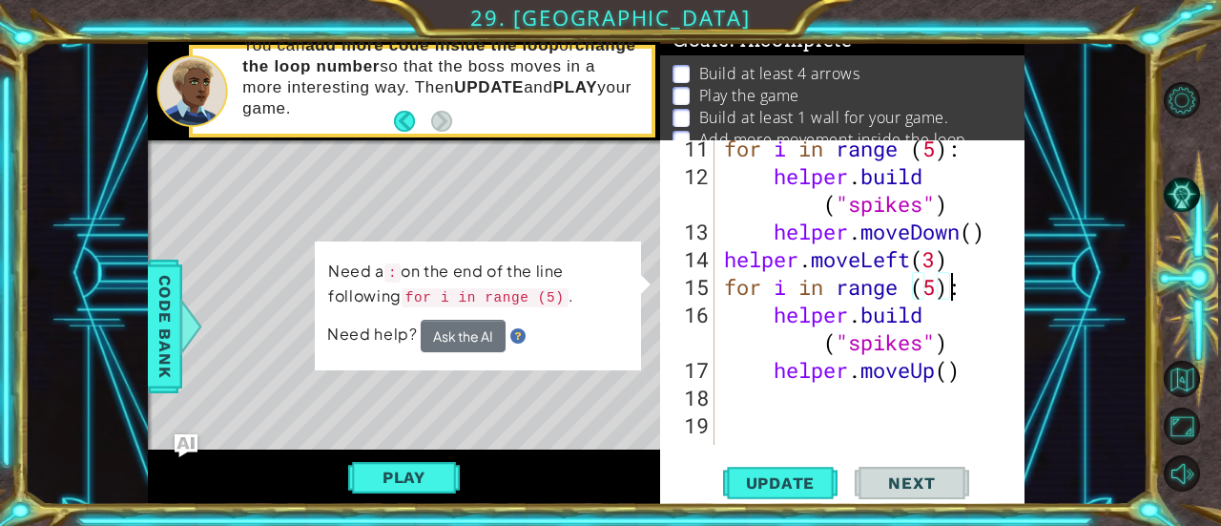
click at [966, 289] on div "for i in range ( 5 ) : helper . build ( "spikes" ) helper . moveDown ( ) helper…" at bounding box center [868, 315] width 296 height 360
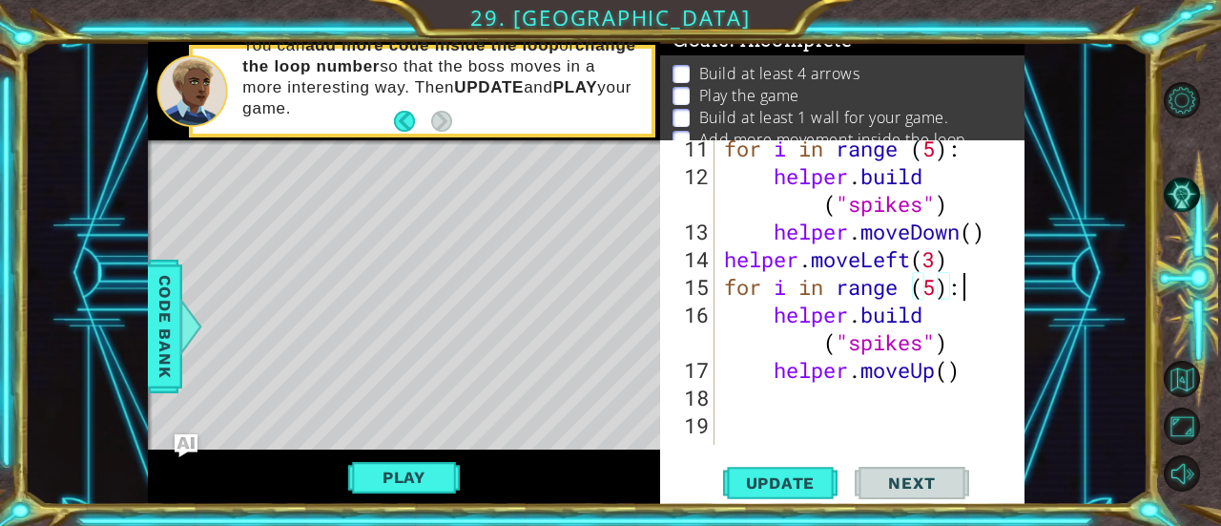
scroll to position [0, 10]
click at [775, 463] on div "for i in range (5): 11 12 13 14 15 16 17 18 19 20 21 for i in range ( 5 ) : hel…" at bounding box center [842, 322] width 365 height 365
click at [775, 474] on span "Update" at bounding box center [781, 482] width 108 height 19
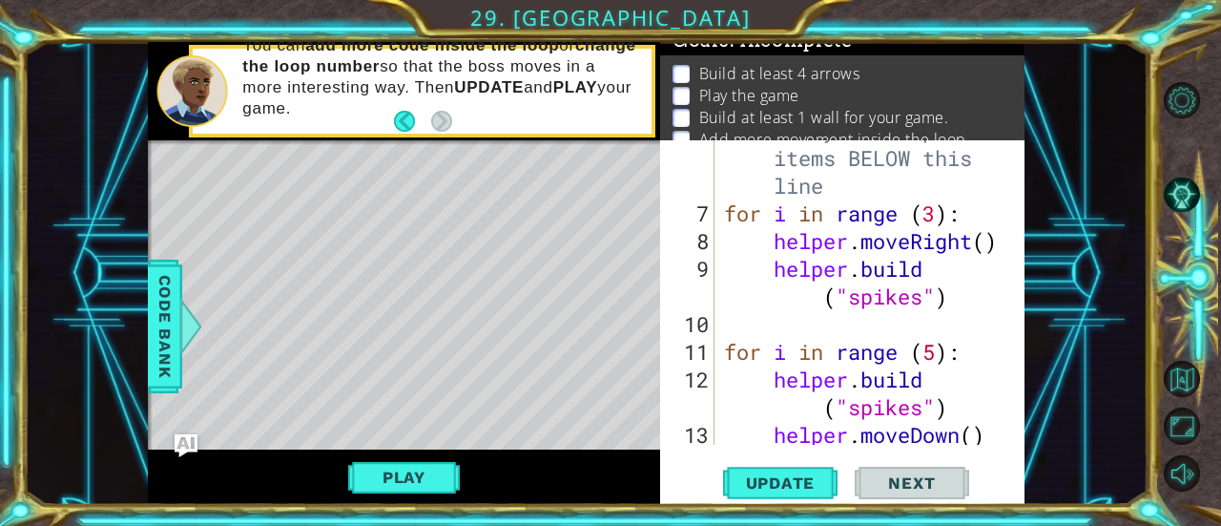
scroll to position [220, 0]
click at [855, 189] on div "# Build your Helper items BELOW this line for i in range ( 3 ) : helper . moveR…" at bounding box center [868, 323] width 296 height 415
type textarea "# Build your Helper items BELOW this line"
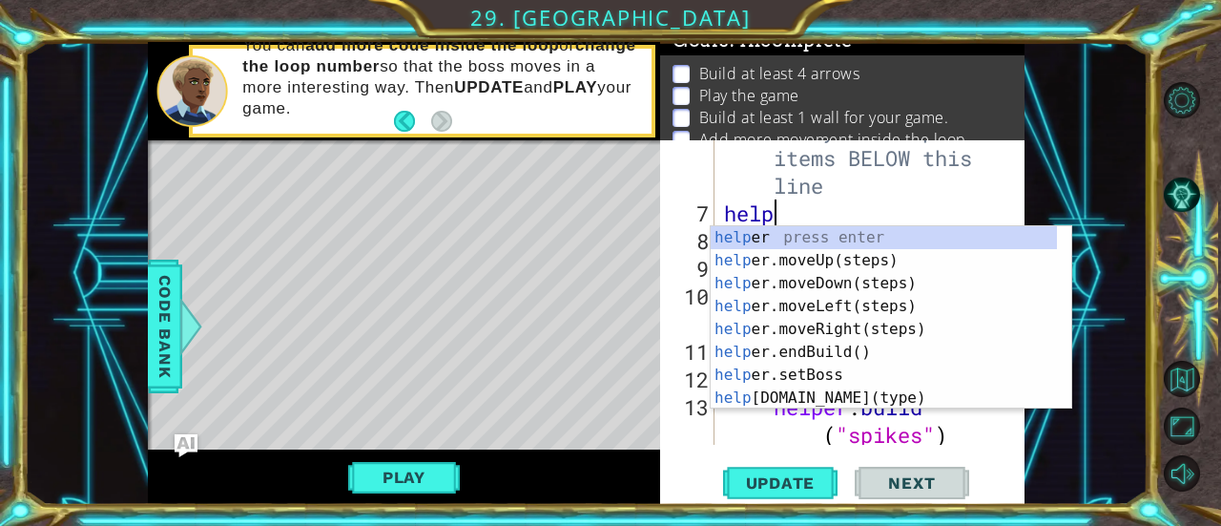
scroll to position [0, 1]
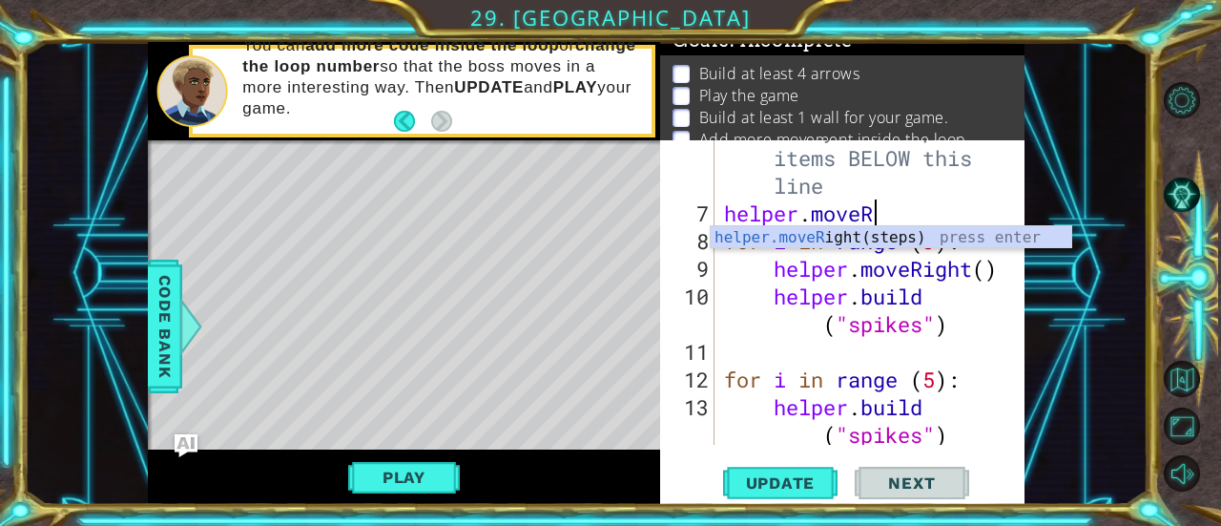
type textarea "helper.moveRi"
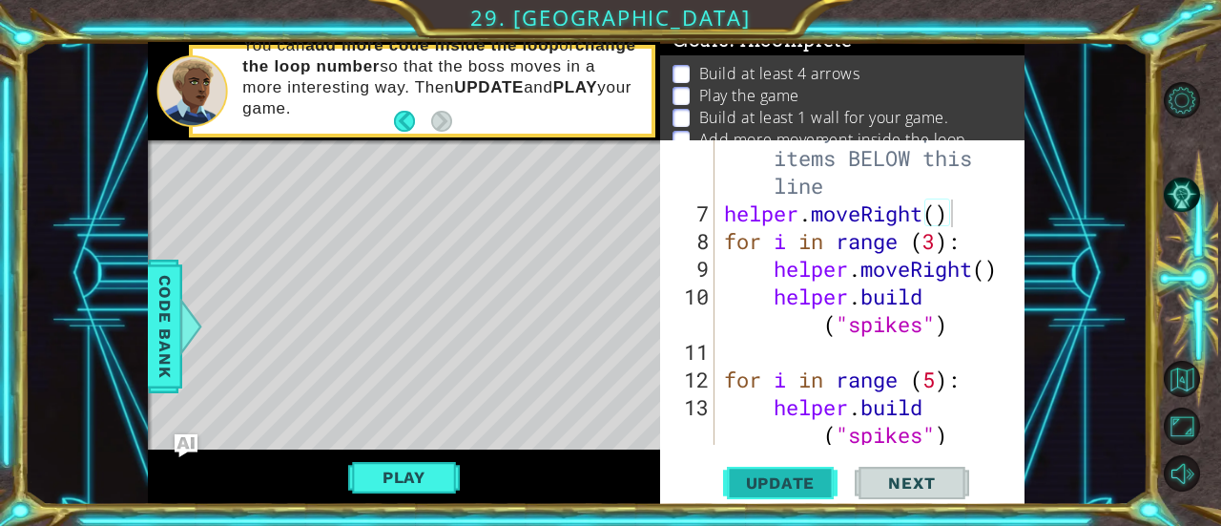
click at [798, 478] on span "Update" at bounding box center [781, 482] width 108 height 19
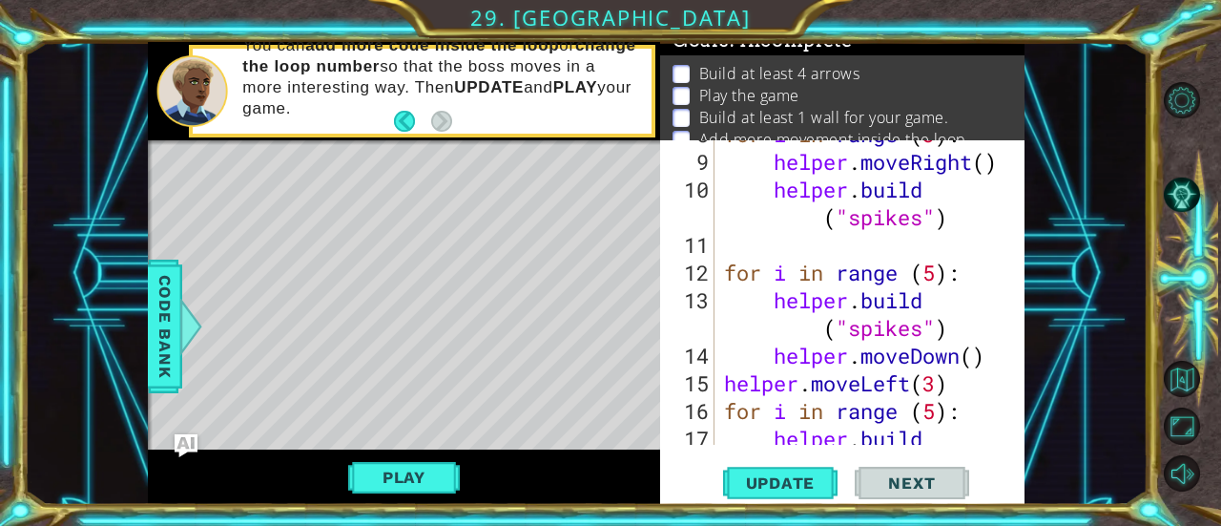
scroll to position [327, 0]
click at [939, 388] on div "for i in range ( 3 ) : helper . moveRight ( ) helper . build ( "spikes" ) for i…" at bounding box center [868, 313] width 296 height 387
click at [801, 480] on span "Update" at bounding box center [781, 482] width 108 height 19
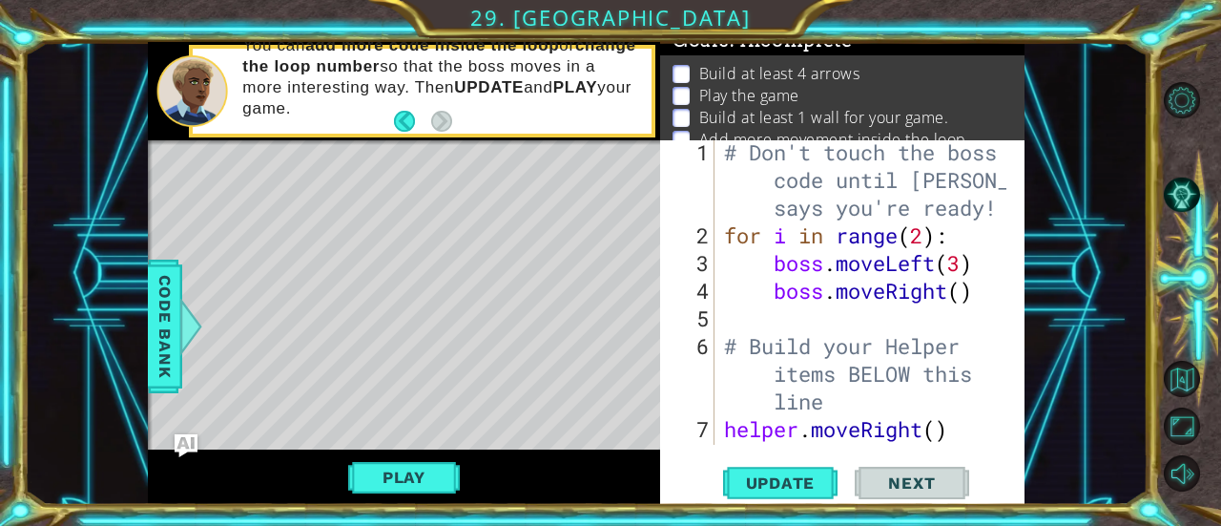
scroll to position [0, 0]
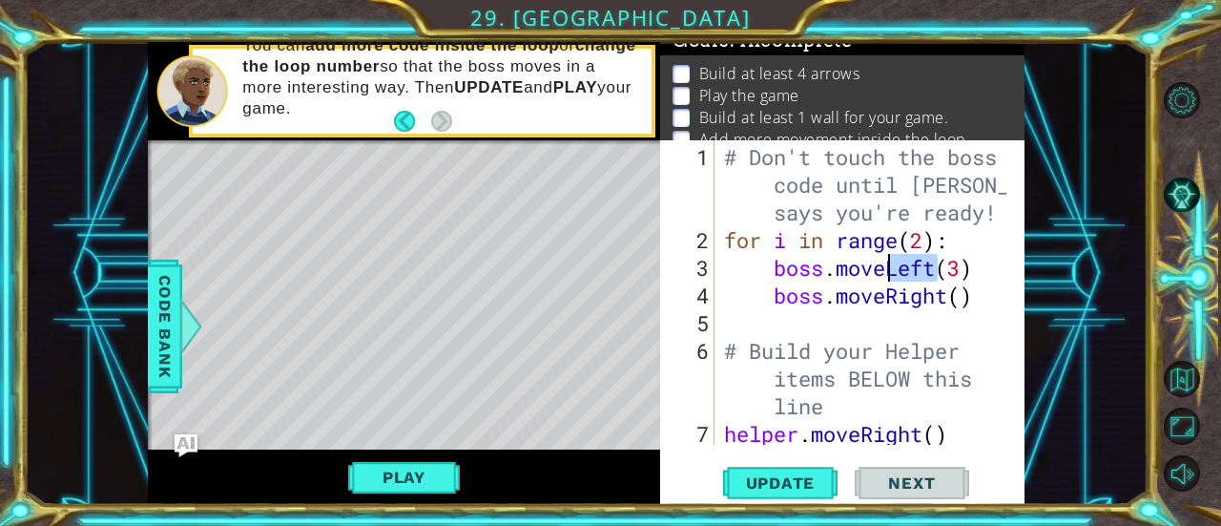
drag, startPoint x: 935, startPoint y: 270, endPoint x: 889, endPoint y: 269, distance: 45.8
click at [889, 269] on div "# Don't touch the boss code until [PERSON_NAME] says you're ready! for i in ran…" at bounding box center [868, 350] width 296 height 415
click at [937, 268] on div "# Don't touch the boss code until [PERSON_NAME] says you're ready! for i in ran…" at bounding box center [868, 350] width 296 height 415
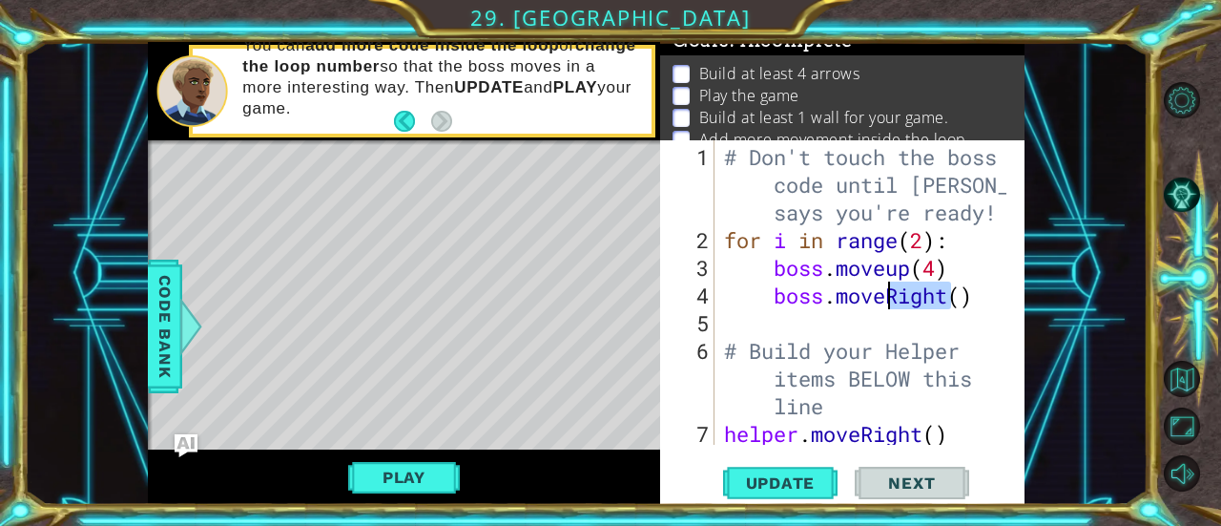
drag, startPoint x: 948, startPoint y: 297, endPoint x: 891, endPoint y: 299, distance: 56.3
click at [891, 299] on div "# Don't touch the boss code until [PERSON_NAME] says you're ready! for i in ran…" at bounding box center [868, 350] width 296 height 415
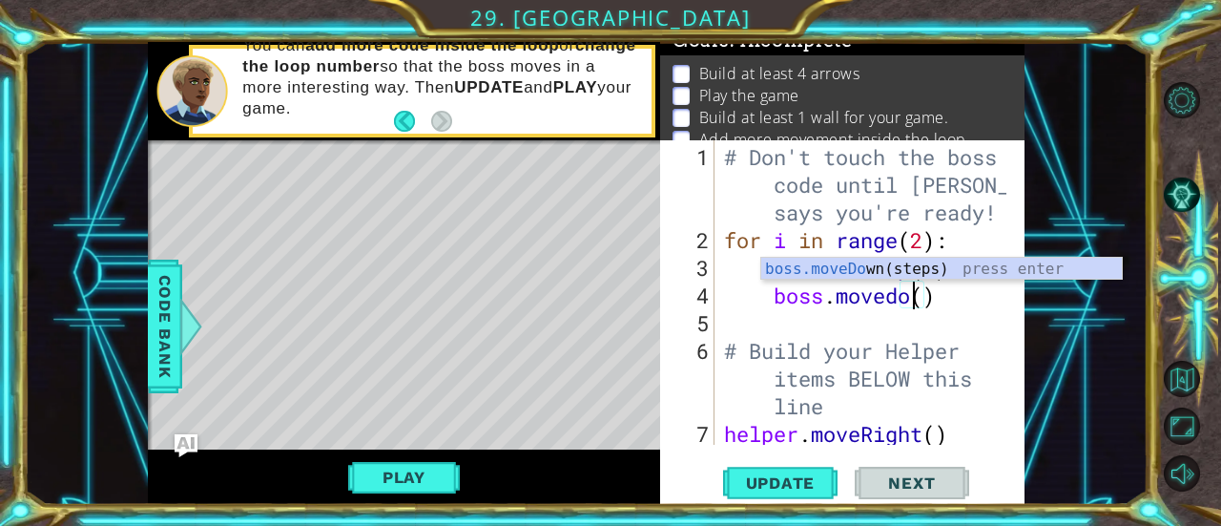
scroll to position [0, 10]
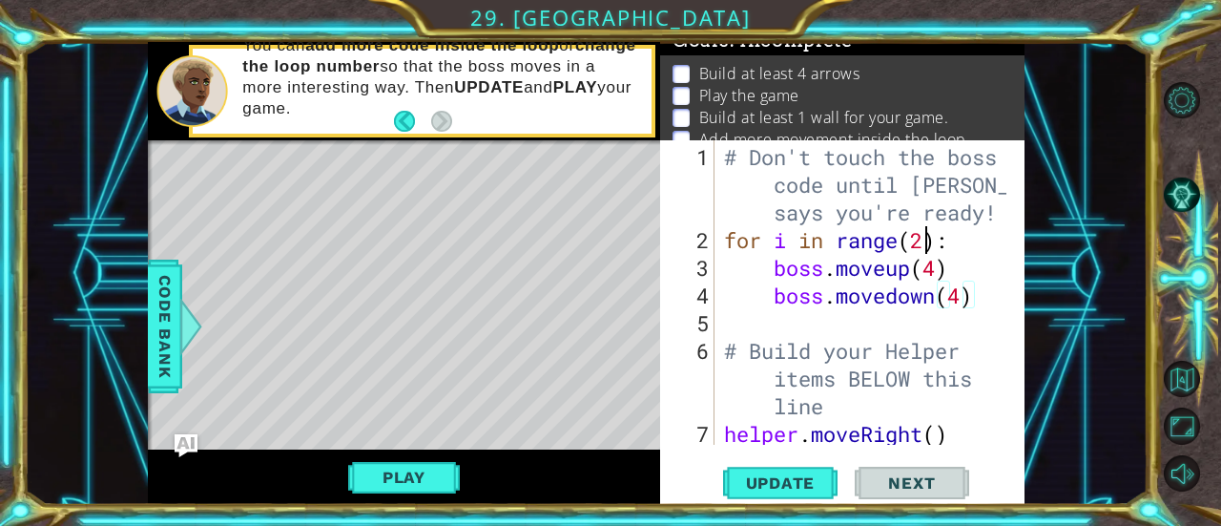
click at [924, 238] on div "# Don't touch the boss code until [PERSON_NAME] says you're ready! for i in ran…" at bounding box center [868, 350] width 296 height 415
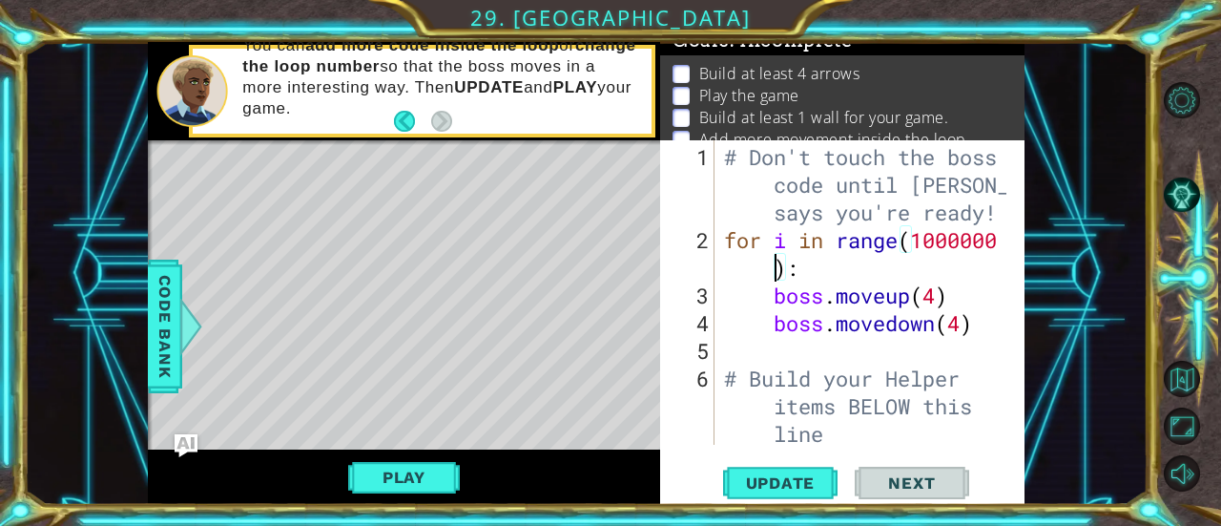
scroll to position [0, 12]
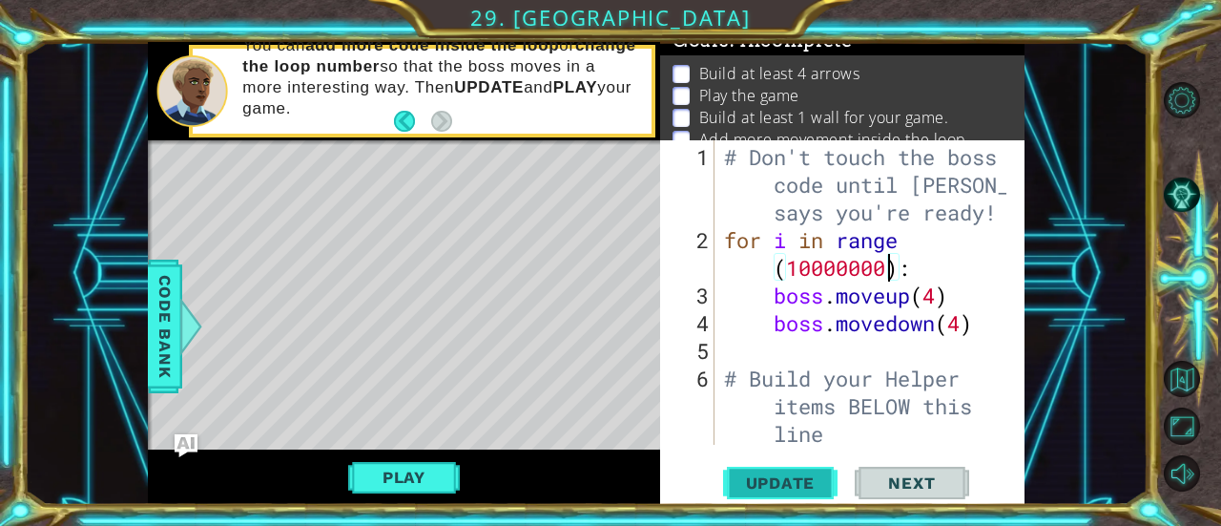
type textarea "for i in range(10000000):"
click at [809, 491] on span "Update" at bounding box center [781, 482] width 108 height 19
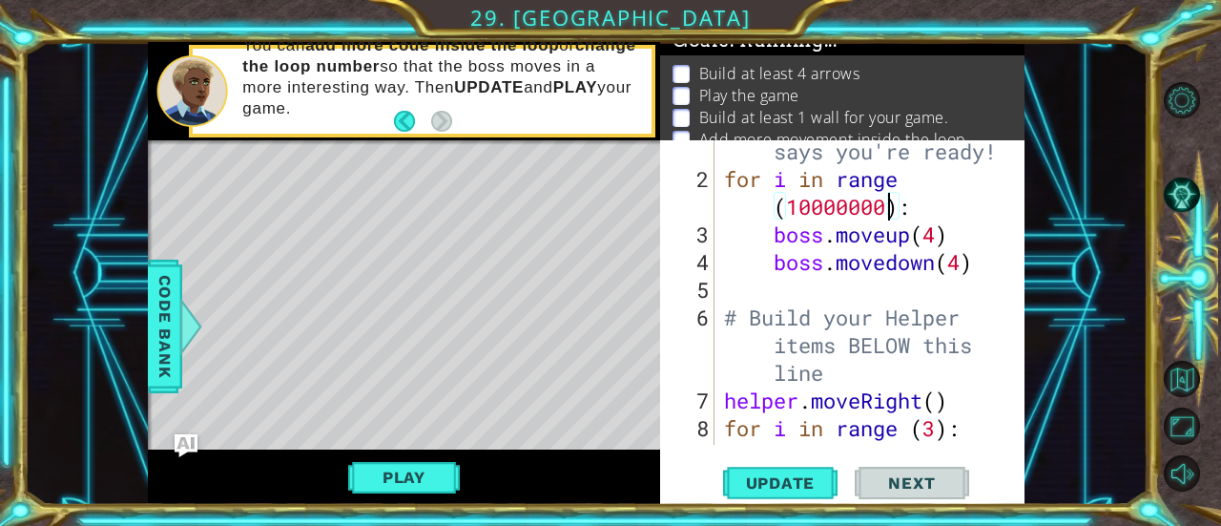
scroll to position [61, 0]
